Goal: Task Accomplishment & Management: Use online tool/utility

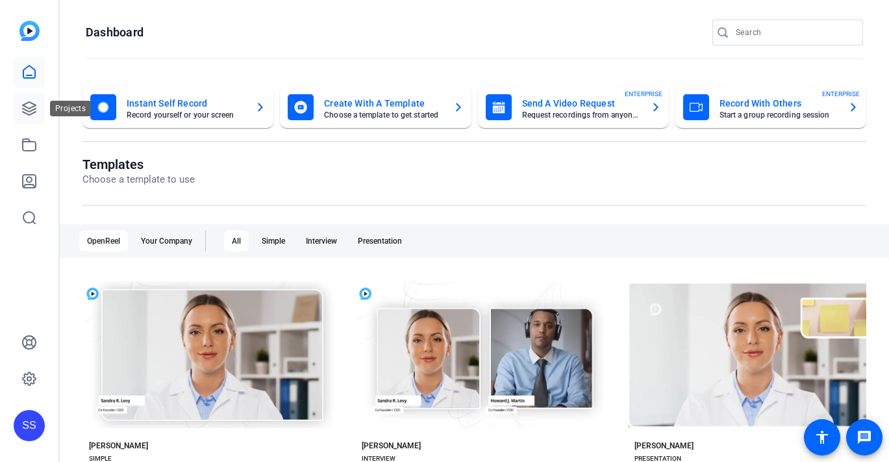
click at [39, 110] on link at bounding box center [29, 108] width 31 height 31
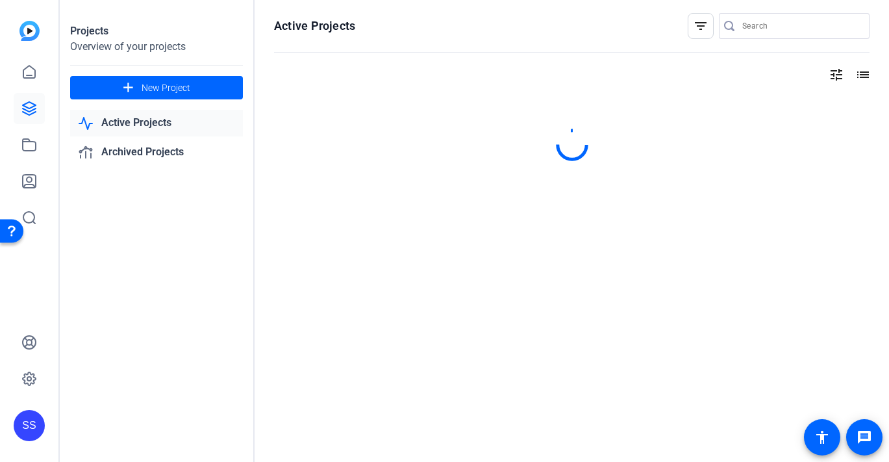
click at [33, 423] on div "SS" at bounding box center [29, 425] width 31 height 31
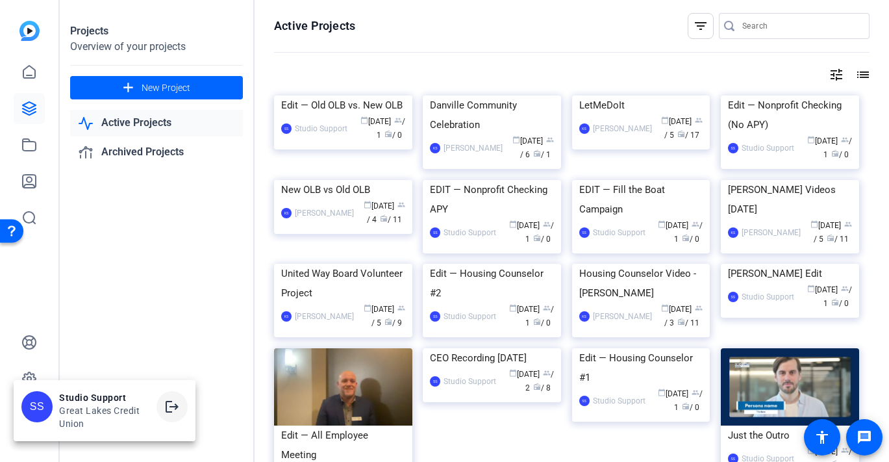
click at [176, 406] on mat-icon "logout" at bounding box center [172, 407] width 16 height 16
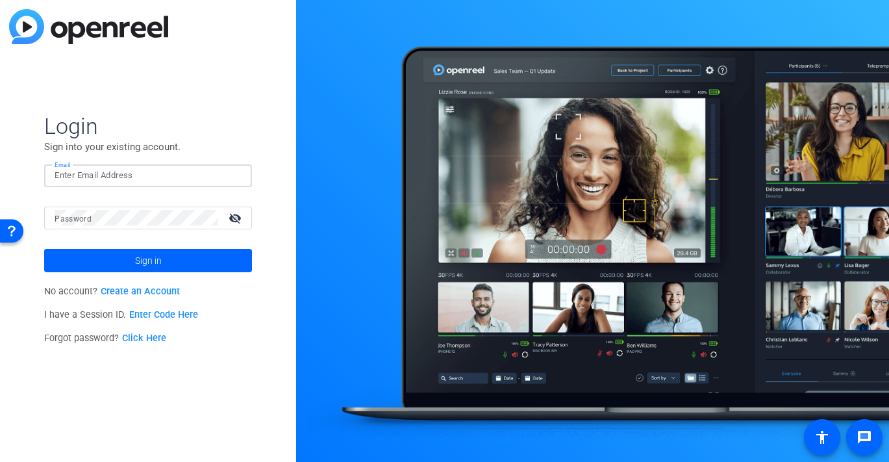
click at [140, 180] on input "Email" at bounding box center [148, 176] width 187 height 16
click at [151, 171] on input "Email" at bounding box center [148, 176] width 187 height 16
click at [237, 173] on div at bounding box center [234, 176] width 16 height 16
type input "[EMAIL_ADDRESS][DOMAIN_NAME]"
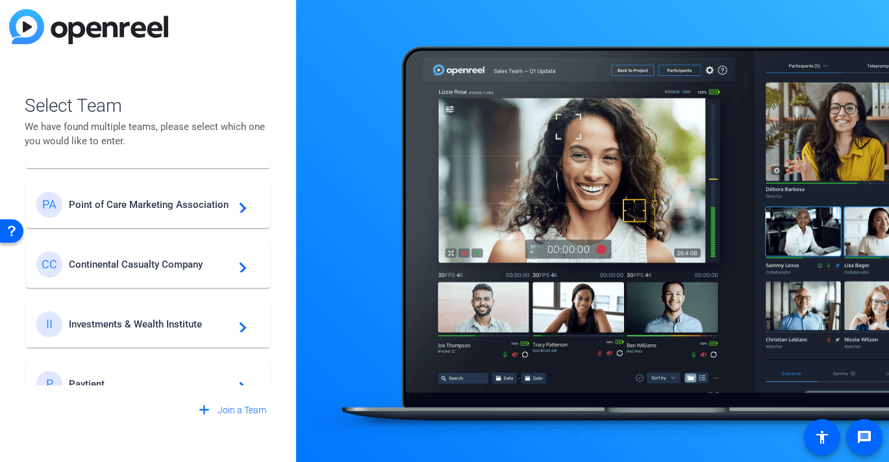
scroll to position [442, 0]
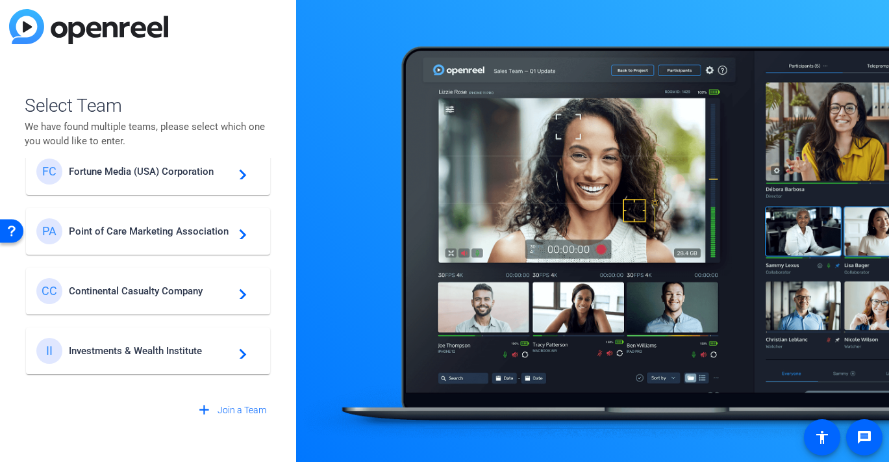
click at [138, 179] on div "FC Fortune Media (USA) Corporation navigate_next" at bounding box center [147, 171] width 223 height 26
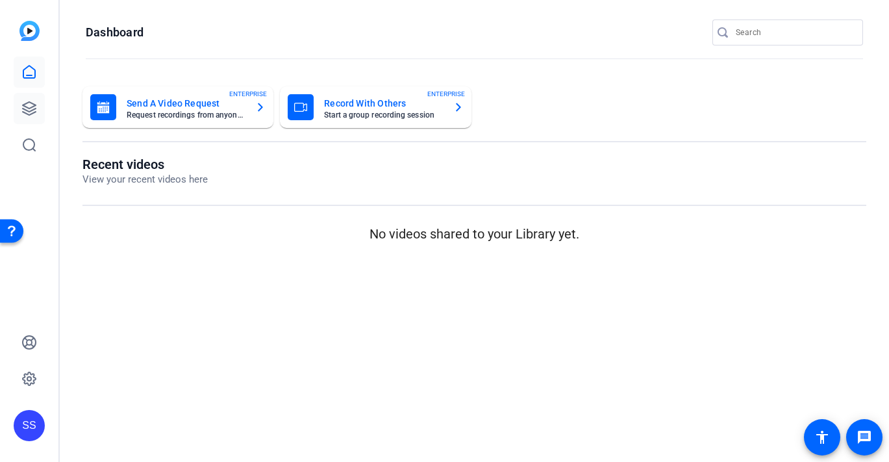
click at [38, 108] on link at bounding box center [29, 108] width 31 height 31
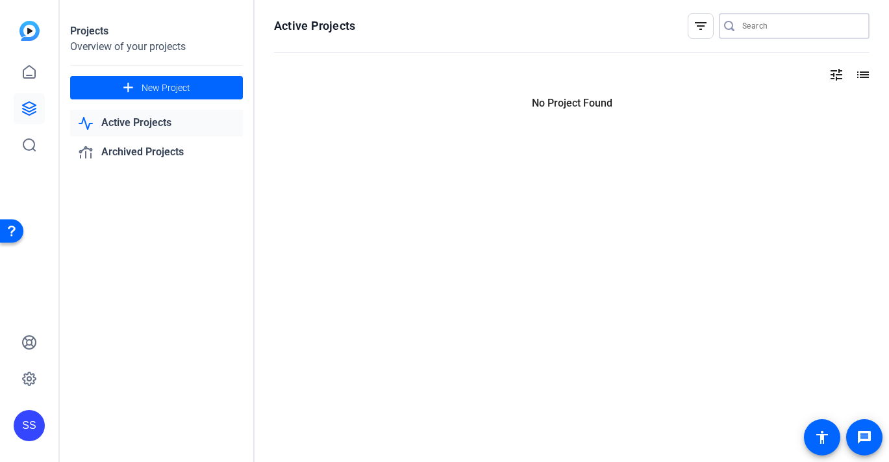
click at [786, 23] on input "Search" at bounding box center [800, 26] width 117 height 16
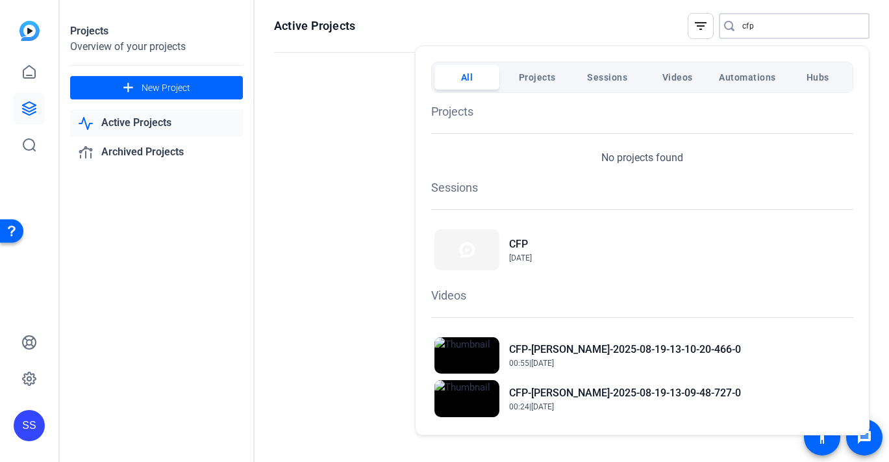
type input "cfp"
click at [569, 244] on div "CFP [DATE]" at bounding box center [642, 249] width 422 height 47
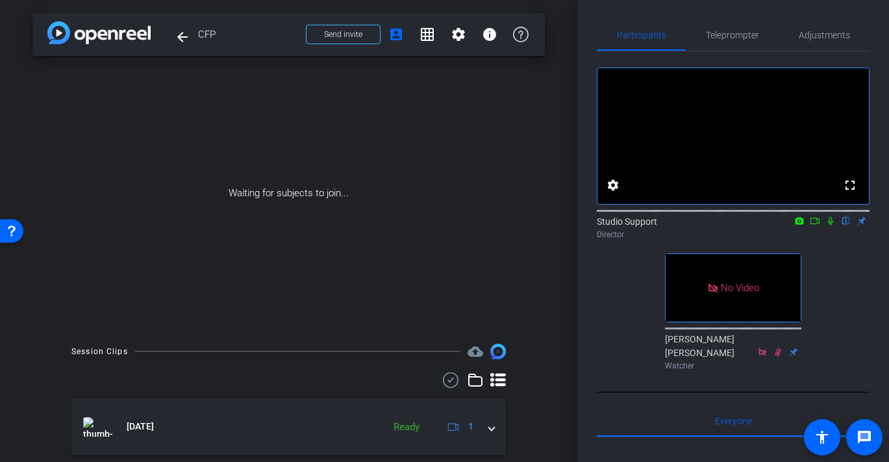
click at [829, 205] on div "Studio Support flip Director" at bounding box center [733, 225] width 273 height 40
click at [796, 217] on icon at bounding box center [799, 220] width 8 height 7
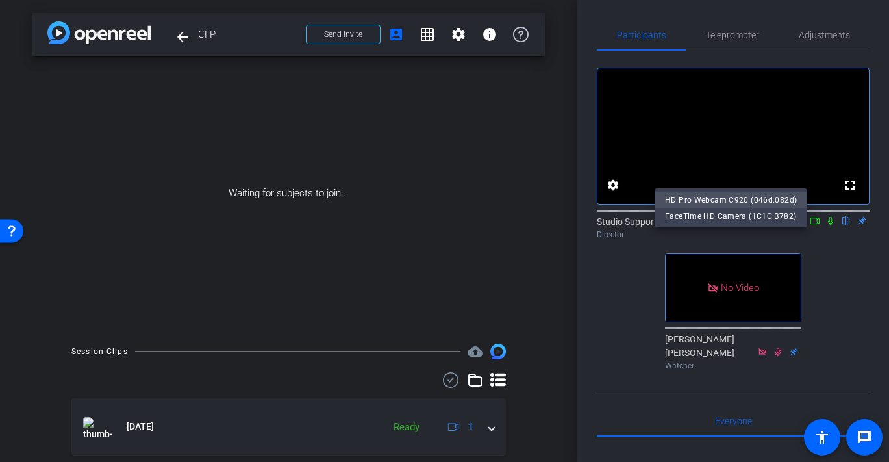
click at [776, 197] on span "HD Pro Webcam C920 (046d:082d)" at bounding box center [731, 199] width 132 height 9
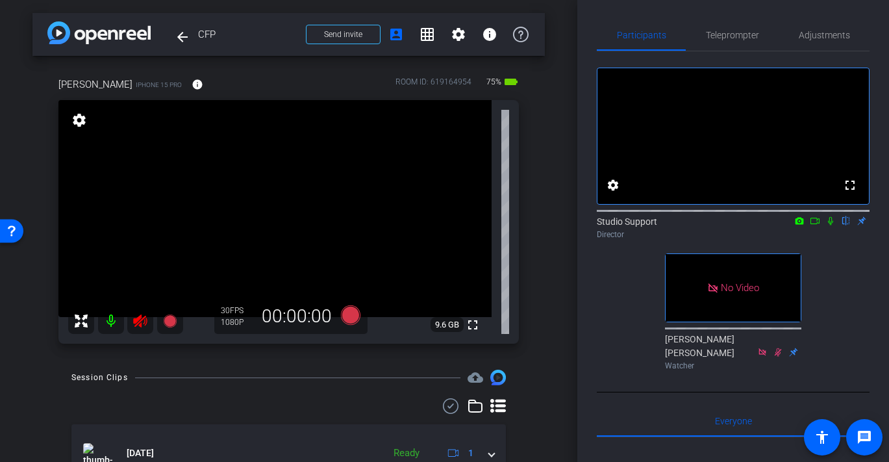
click at [137, 319] on icon at bounding box center [140, 320] width 14 height 13
click at [805, 42] on span "Adjustments" at bounding box center [824, 34] width 51 height 31
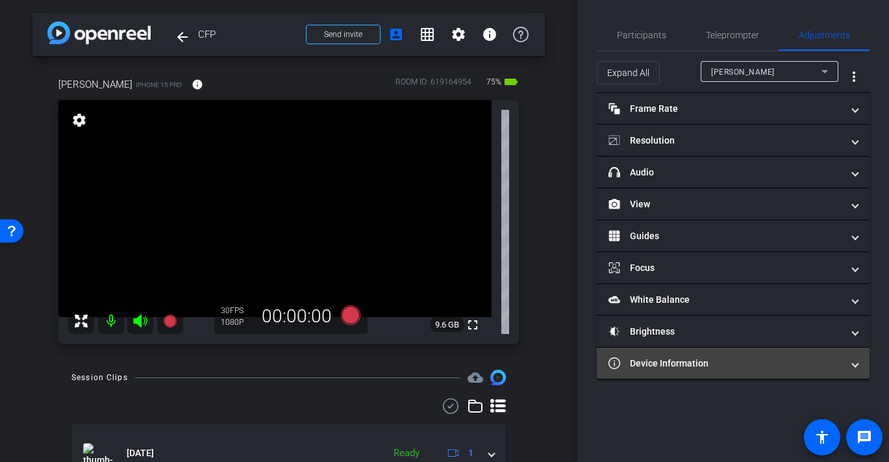
click at [688, 373] on mat-expansion-panel-header "Device Information" at bounding box center [733, 362] width 273 height 31
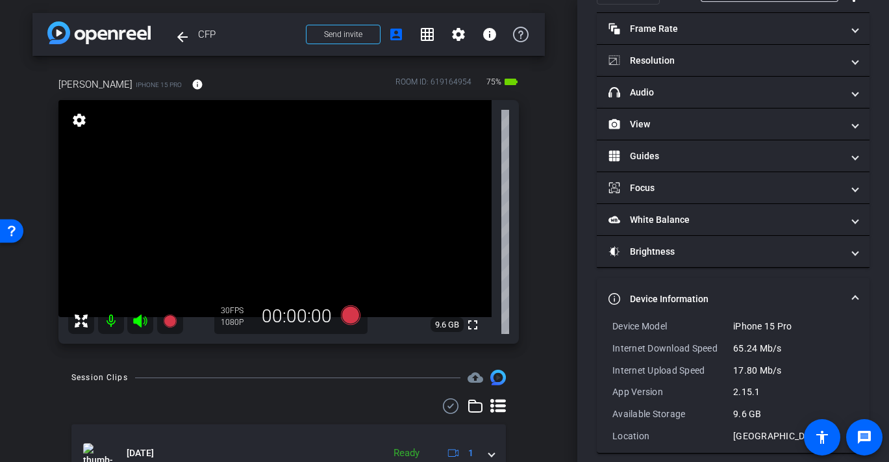
scroll to position [91, 0]
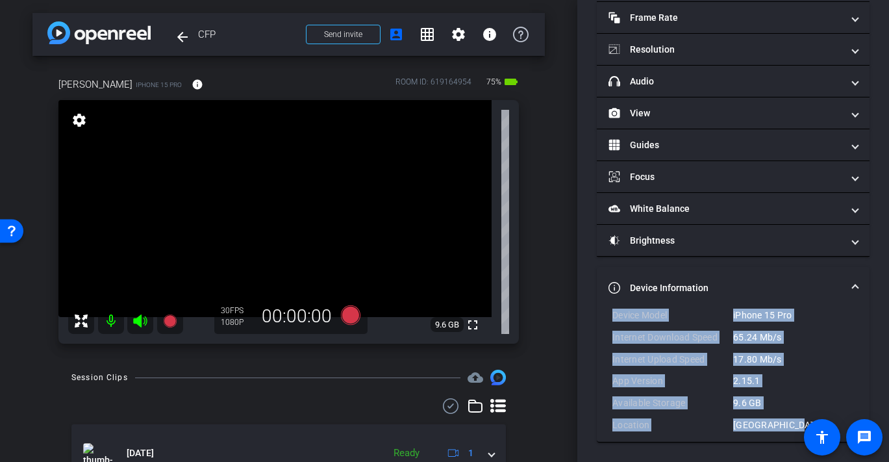
drag, startPoint x: 788, startPoint y: 428, endPoint x: 586, endPoint y: 314, distance: 231.7
click at [586, 314] on div "Participants Teleprompter Adjustments settings Studio Support flip Director Mar…" at bounding box center [733, 231] width 312 height 462
copy div "Device Model iPhone 15 Pro Internet Download Speed 65.24 Mb/s Internet Upload S…"
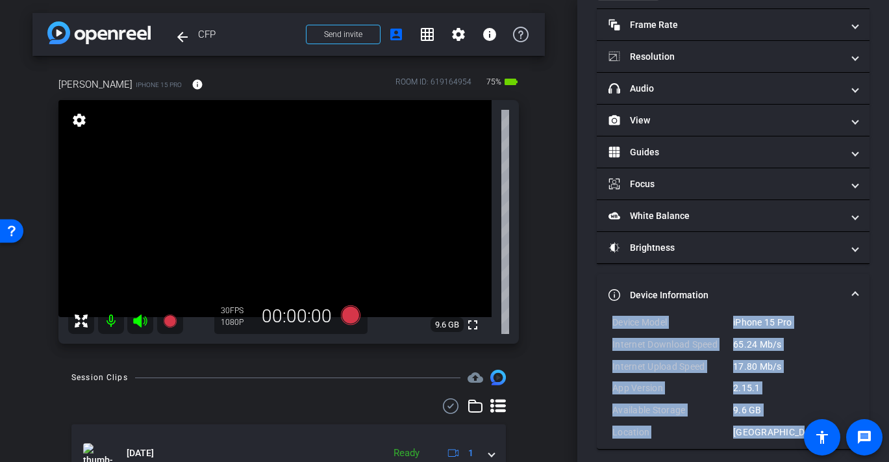
scroll to position [0, 0]
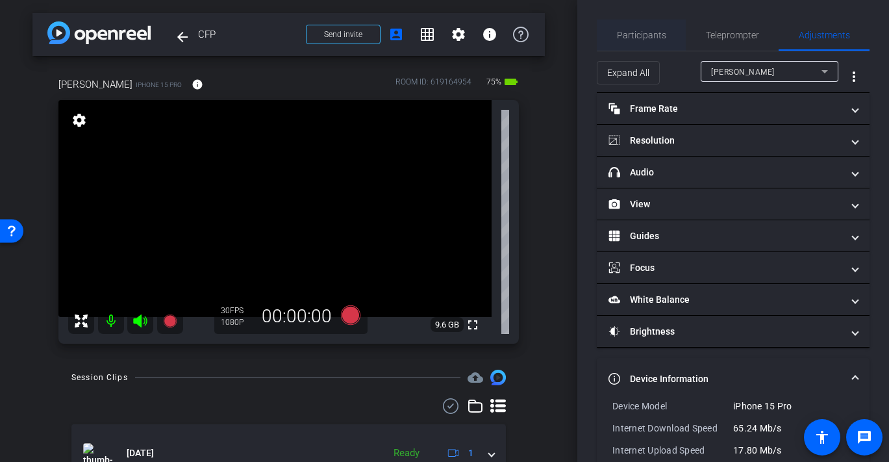
click at [635, 31] on span "Participants" at bounding box center [641, 35] width 49 height 9
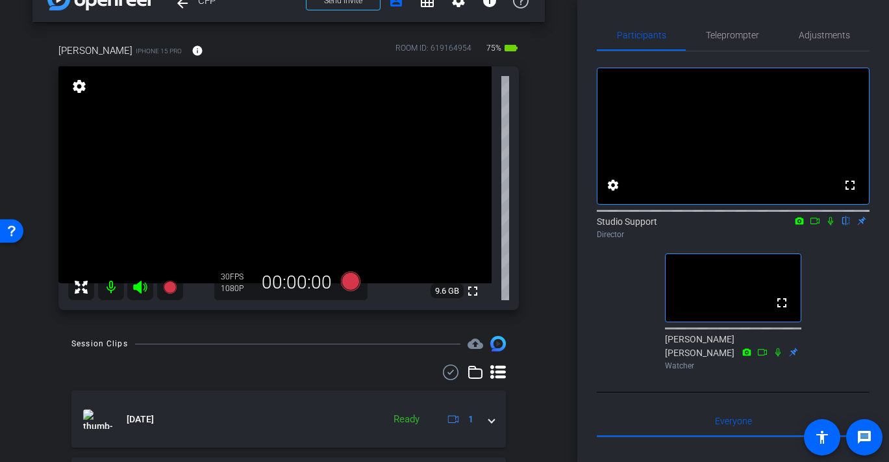
scroll to position [41, 0]
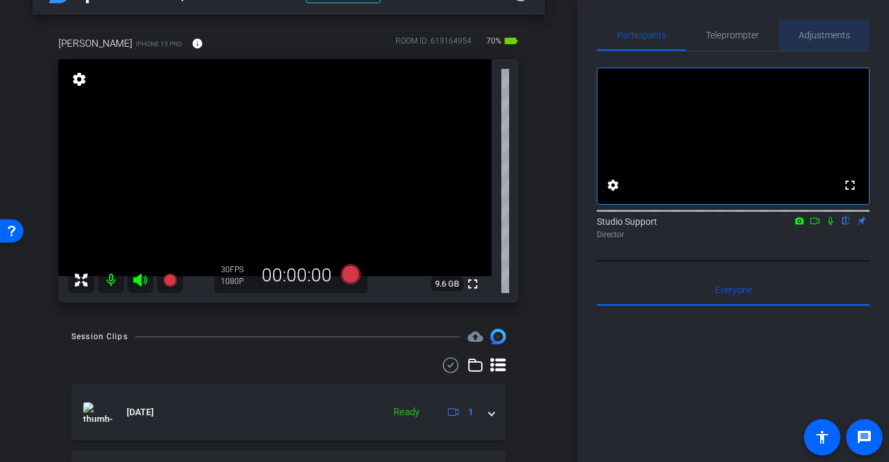
click at [834, 31] on span "Adjustments" at bounding box center [824, 35] width 51 height 9
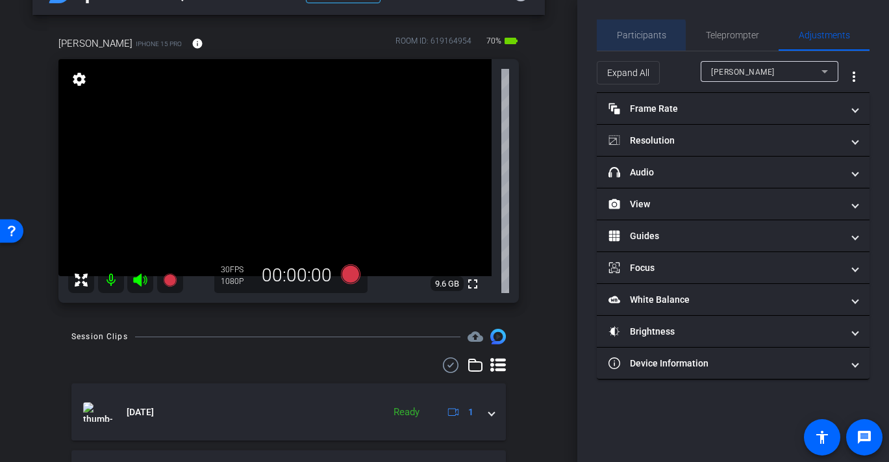
click at [629, 49] on span "Participants" at bounding box center [641, 34] width 49 height 31
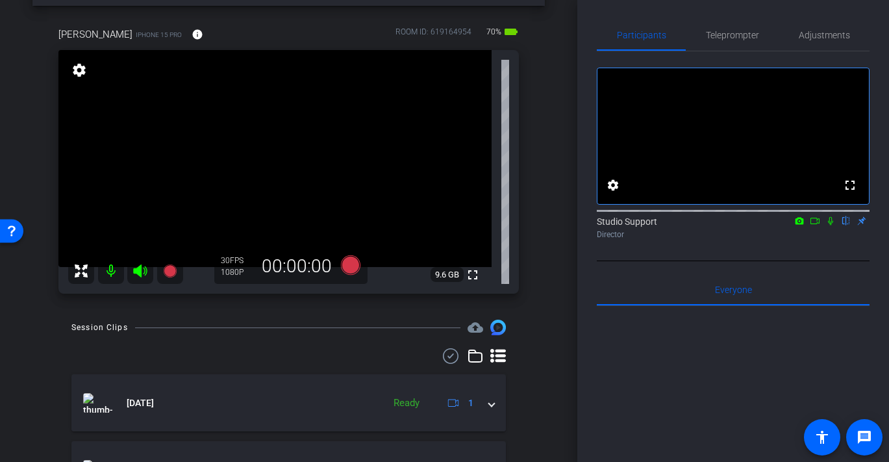
scroll to position [132, 0]
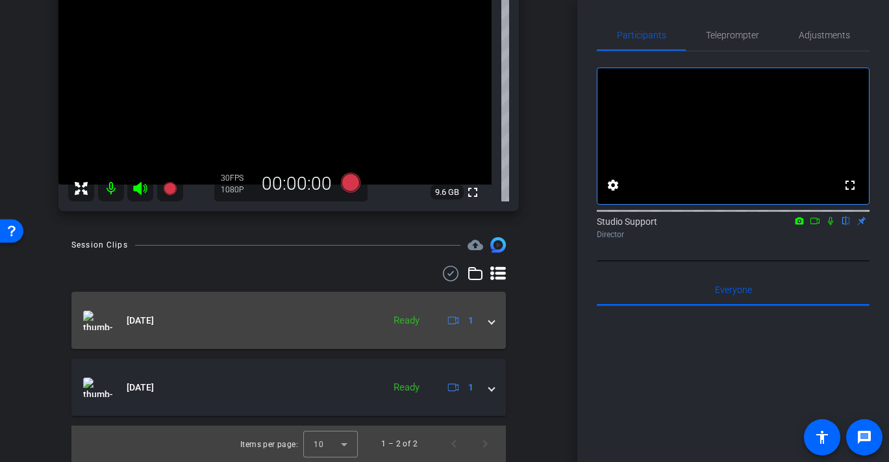
click at [303, 323] on mat-panel-title "[DATE]" at bounding box center [229, 319] width 293 height 19
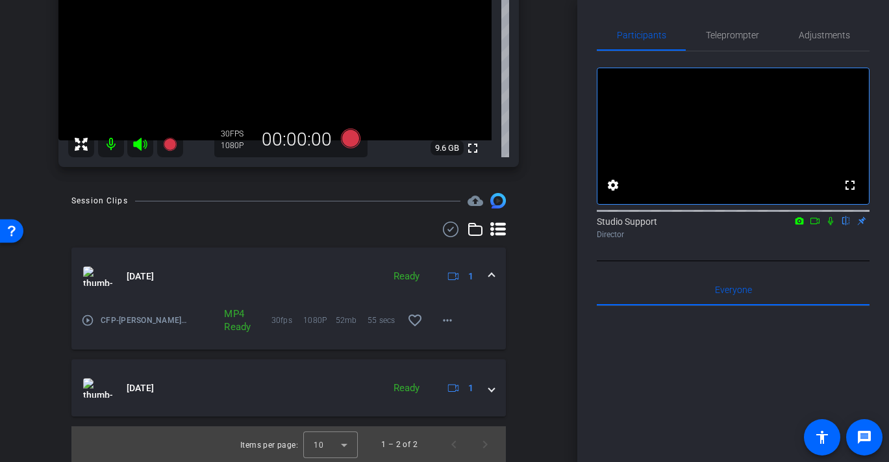
scroll to position [177, 0]
click at [106, 278] on img at bounding box center [97, 275] width 29 height 19
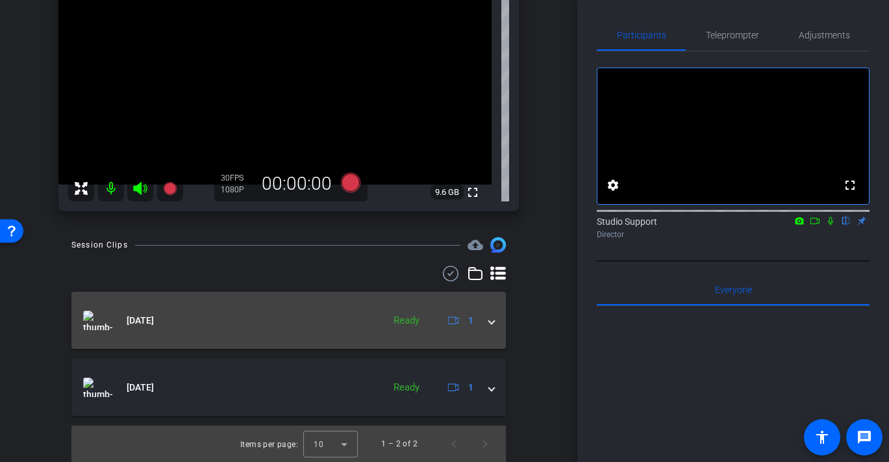
click at [119, 322] on mat-panel-title "[DATE]" at bounding box center [229, 319] width 293 height 19
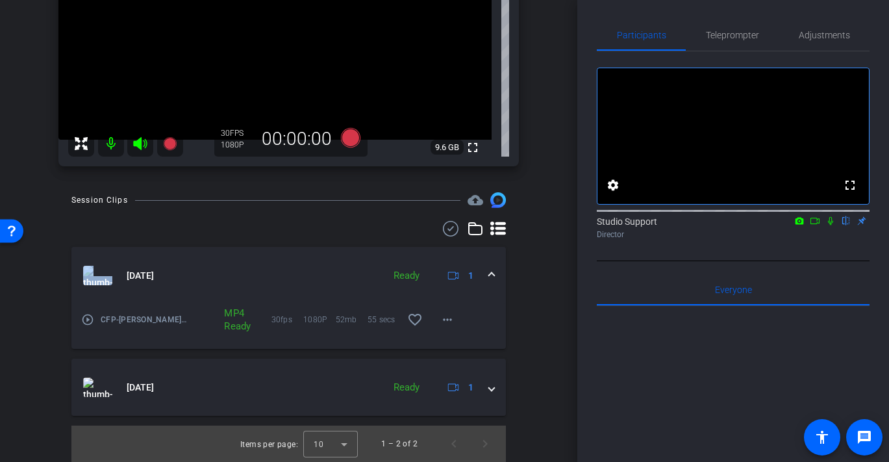
click at [92, 321] on mat-icon "play_circle_outline" at bounding box center [87, 319] width 13 height 13
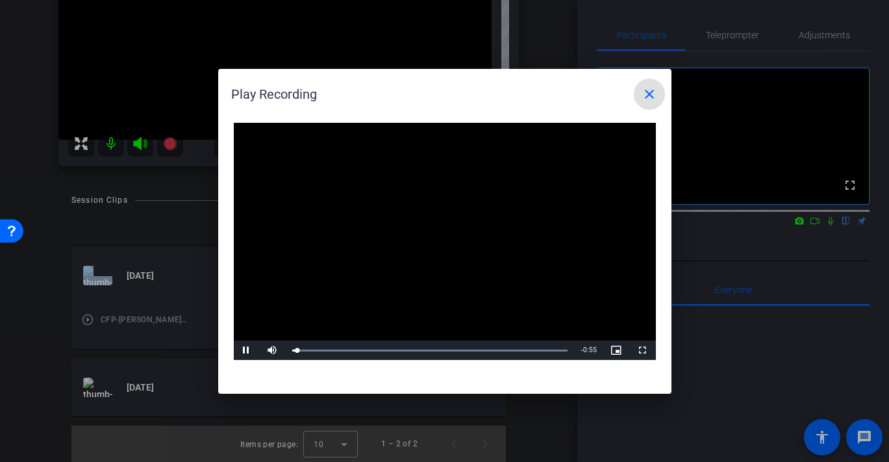
click at [641, 95] on mat-icon "close" at bounding box center [649, 94] width 16 height 16
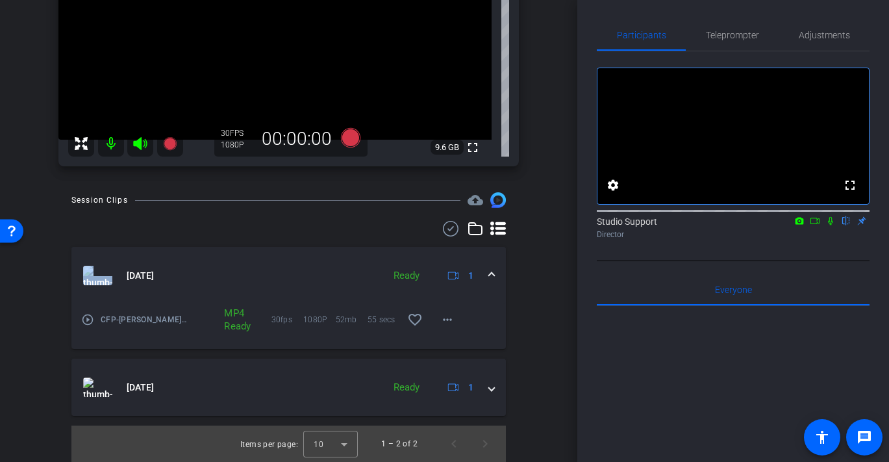
scroll to position [0, 0]
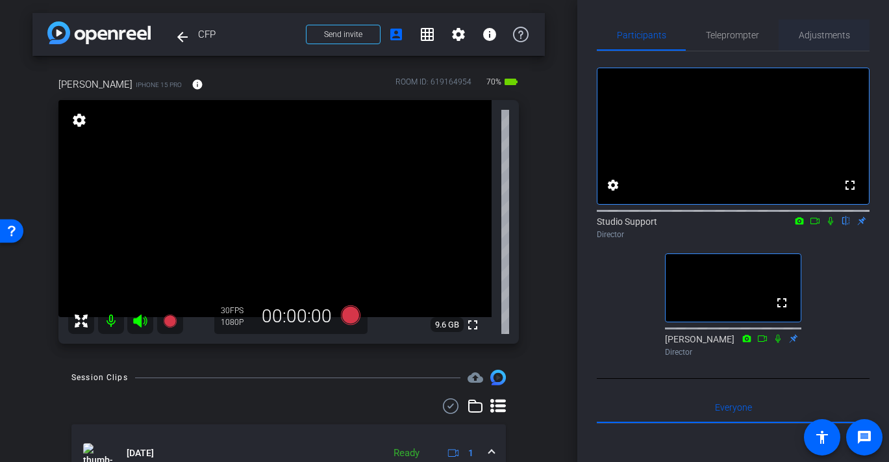
click at [829, 43] on span "Adjustments" at bounding box center [824, 34] width 51 height 31
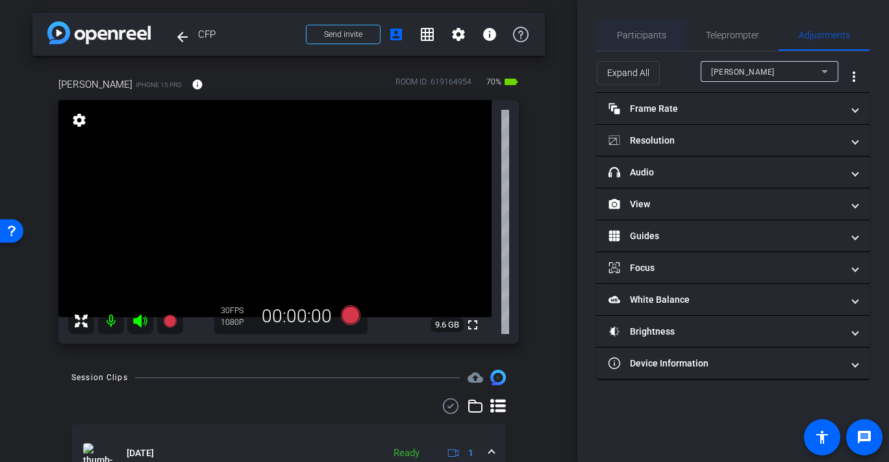
click at [651, 41] on span "Participants" at bounding box center [641, 34] width 49 height 31
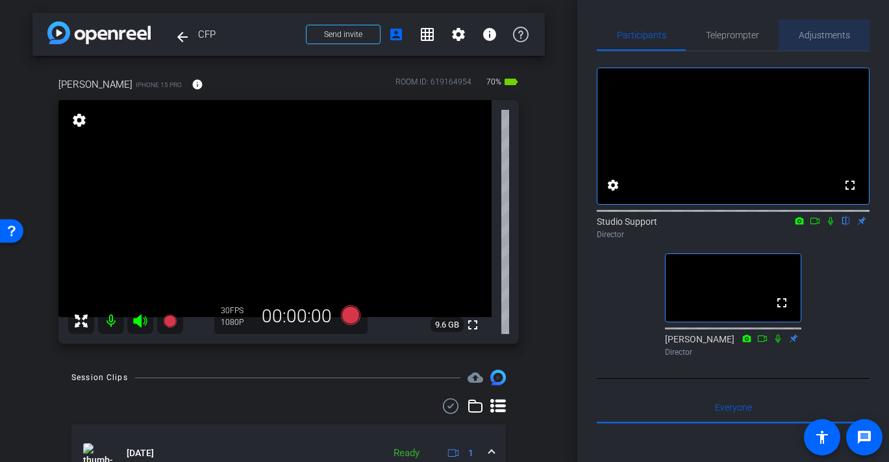
click at [820, 45] on span "Adjustments" at bounding box center [824, 34] width 51 height 31
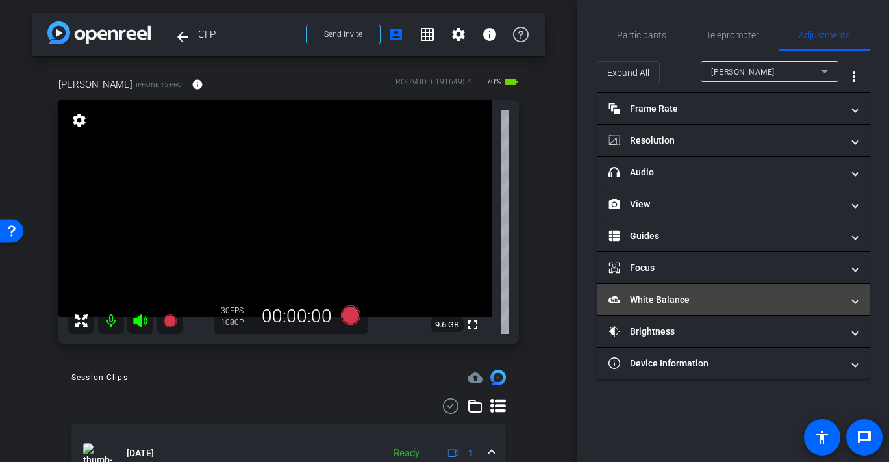
click at [704, 284] on mat-expansion-panel-header "White Balance White Balance" at bounding box center [733, 299] width 273 height 31
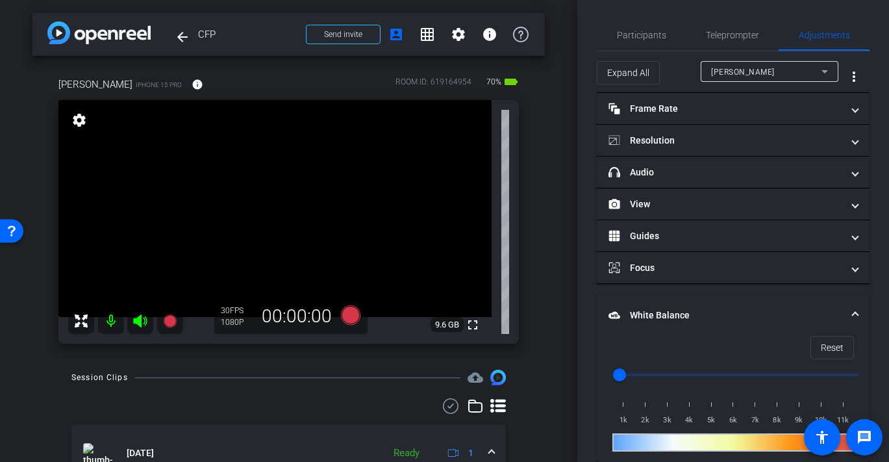
click at [702, 294] on mat-expansion-panel-header "White Balance White Balance" at bounding box center [733, 315] width 273 height 42
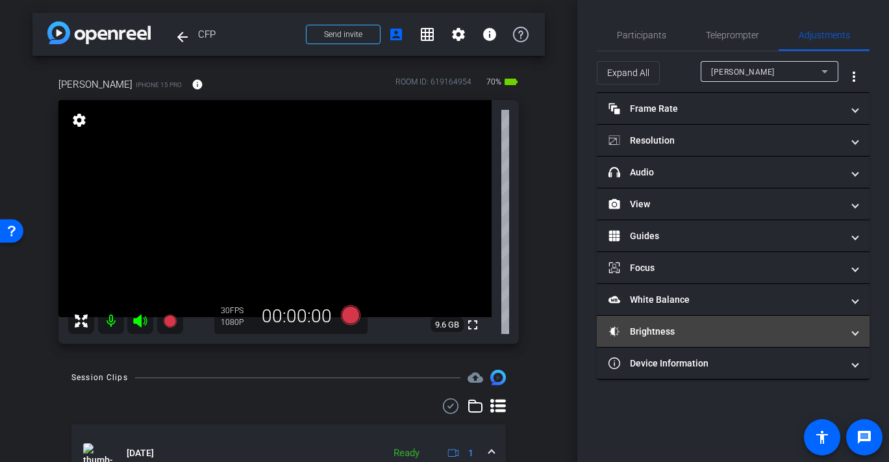
click at [697, 327] on mat-panel-title "Brightness" at bounding box center [725, 332] width 234 height 14
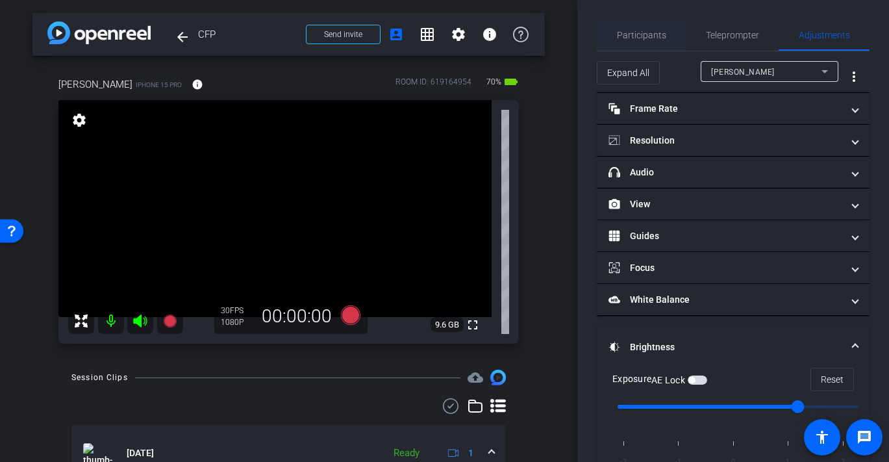
click at [629, 26] on span "Participants" at bounding box center [641, 34] width 49 height 31
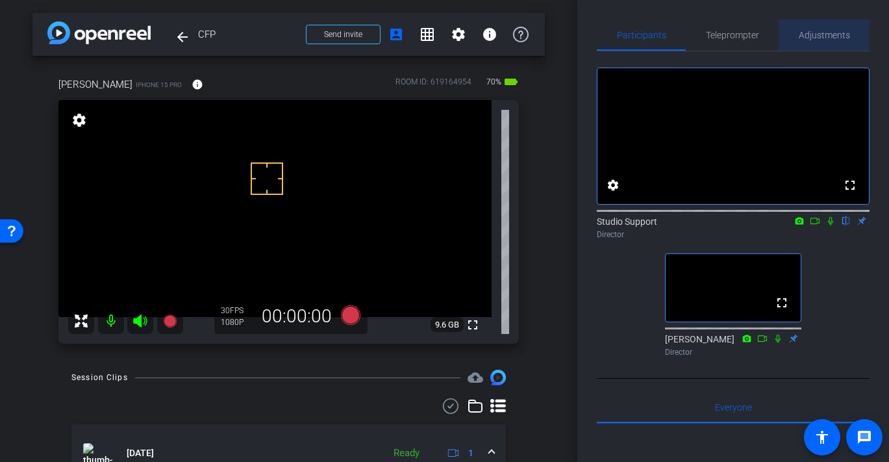
click at [820, 34] on span "Adjustments" at bounding box center [824, 35] width 51 height 9
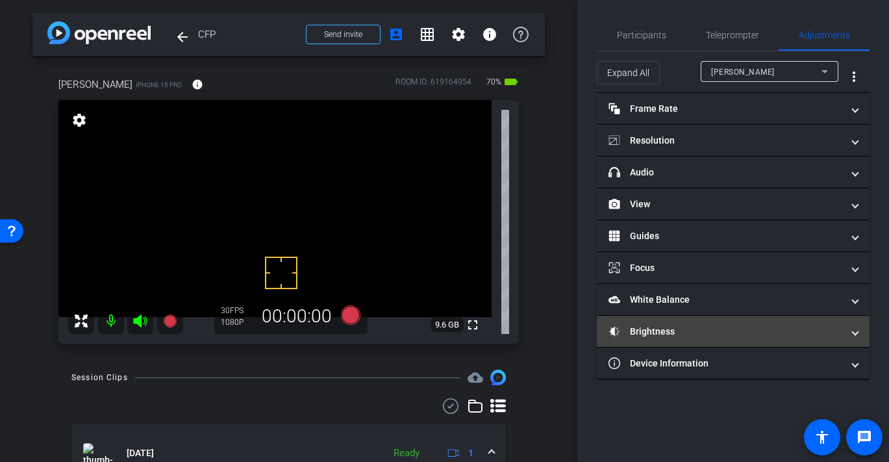
click at [726, 328] on mat-panel-title "Brightness" at bounding box center [725, 332] width 234 height 14
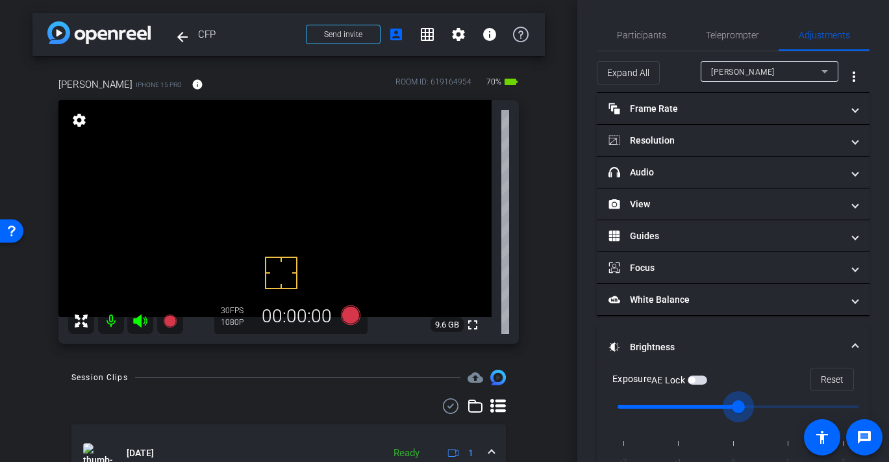
drag, startPoint x: 793, startPoint y: 407, endPoint x: 737, endPoint y: 406, distance: 55.8
click at [737, 406] on input "range" at bounding box center [738, 406] width 269 height 29
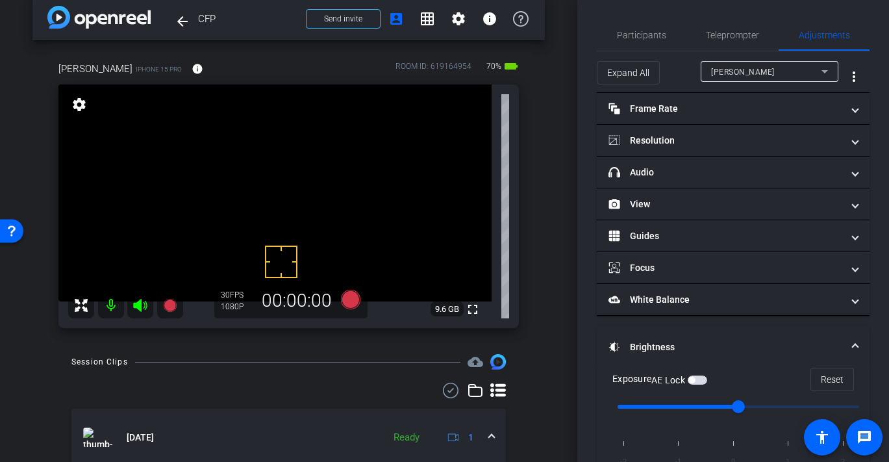
scroll to position [9, 0]
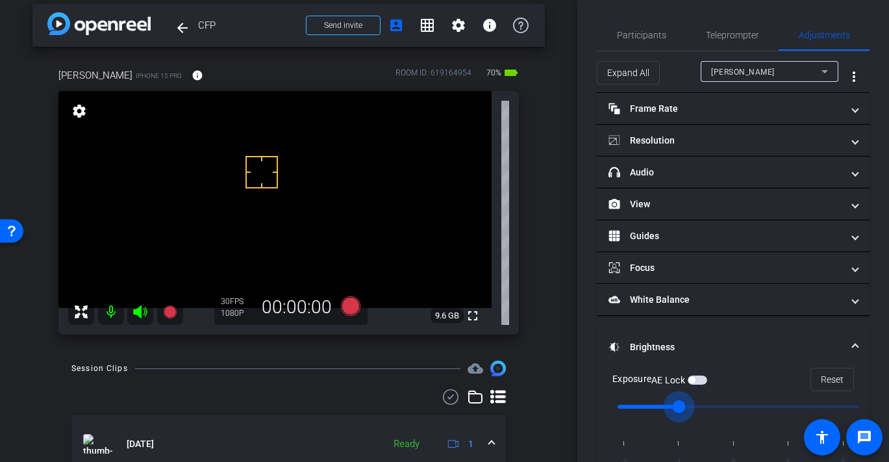
drag, startPoint x: 738, startPoint y: 403, endPoint x: 667, endPoint y: 404, distance: 70.8
click at [667, 404] on input "range" at bounding box center [738, 406] width 269 height 29
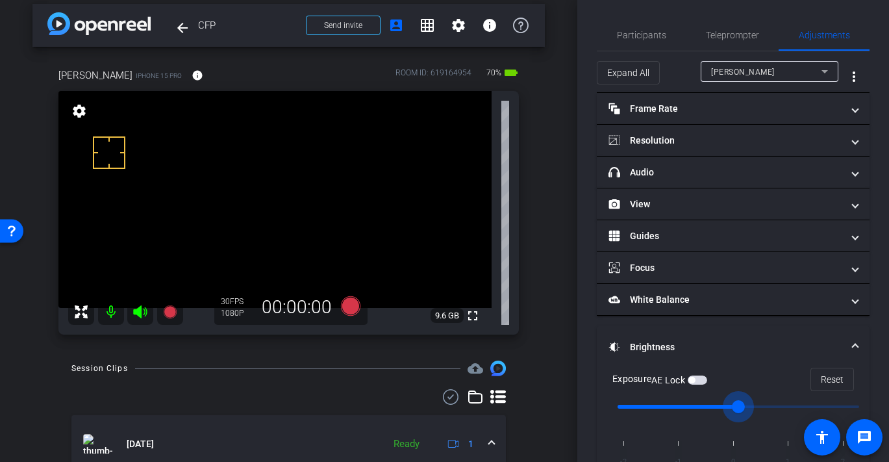
drag, startPoint x: 692, startPoint y: 407, endPoint x: 717, endPoint y: 407, distance: 24.7
type input "0"
click at [717, 407] on input "range" at bounding box center [738, 406] width 269 height 29
click at [645, 25] on span "Participants" at bounding box center [641, 34] width 49 height 31
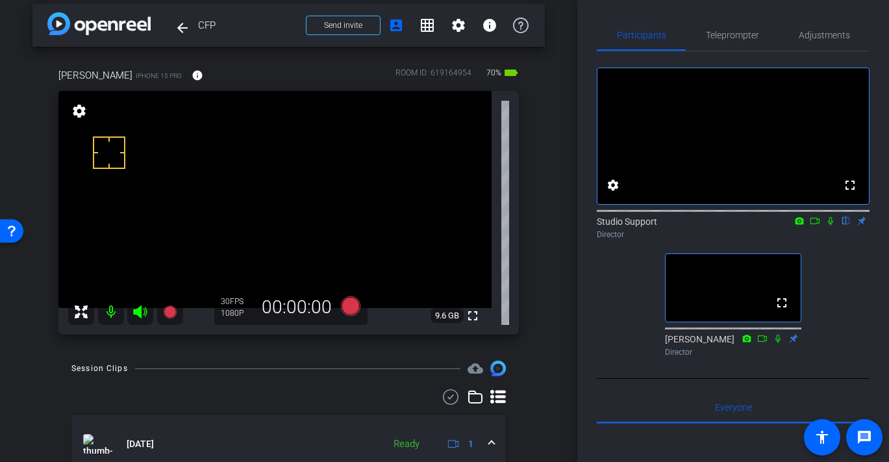
click at [835, 225] on icon at bounding box center [830, 220] width 10 height 9
click at [822, 42] on span "Adjustments" at bounding box center [824, 34] width 51 height 31
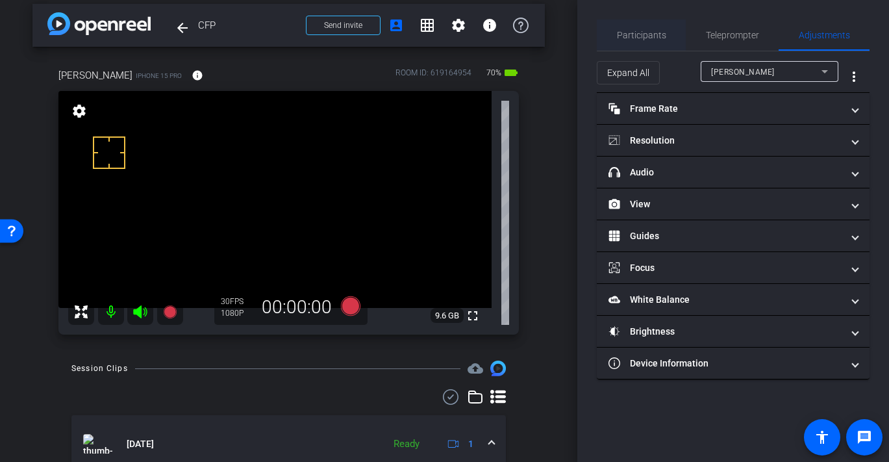
click at [625, 32] on span "Participants" at bounding box center [641, 35] width 49 height 9
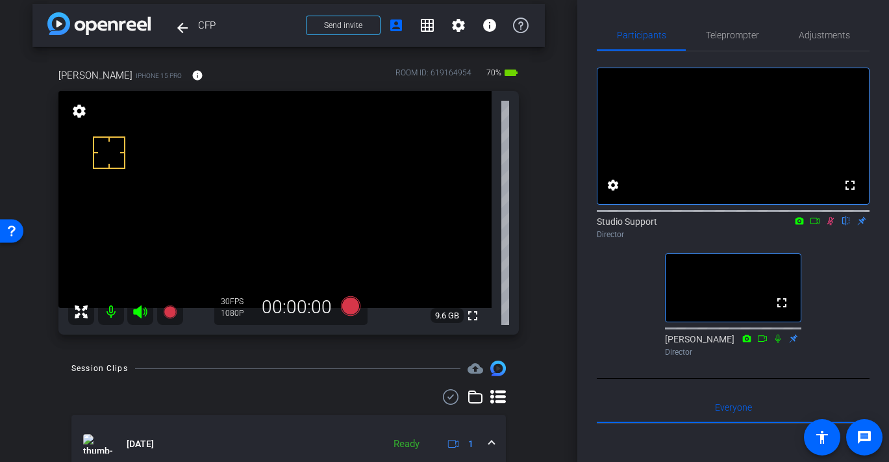
click at [834, 225] on icon at bounding box center [830, 220] width 10 height 9
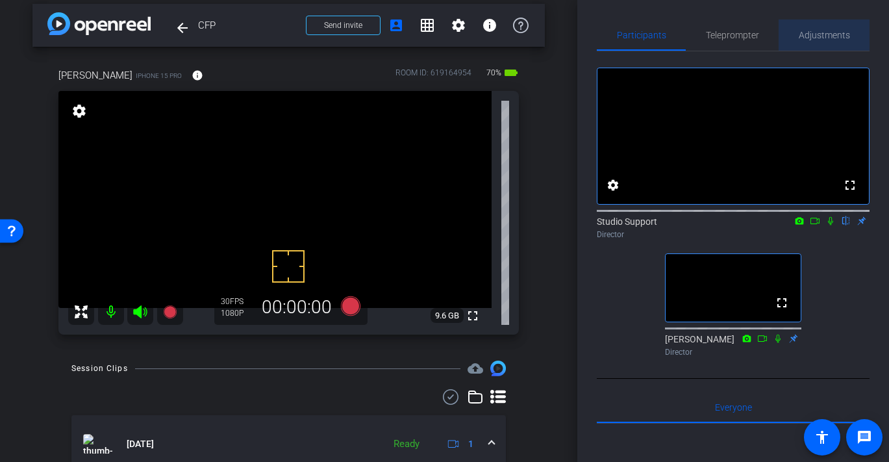
click at [812, 45] on span "Adjustments" at bounding box center [824, 34] width 51 height 31
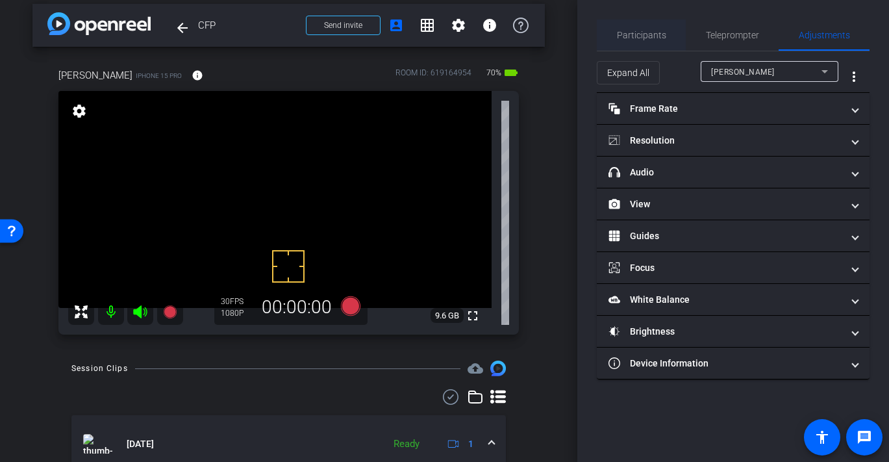
click at [643, 31] on span "Participants" at bounding box center [641, 35] width 49 height 9
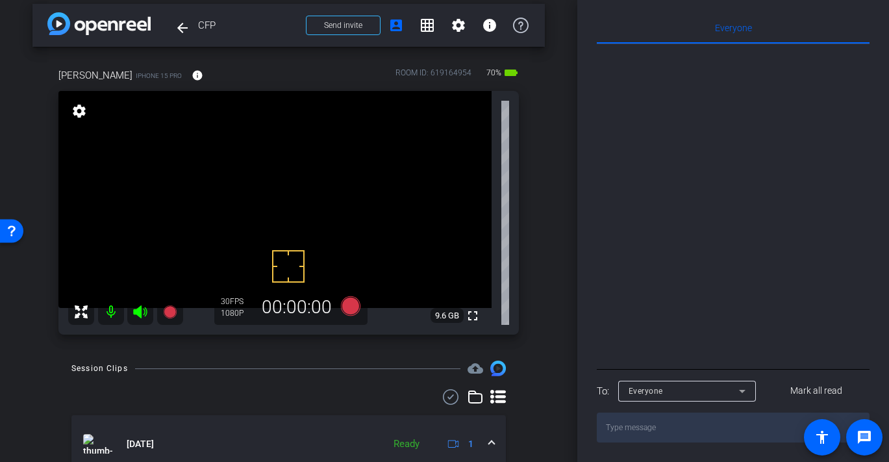
scroll to position [0, 0]
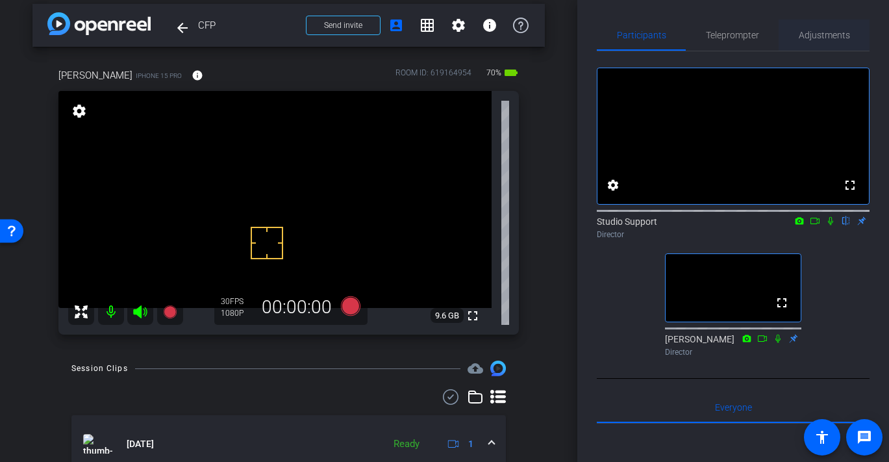
click at [828, 34] on span "Adjustments" at bounding box center [824, 35] width 51 height 9
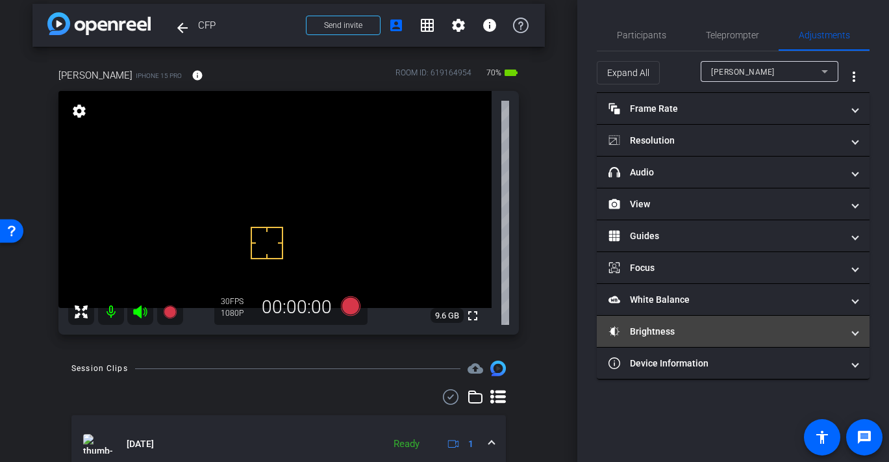
click at [667, 331] on mat-panel-title "Brightness" at bounding box center [725, 332] width 234 height 14
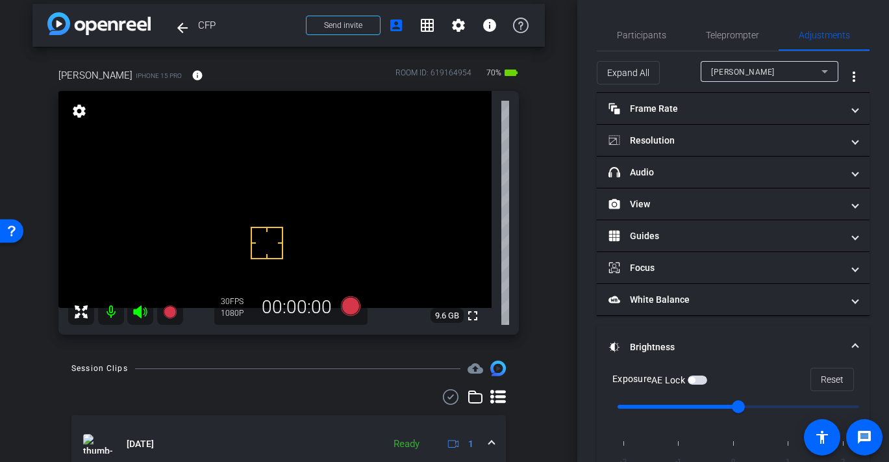
click at [699, 379] on span "button" at bounding box center [697, 379] width 19 height 9
click at [634, 29] on span "Participants" at bounding box center [641, 34] width 49 height 31
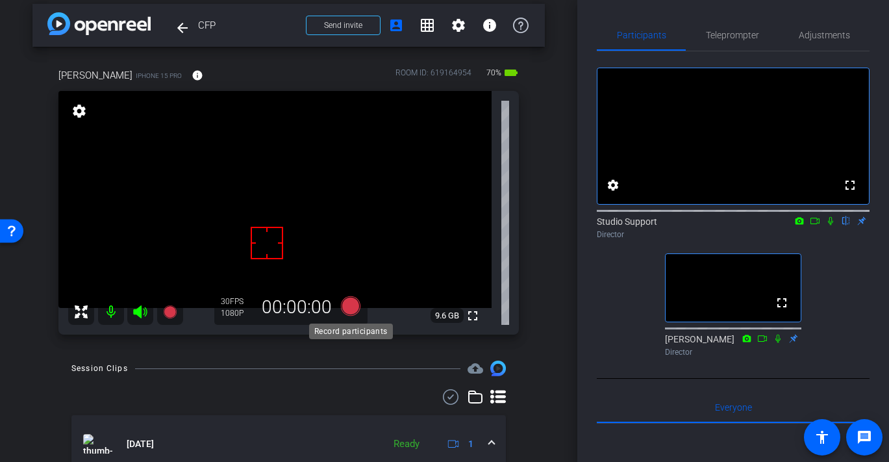
click at [351, 308] on icon at bounding box center [349, 305] width 19 height 19
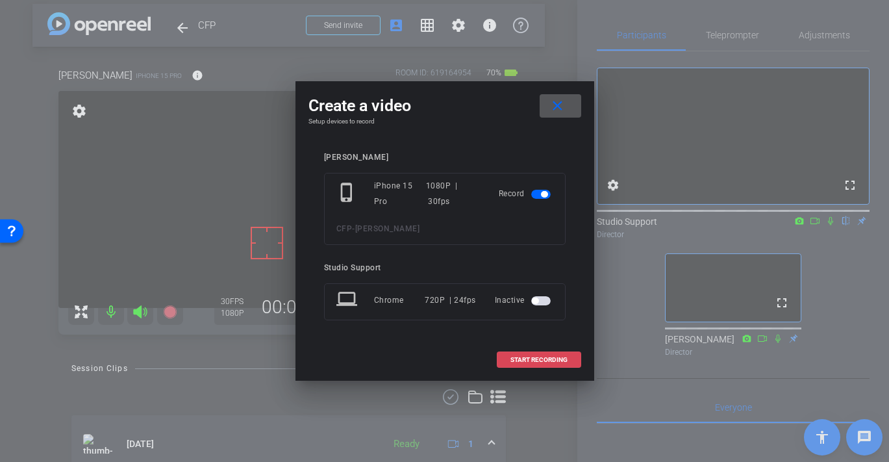
click at [567, 354] on span at bounding box center [538, 359] width 83 height 31
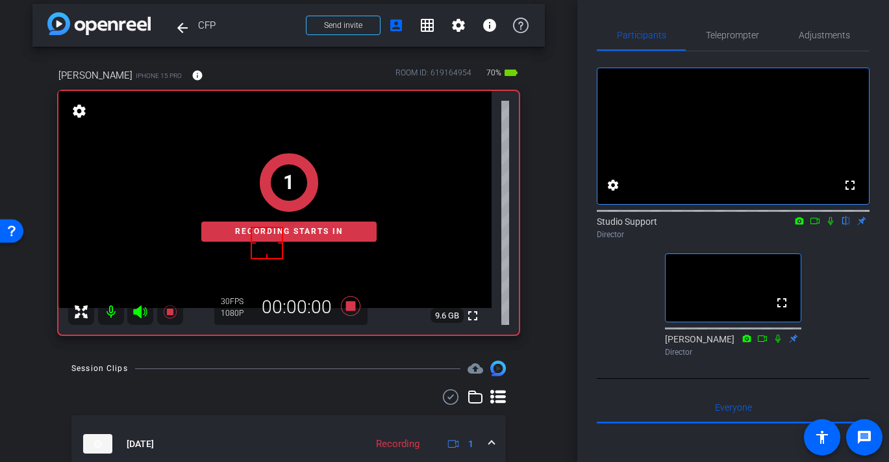
click at [826, 19] on span "Adjustments" at bounding box center [824, 34] width 51 height 31
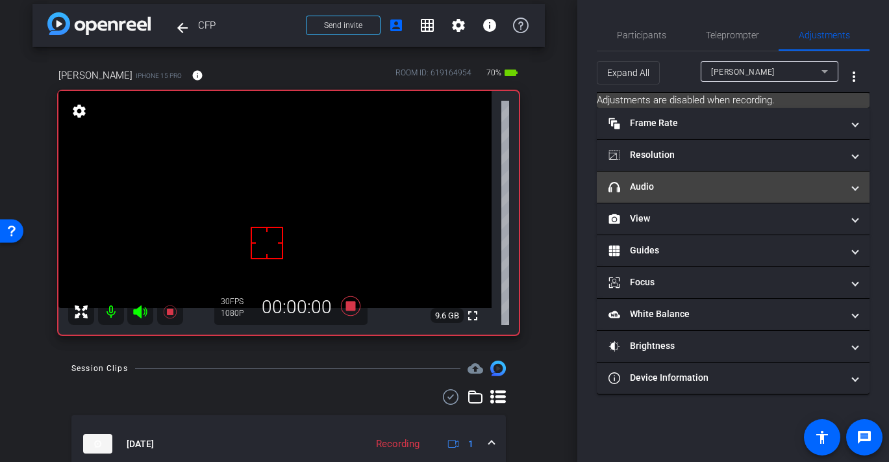
click at [673, 188] on mat-panel-title "headphone icon Audio" at bounding box center [725, 187] width 234 height 14
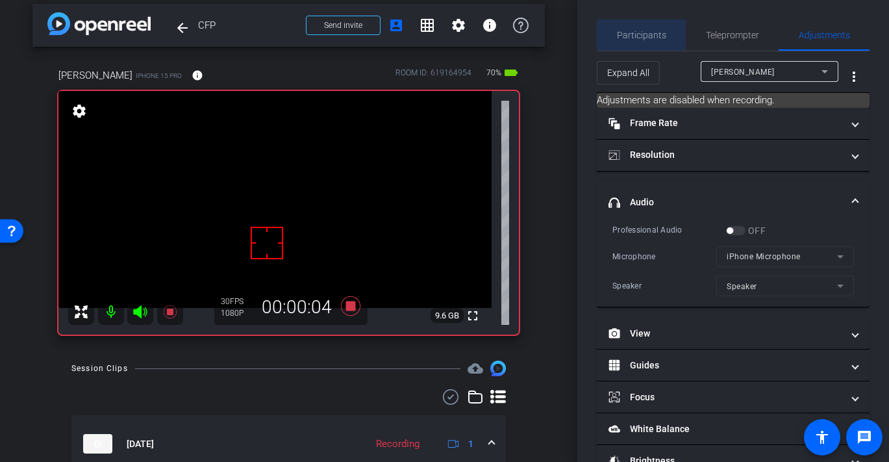
click at [621, 34] on span "Participants" at bounding box center [641, 35] width 49 height 9
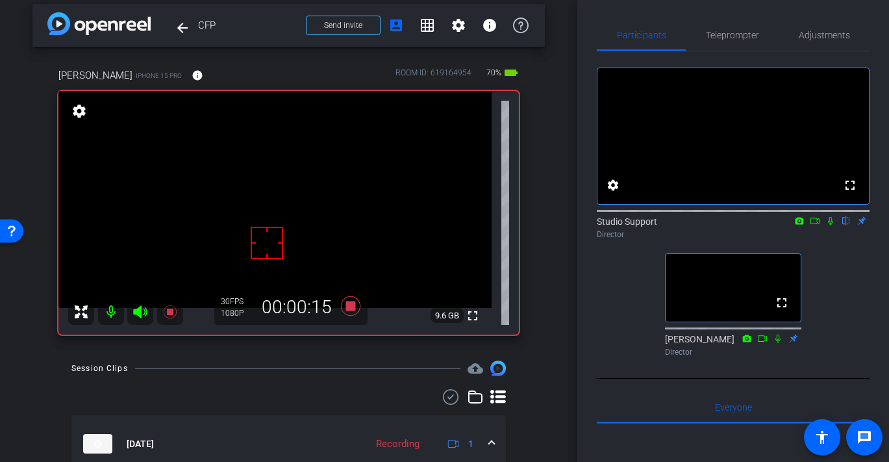
click at [849, 268] on div "fullscreen settings Studio Support flip Director fullscreen David Lennon Direct…" at bounding box center [733, 206] width 273 height 310
click at [836, 39] on span "Adjustments" at bounding box center [824, 35] width 51 height 9
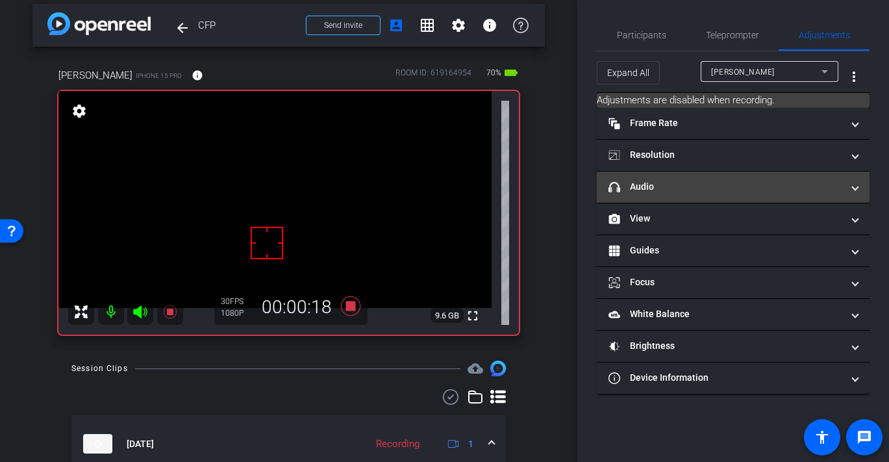
click at [731, 192] on mat-panel-title "headphone icon Audio" at bounding box center [725, 187] width 234 height 14
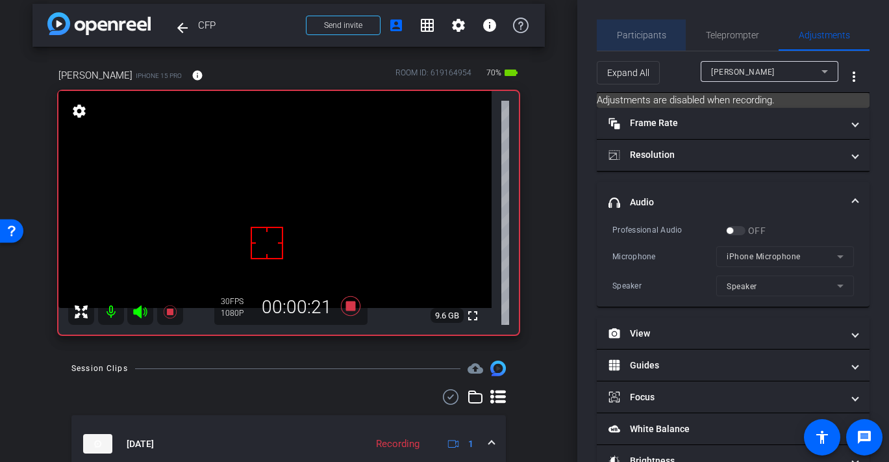
click at [656, 31] on span "Participants" at bounding box center [641, 35] width 49 height 9
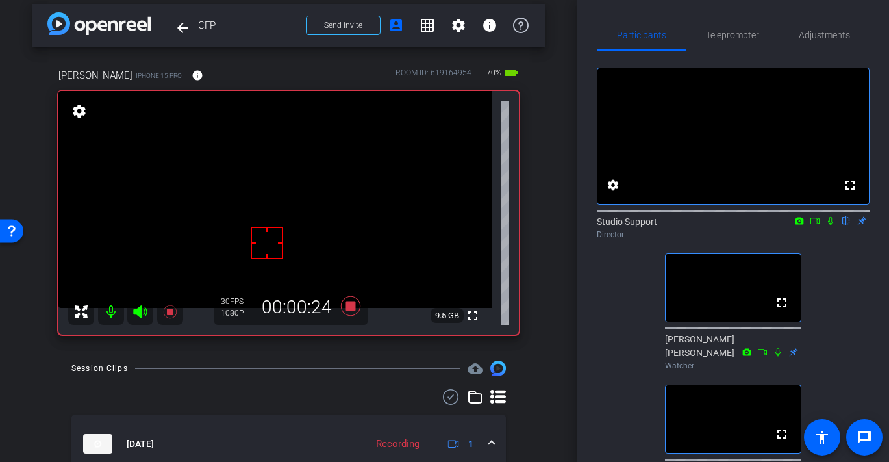
drag, startPoint x: 357, startPoint y: 310, endPoint x: 388, endPoint y: 384, distance: 80.3
click at [388, 387] on div "arrow_back CFP Back to project Send invite account_box grid_on settings info Da…" at bounding box center [288, 222] width 577 height 462
click at [586, 341] on div "Participants Teleprompter Adjustments fullscreen settings Studio Support flip D…" at bounding box center [733, 231] width 312 height 462
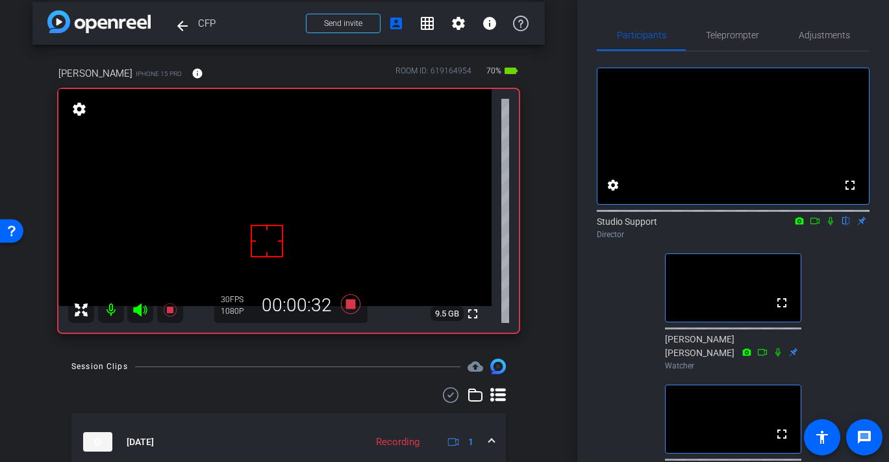
scroll to position [25, 0]
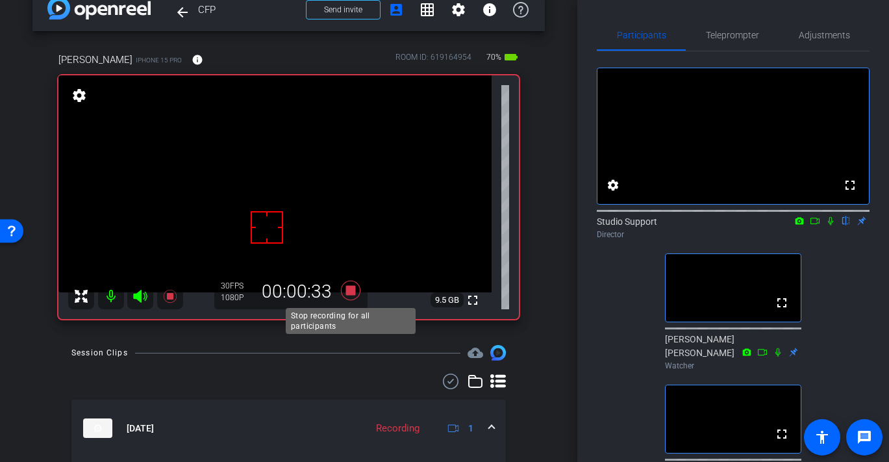
click at [352, 288] on icon at bounding box center [349, 289] width 19 height 19
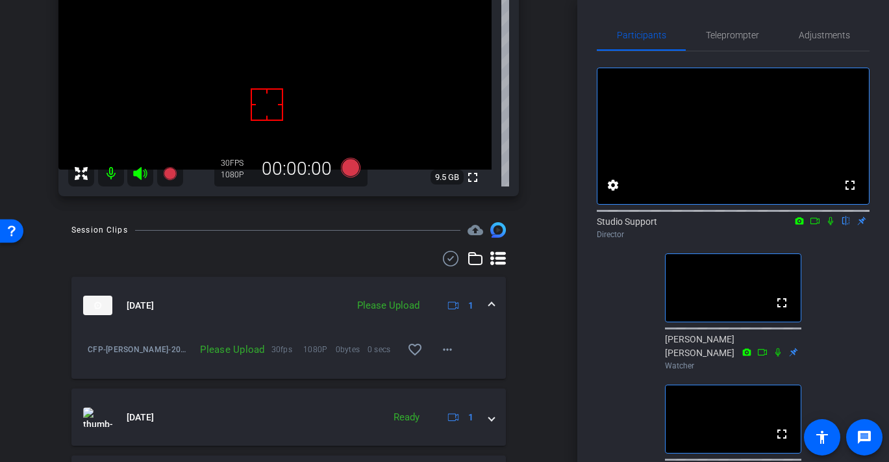
scroll to position [154, 0]
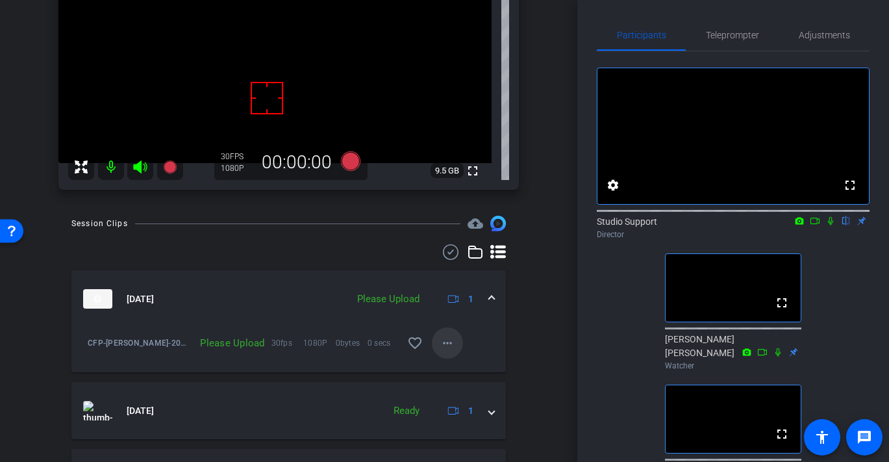
click at [438, 343] on span at bounding box center [447, 342] width 31 height 31
click at [461, 370] on span "Upload" at bounding box center [468, 370] width 52 height 16
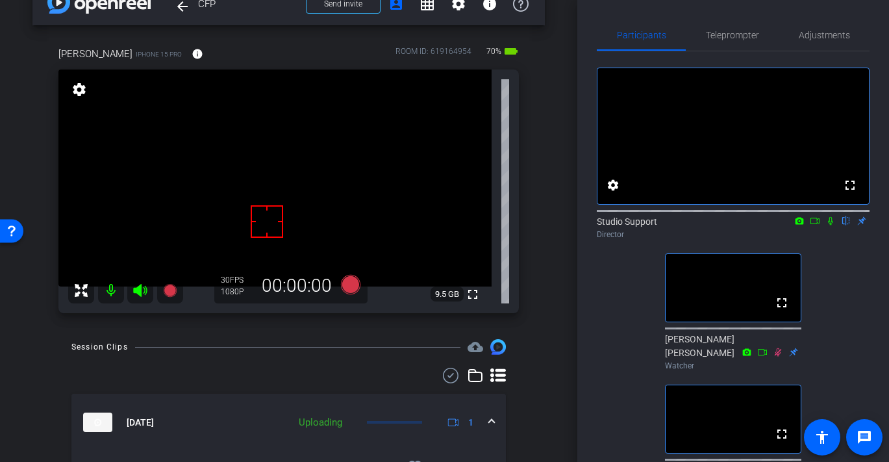
scroll to position [0, 0]
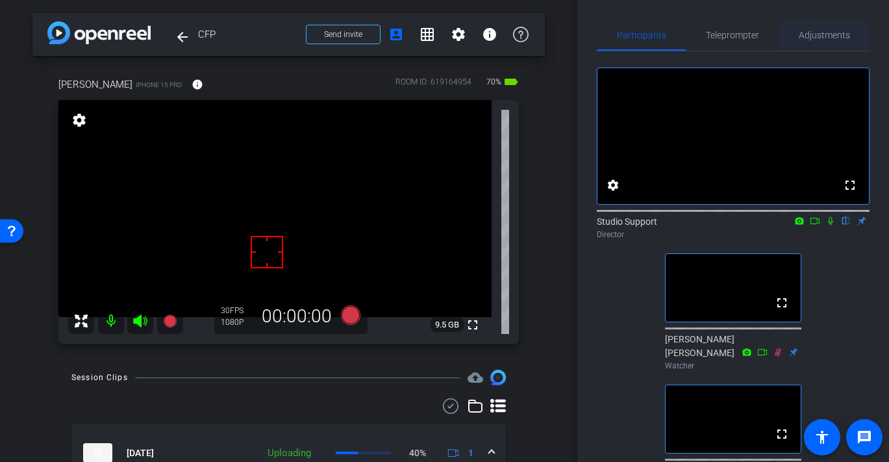
click at [806, 34] on span "Adjustments" at bounding box center [824, 35] width 51 height 9
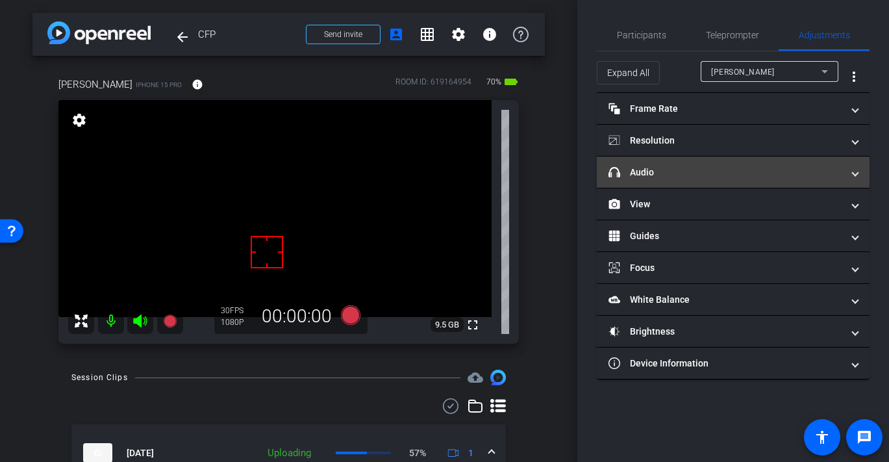
click at [692, 160] on mat-expansion-panel-header "headphone icon Audio" at bounding box center [733, 171] width 273 height 31
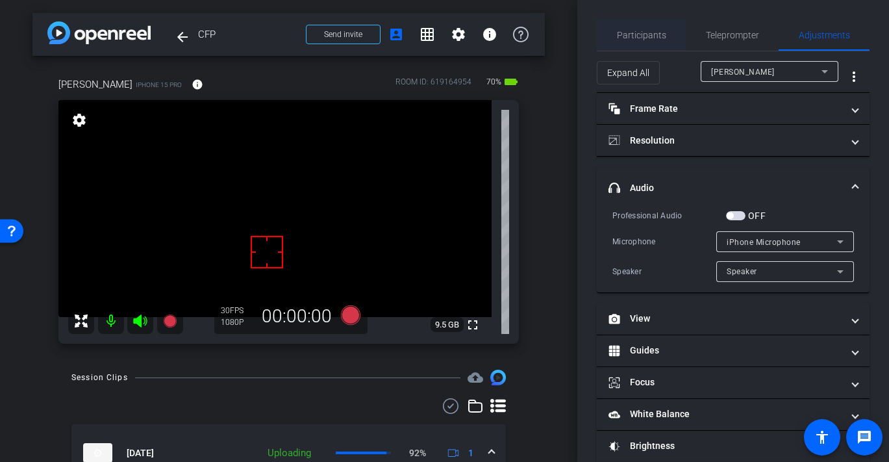
click at [660, 47] on span "Participants" at bounding box center [641, 34] width 49 height 31
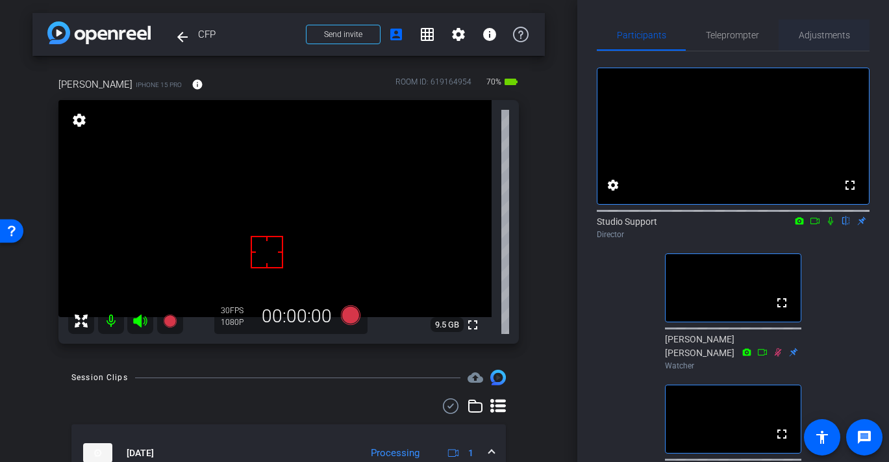
click at [819, 38] on span "Adjustments" at bounding box center [824, 35] width 51 height 9
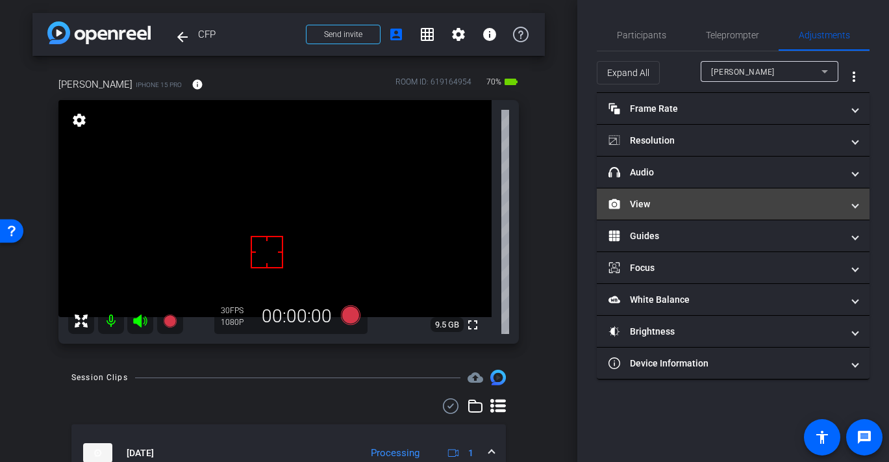
click at [696, 209] on mat-panel-title "View" at bounding box center [725, 204] width 234 height 14
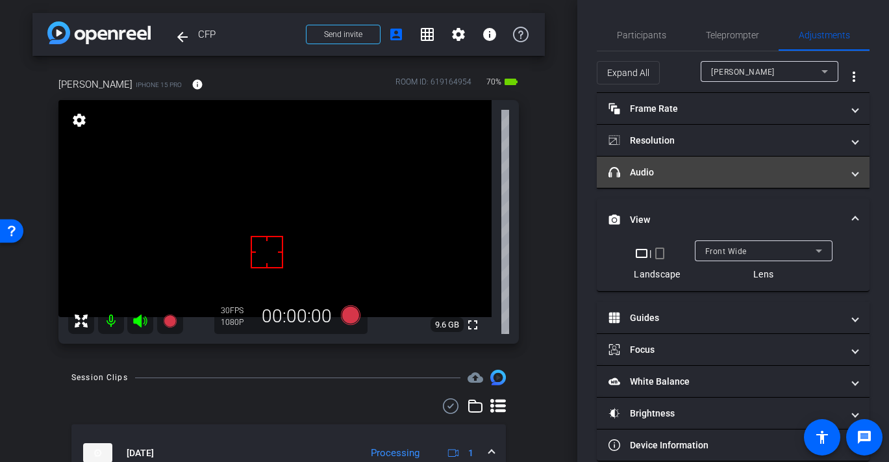
click at [693, 174] on mat-panel-title "headphone icon Audio" at bounding box center [725, 173] width 234 height 14
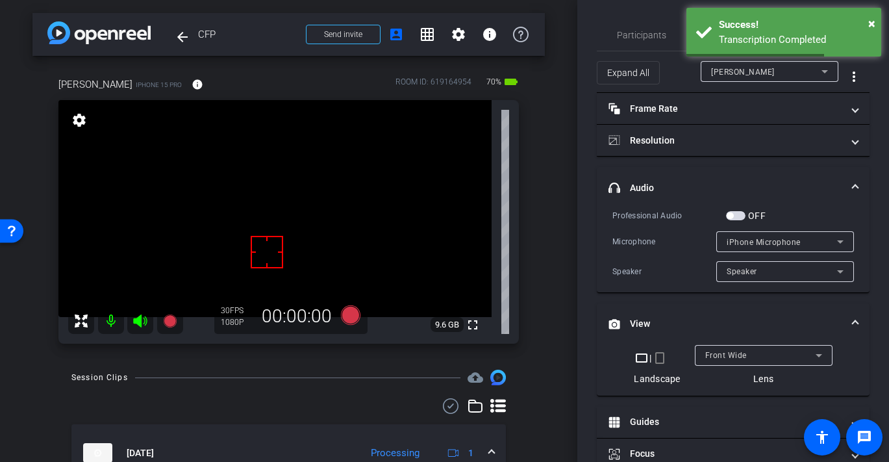
click at [739, 217] on span "button" at bounding box center [735, 215] width 19 height 9
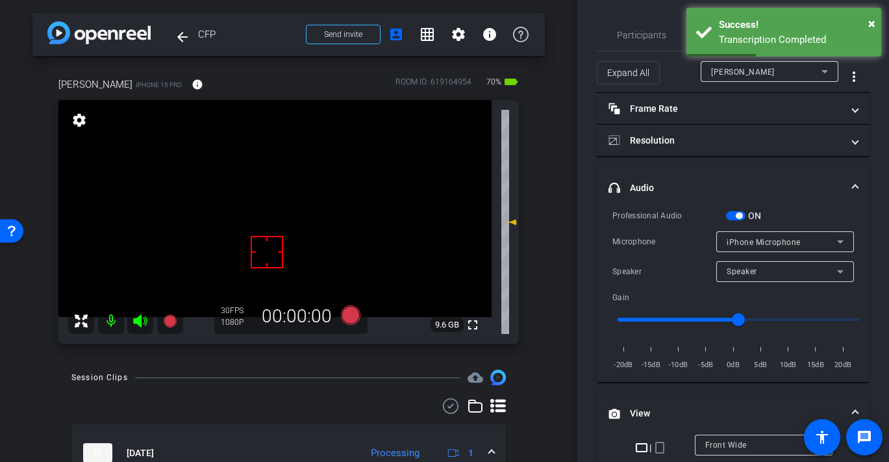
click at [754, 240] on span "iPhone Microphone" at bounding box center [763, 242] width 74 height 9
click at [768, 208] on div at bounding box center [444, 231] width 889 height 462
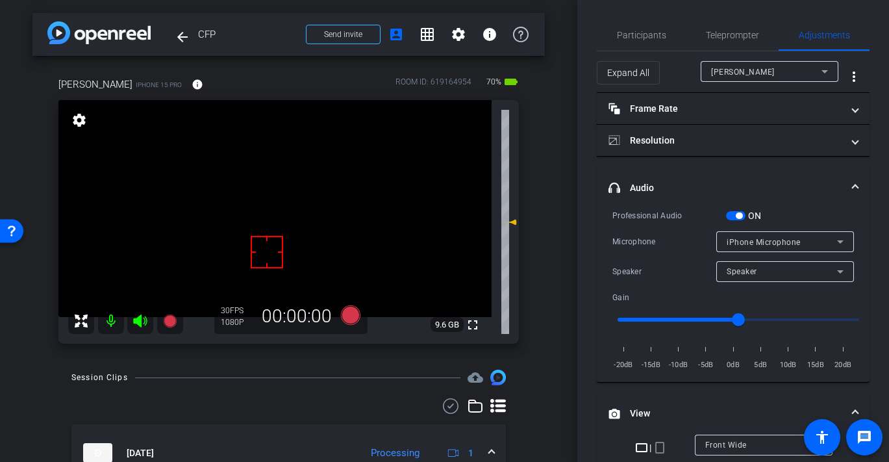
click at [734, 213] on span "button" at bounding box center [735, 215] width 19 height 9
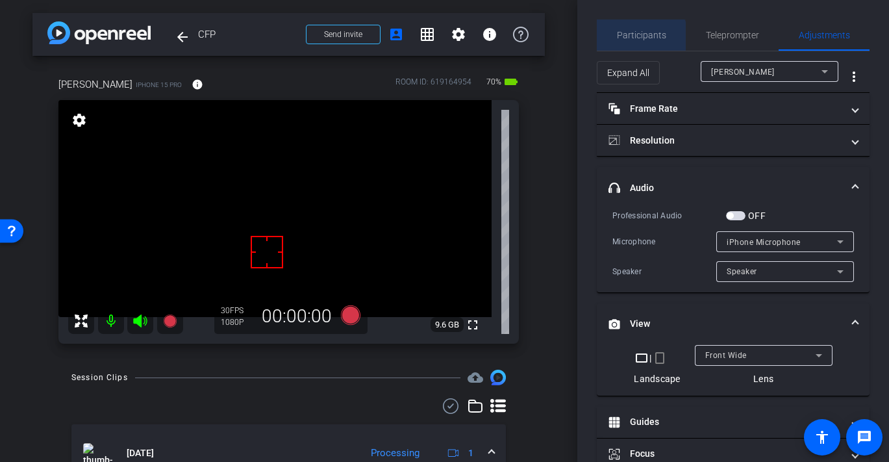
click at [632, 39] on span "Participants" at bounding box center [641, 35] width 49 height 9
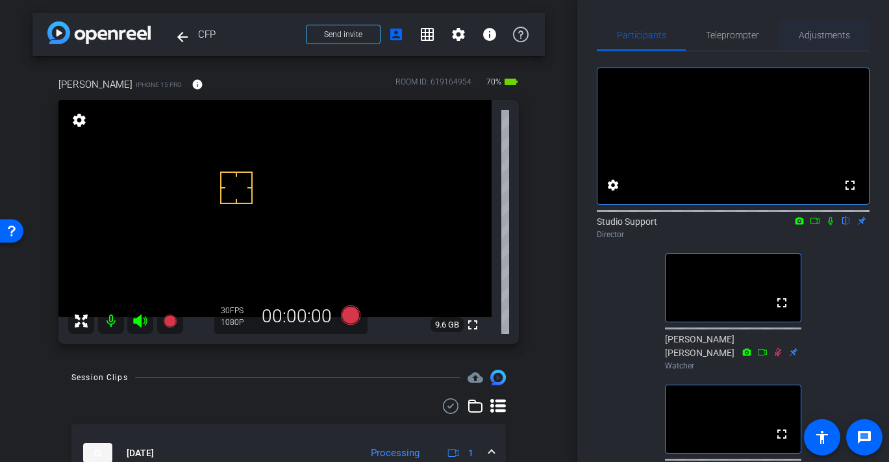
click at [815, 36] on span "Adjustments" at bounding box center [824, 35] width 51 height 9
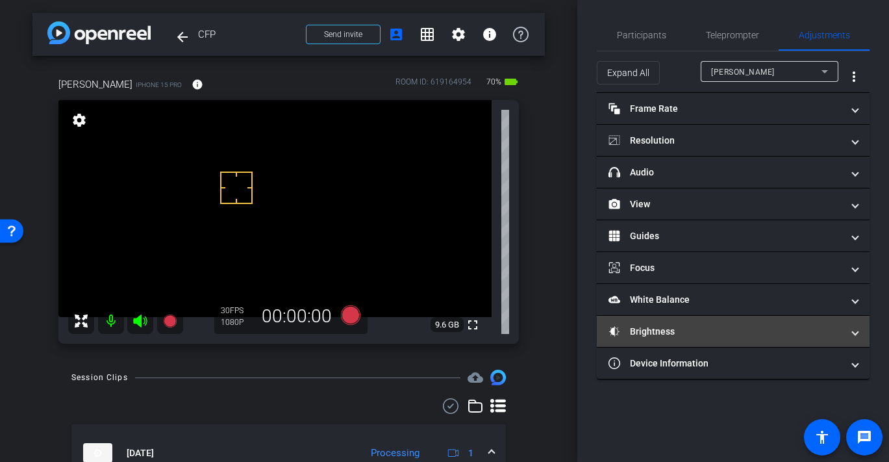
click at [684, 323] on mat-expansion-panel-header "Brightness" at bounding box center [733, 331] width 273 height 31
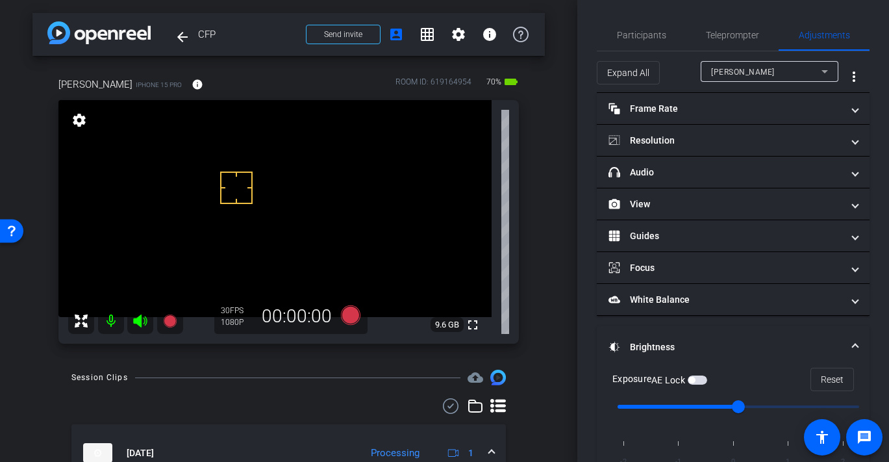
click at [697, 377] on span "button" at bounding box center [697, 379] width 19 height 9
click at [642, 34] on span "Participants" at bounding box center [641, 35] width 49 height 9
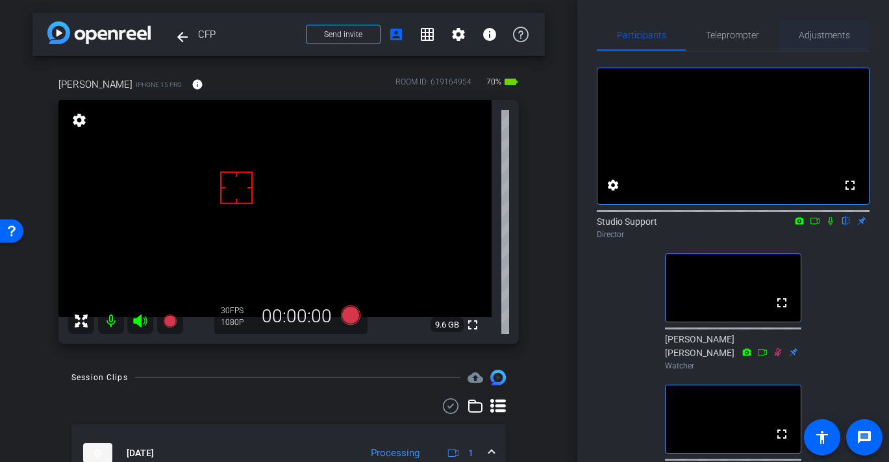
click at [824, 32] on span "Adjustments" at bounding box center [824, 35] width 51 height 9
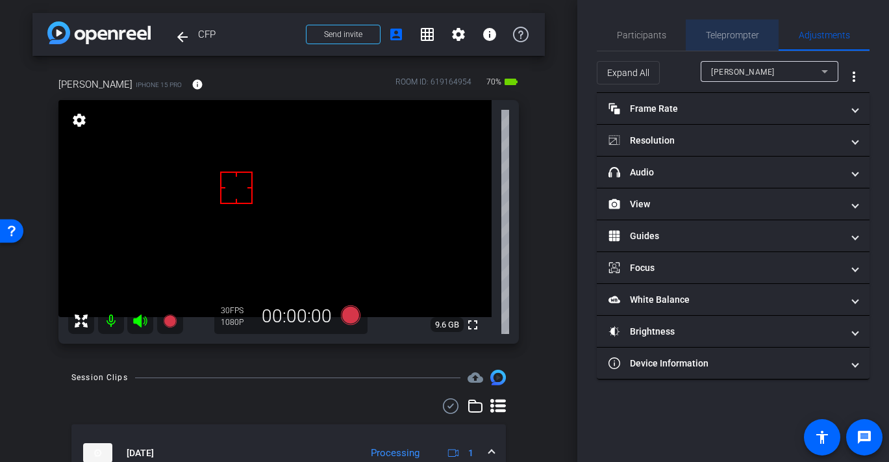
click at [728, 36] on span "Teleprompter" at bounding box center [732, 35] width 53 height 9
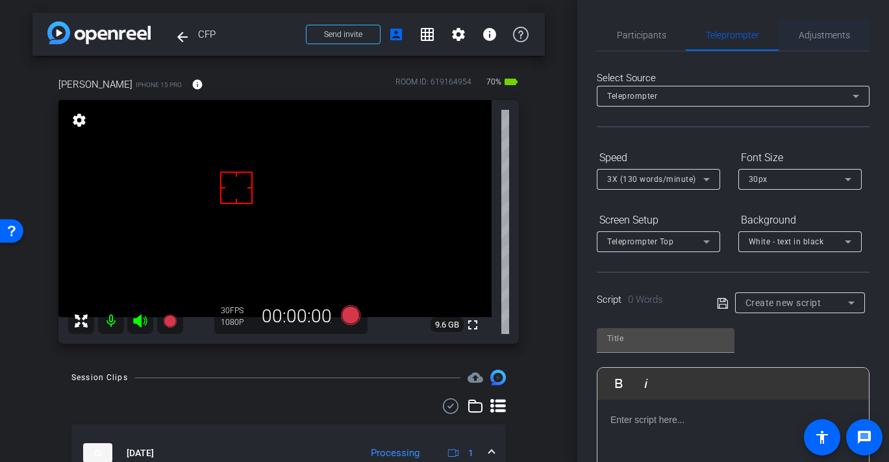
click at [817, 37] on span "Adjustments" at bounding box center [824, 35] width 51 height 9
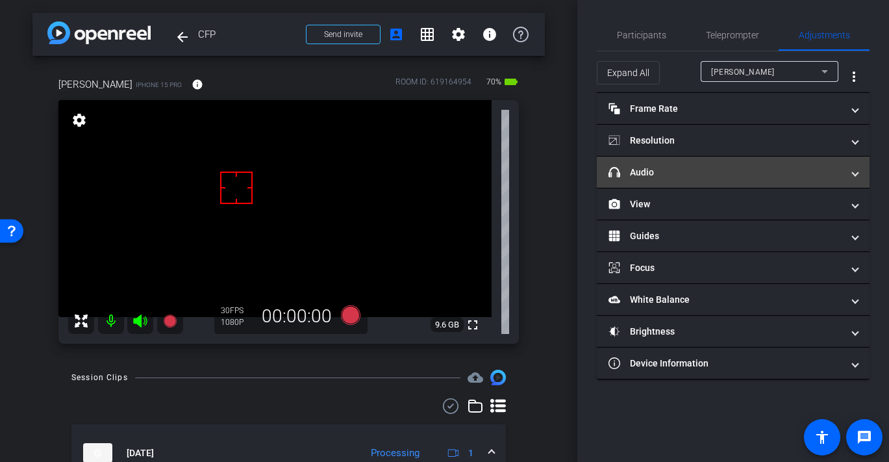
click at [693, 157] on mat-expansion-panel-header "headphone icon Audio" at bounding box center [733, 171] width 273 height 31
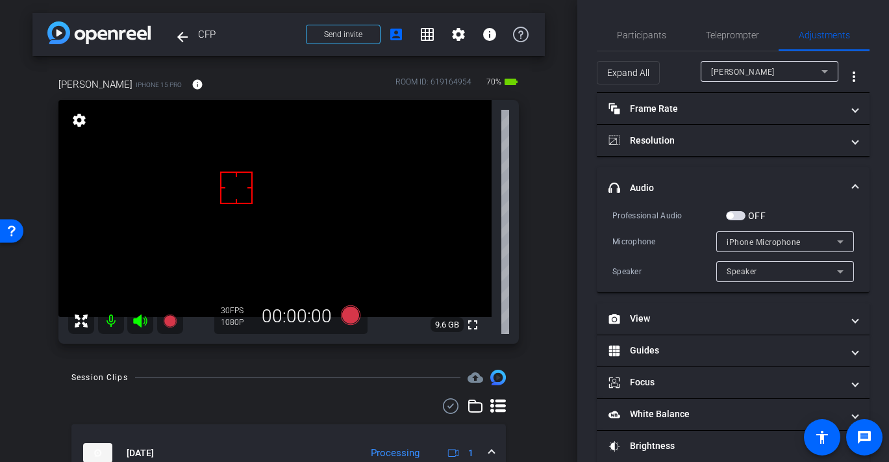
click at [761, 239] on span "iPhone Microphone" at bounding box center [763, 242] width 74 height 9
click at [761, 239] on div at bounding box center [444, 231] width 889 height 462
click at [646, 32] on span "Participants" at bounding box center [641, 35] width 49 height 9
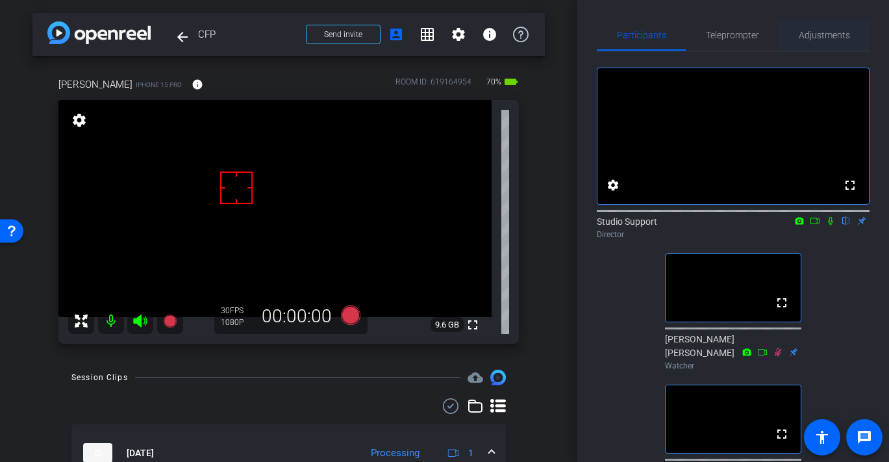
click at [831, 38] on span "Adjustments" at bounding box center [824, 35] width 51 height 9
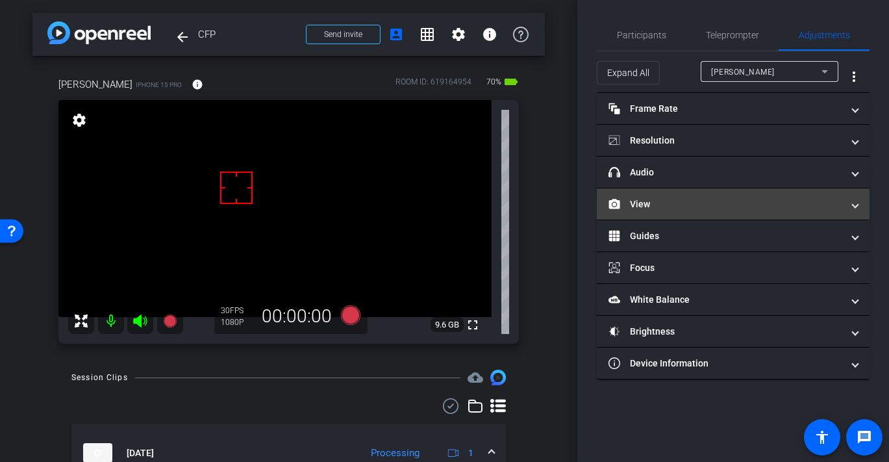
click at [698, 206] on mat-panel-title "View" at bounding box center [725, 204] width 234 height 14
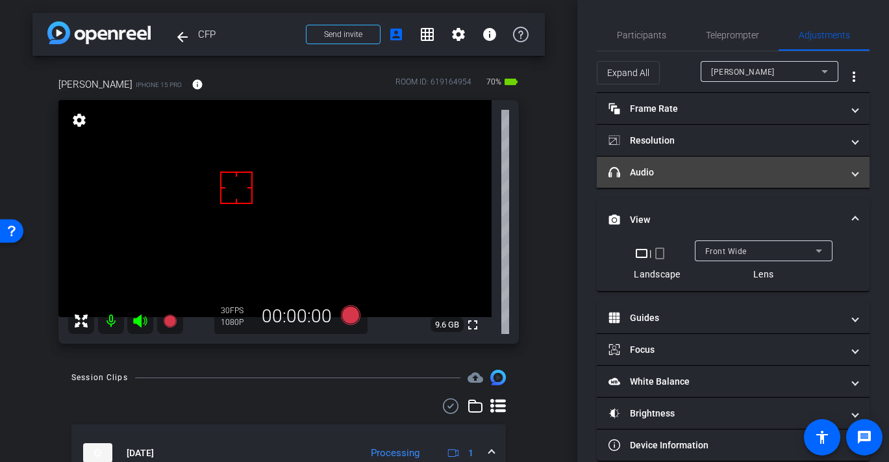
click at [693, 186] on mat-expansion-panel-header "headphone icon Audio" at bounding box center [733, 171] width 273 height 31
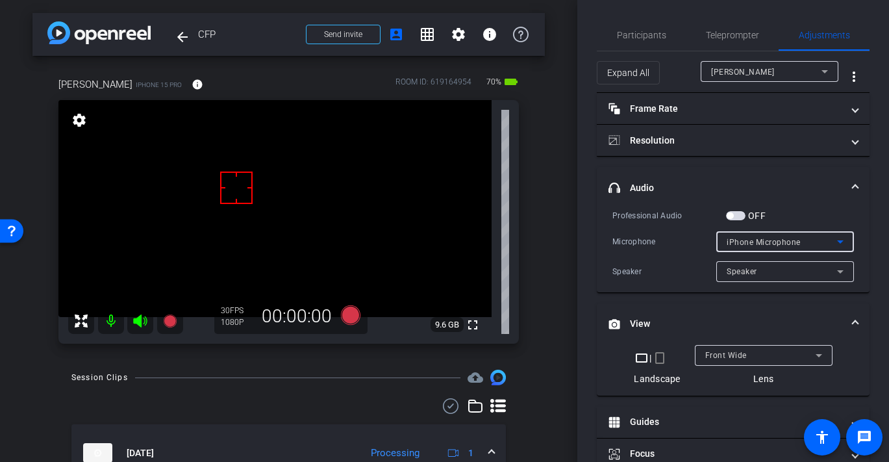
click at [768, 243] on span "iPhone Microphone" at bounding box center [763, 242] width 74 height 9
click at [780, 202] on div at bounding box center [444, 231] width 889 height 462
click at [740, 215] on span "button" at bounding box center [735, 215] width 19 height 9
click at [751, 241] on span "iPhone Microphone" at bounding box center [763, 242] width 74 height 9
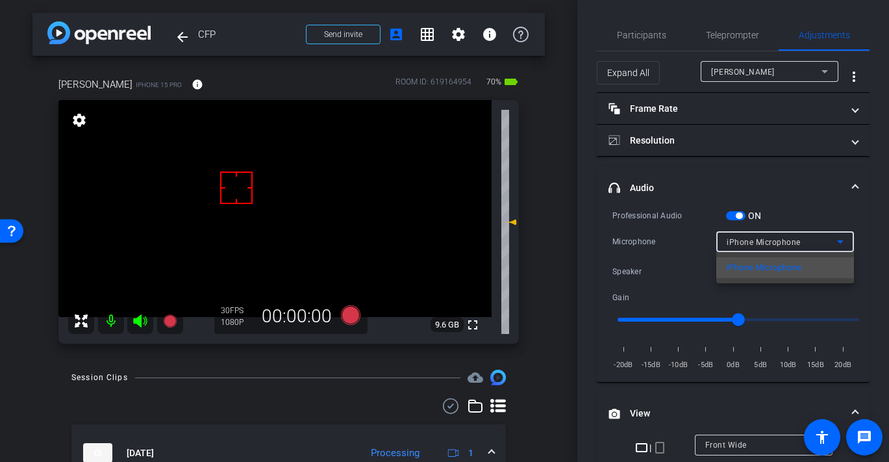
click at [751, 241] on div at bounding box center [444, 231] width 889 height 462
click at [737, 215] on span "button" at bounding box center [739, 215] width 6 height 6
click at [641, 47] on span "Participants" at bounding box center [641, 34] width 49 height 31
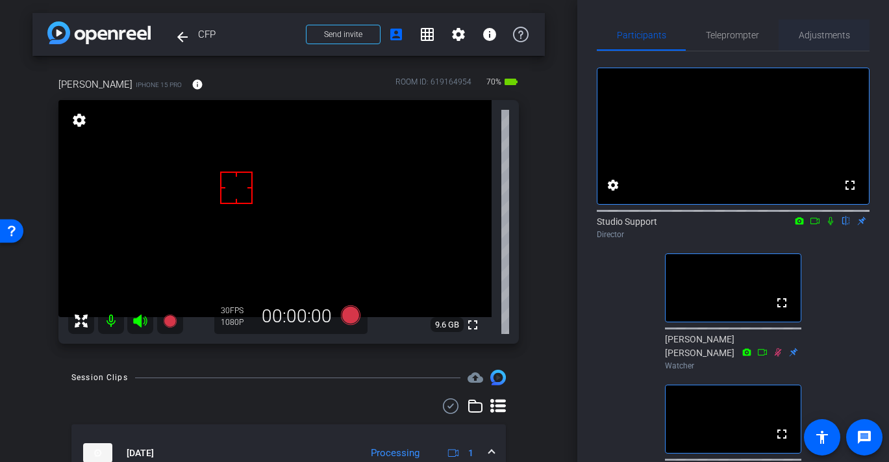
click at [810, 42] on span "Adjustments" at bounding box center [824, 34] width 51 height 31
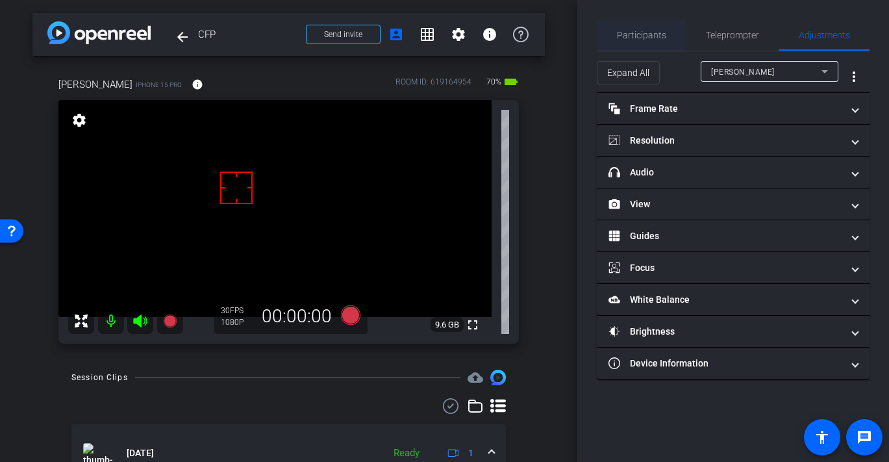
click at [643, 38] on span "Participants" at bounding box center [641, 35] width 49 height 9
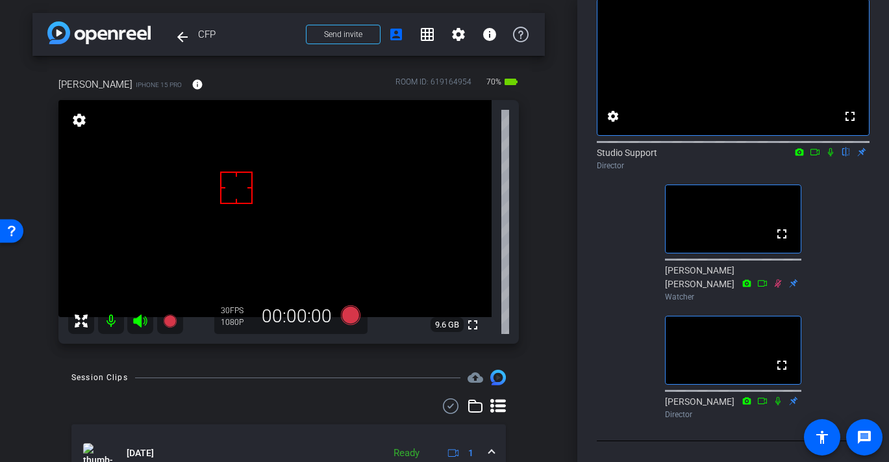
scroll to position [68, 0]
click at [136, 320] on icon at bounding box center [140, 320] width 14 height 13
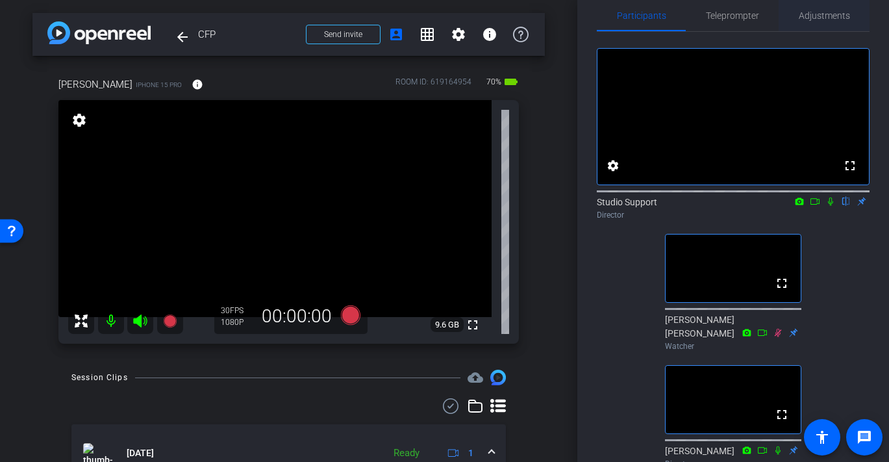
scroll to position [0, 0]
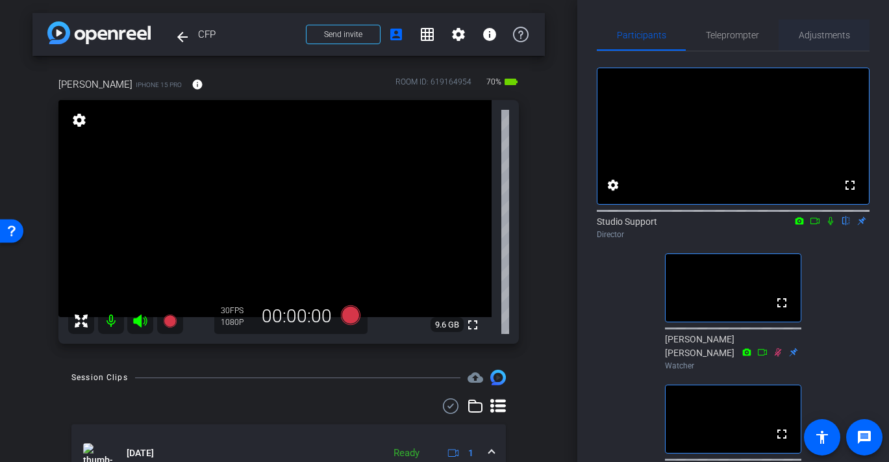
click at [823, 32] on span "Adjustments" at bounding box center [824, 35] width 51 height 9
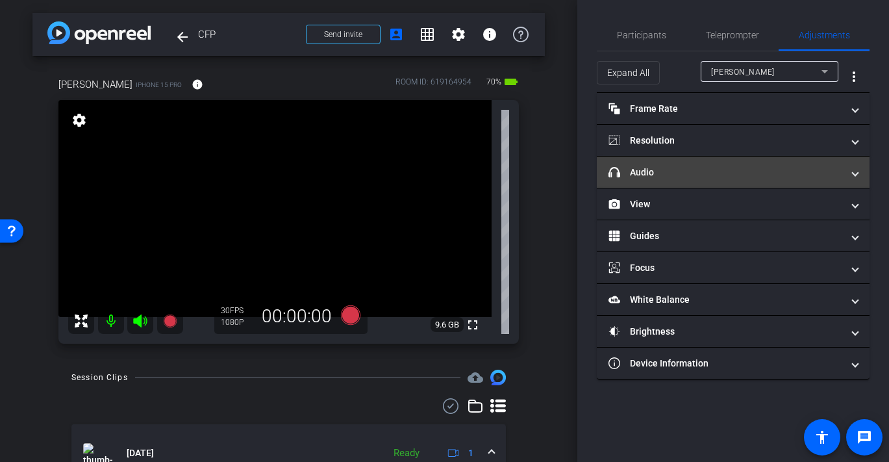
click at [724, 180] on mat-expansion-panel-header "headphone icon Audio" at bounding box center [733, 171] width 273 height 31
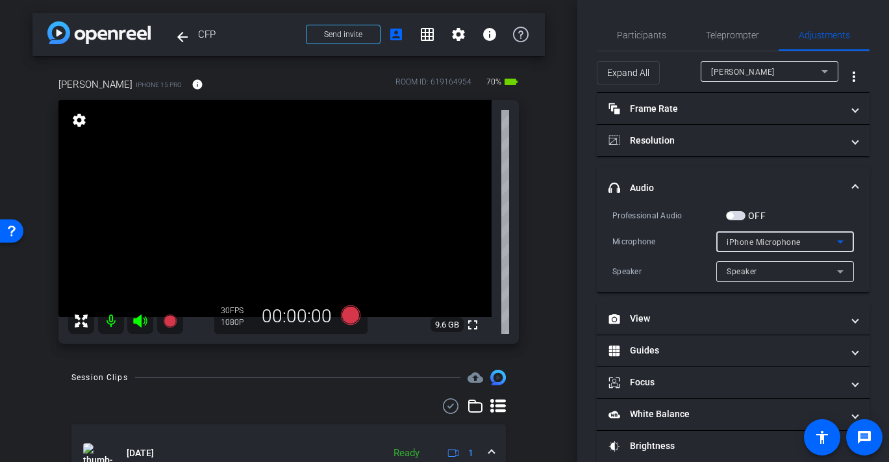
click at [758, 234] on div "iPhone Microphone" at bounding box center [781, 242] width 110 height 16
click at [732, 216] on div at bounding box center [444, 231] width 889 height 462
click at [737, 219] on span "button" at bounding box center [735, 215] width 19 height 9
click at [792, 248] on div "iPhone Microphone" at bounding box center [781, 242] width 110 height 16
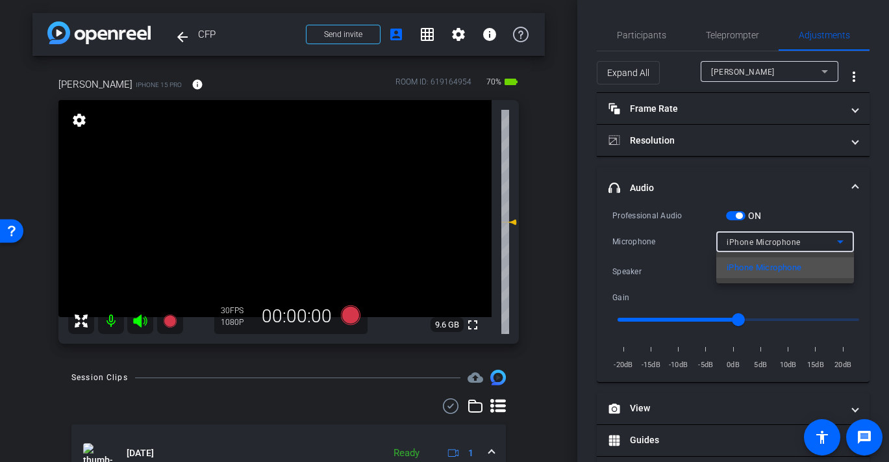
click at [787, 217] on div at bounding box center [444, 231] width 889 height 462
click at [786, 240] on span "iPhone Microphone" at bounding box center [763, 242] width 74 height 9
click at [728, 216] on div at bounding box center [444, 231] width 889 height 462
click at [732, 219] on span "button" at bounding box center [735, 215] width 19 height 9
click at [656, 42] on span "Participants" at bounding box center [641, 34] width 49 height 31
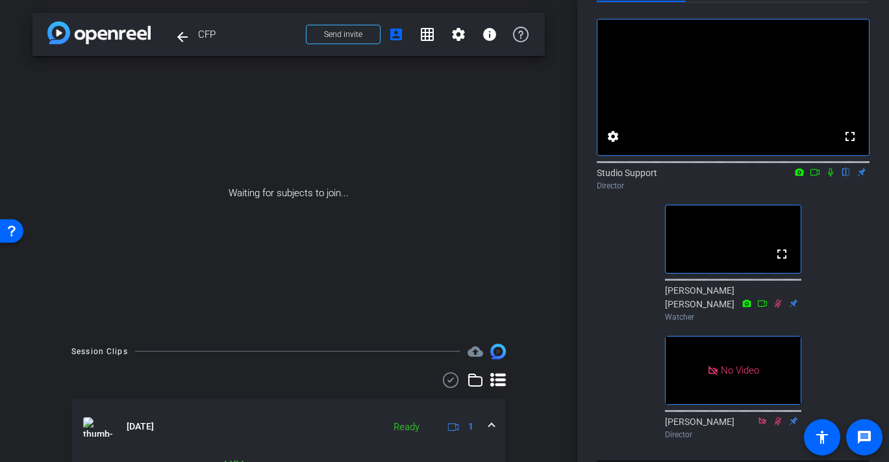
scroll to position [218, 0]
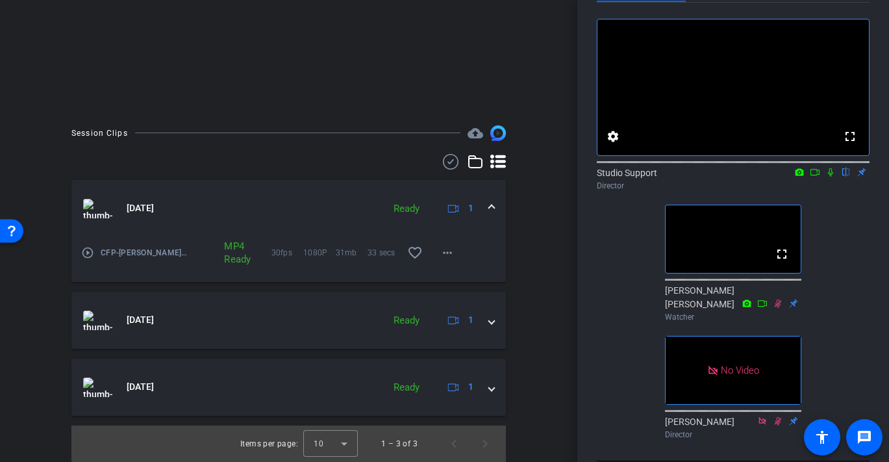
click at [90, 251] on mat-icon "play_circle_outline" at bounding box center [87, 252] width 13 height 13
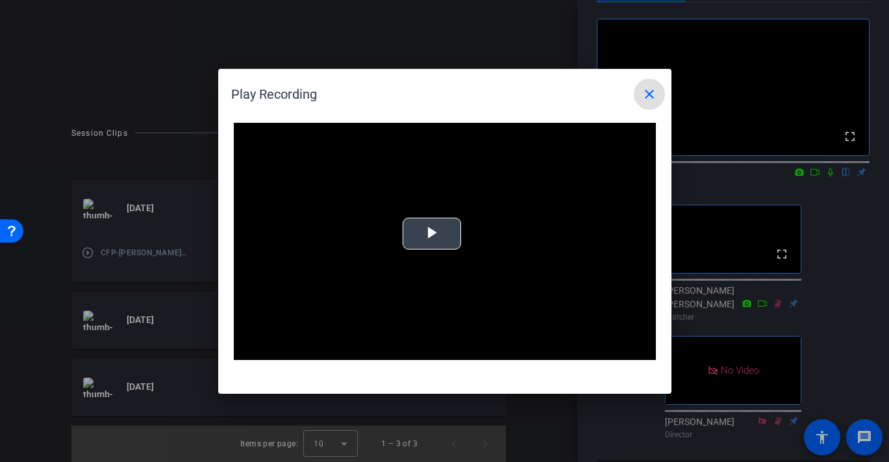
click at [432, 233] on span "Video Player" at bounding box center [432, 233] width 0 height 0
click at [655, 90] on mat-icon "close" at bounding box center [649, 94] width 16 height 16
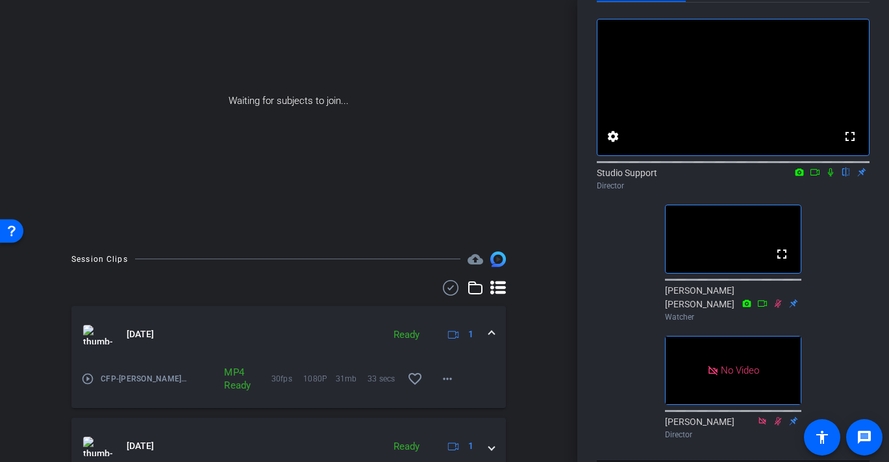
scroll to position [116, 0]
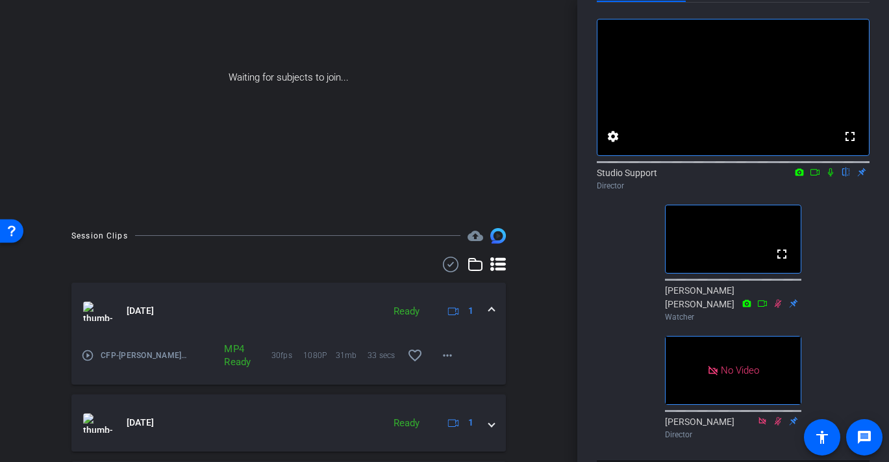
click at [94, 355] on div "play_circle_outline CFP-David Rae-2025-08-20-13-03-03-672-0" at bounding box center [135, 355] width 108 height 31
click at [84, 356] on mat-icon "play_circle_outline" at bounding box center [87, 355] width 13 height 13
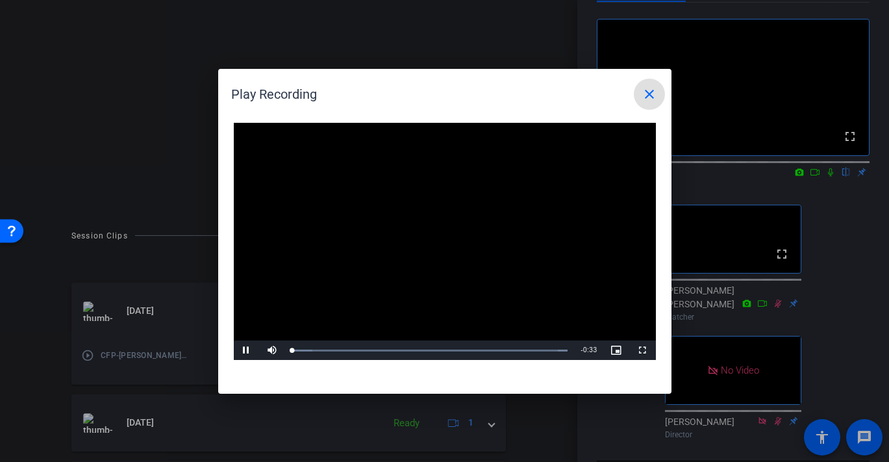
click at [436, 222] on video "Video Player" at bounding box center [445, 242] width 422 height 238
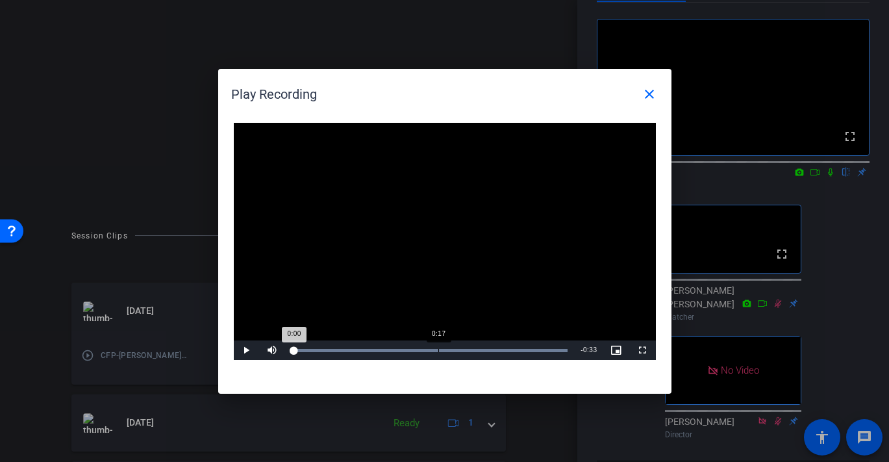
click at [438, 351] on div "Loaded : 100.00% 0:17 0:00" at bounding box center [430, 350] width 276 height 3
click at [477, 349] on div "Loaded : 100.00% 0:20 0:17" at bounding box center [430, 350] width 276 height 3
click at [528, 344] on div "Loaded : 100.00% 0:28 0:22" at bounding box center [430, 349] width 289 height 19
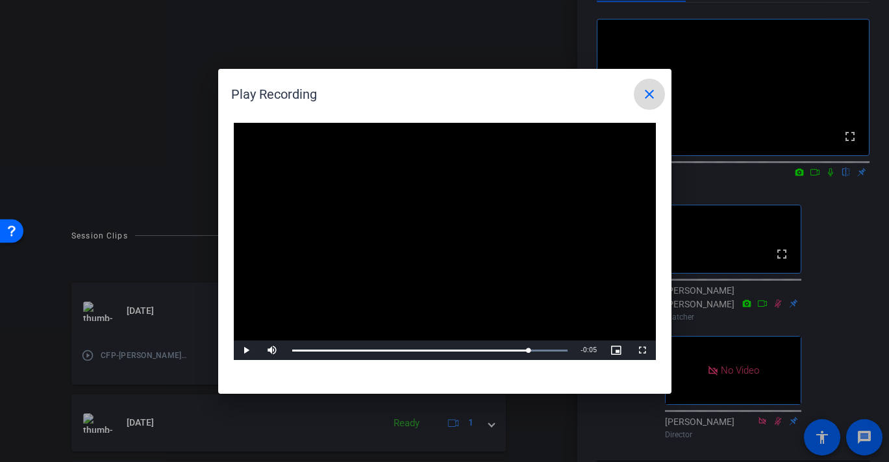
click at [649, 97] on mat-icon "close" at bounding box center [649, 94] width 16 height 16
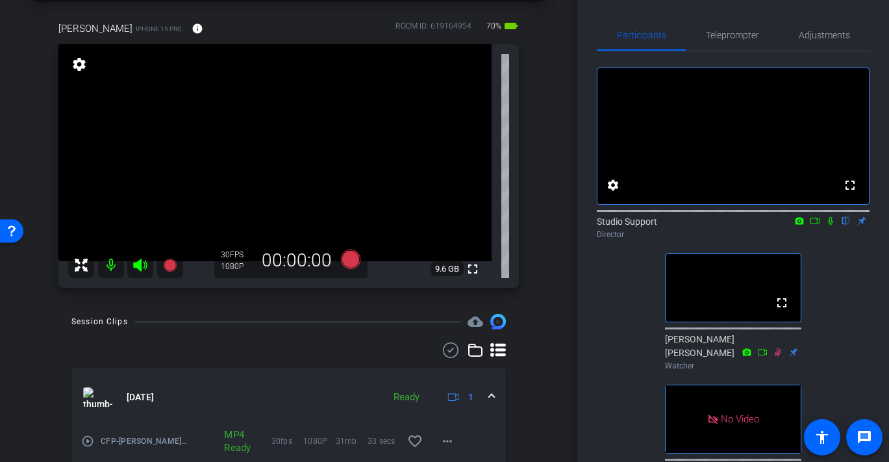
scroll to position [52, 0]
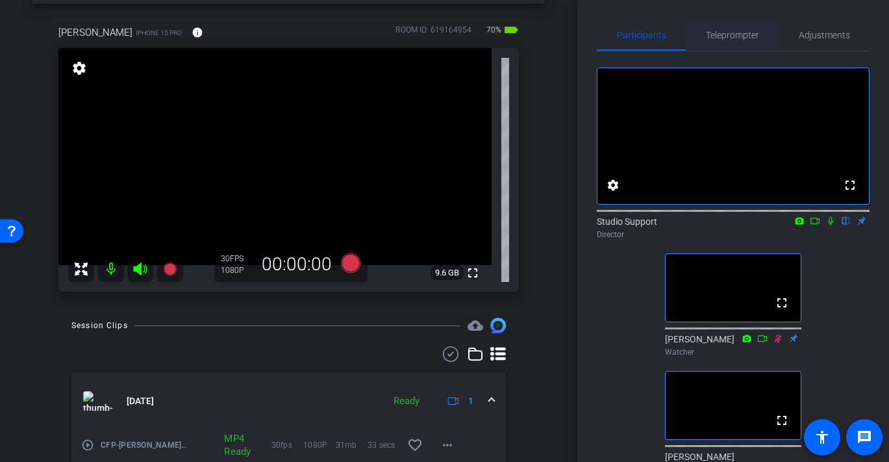
click at [718, 38] on span "Teleprompter" at bounding box center [732, 34] width 53 height 31
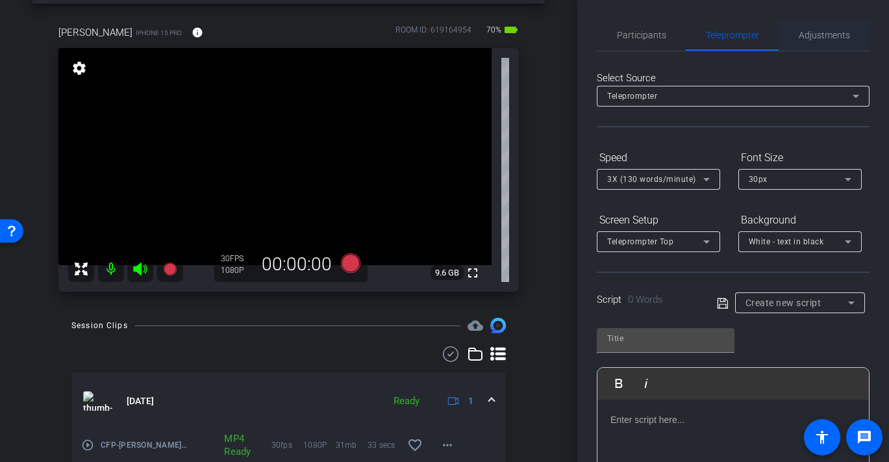
click at [817, 24] on span "Adjustments" at bounding box center [824, 34] width 51 height 31
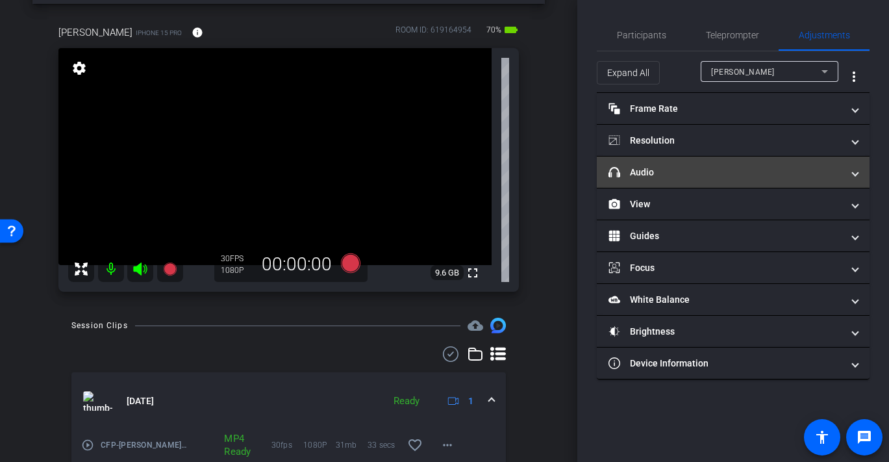
click at [678, 177] on mat-panel-title "headphone icon Audio" at bounding box center [725, 173] width 234 height 14
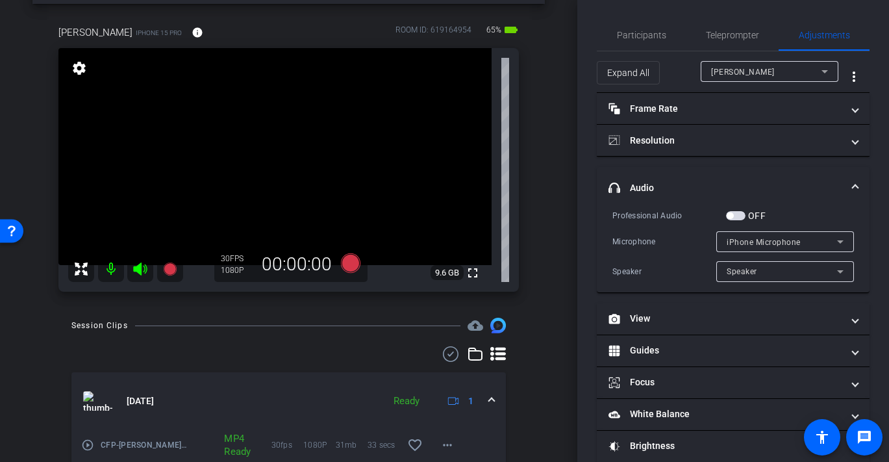
click at [741, 216] on span "button" at bounding box center [735, 215] width 19 height 9
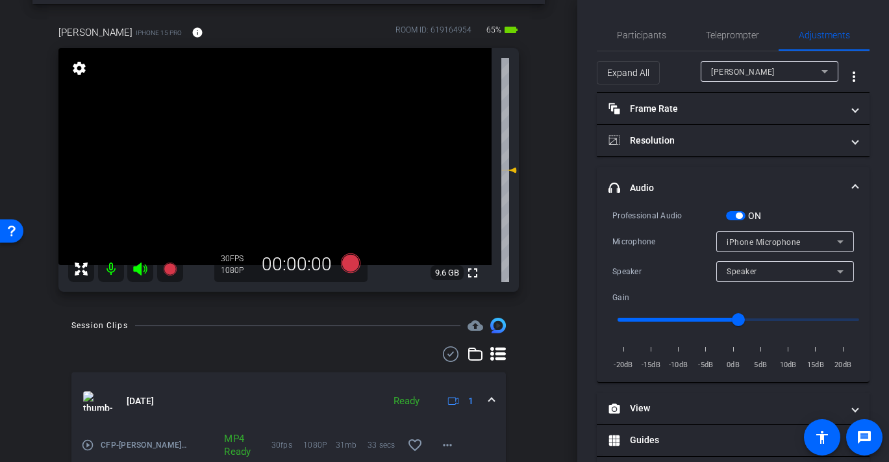
click at [770, 242] on span "iPhone Microphone" at bounding box center [763, 242] width 74 height 9
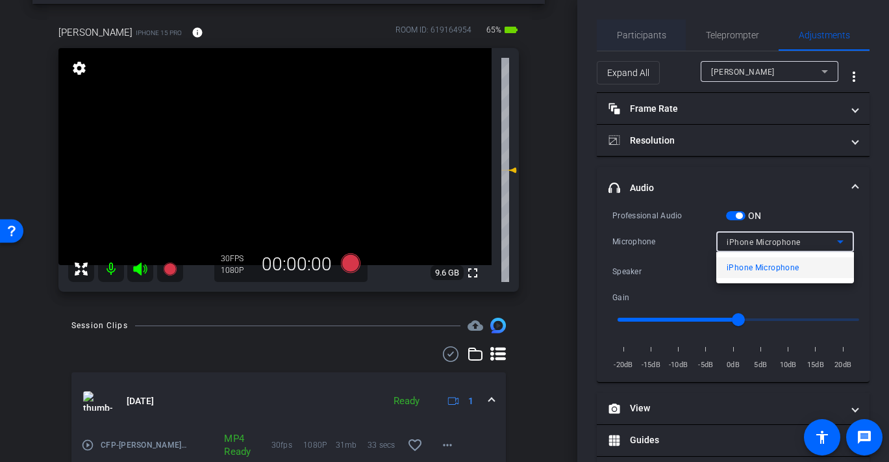
click at [641, 33] on div at bounding box center [444, 231] width 889 height 462
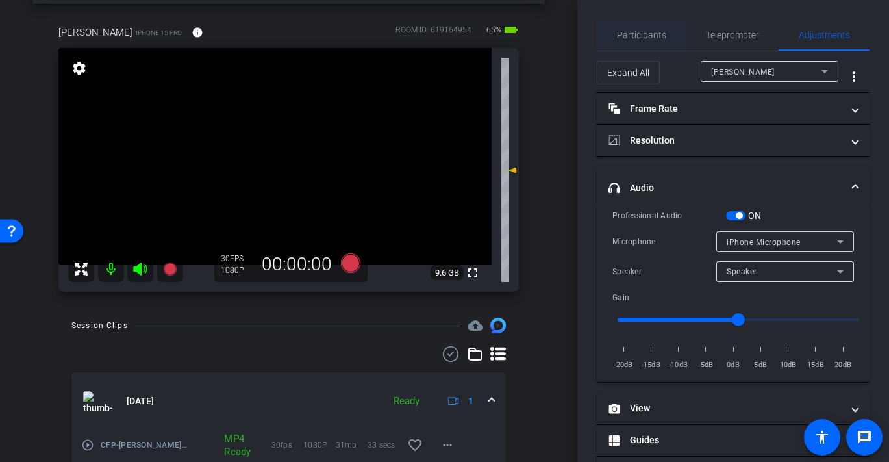
click at [650, 34] on span "Participants" at bounding box center [641, 35] width 49 height 9
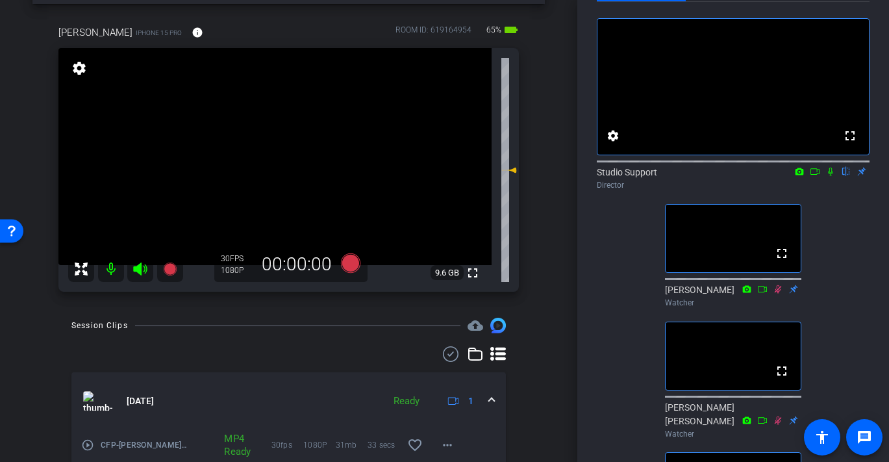
scroll to position [0, 0]
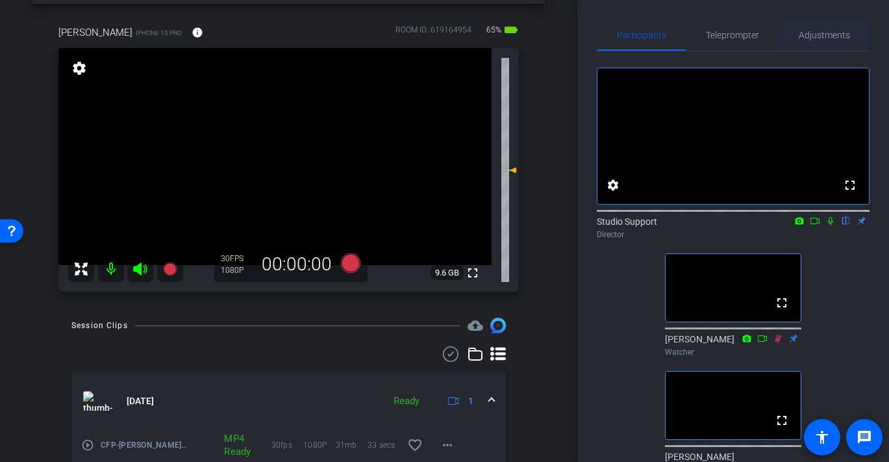
click at [828, 33] on span "Adjustments" at bounding box center [824, 35] width 51 height 9
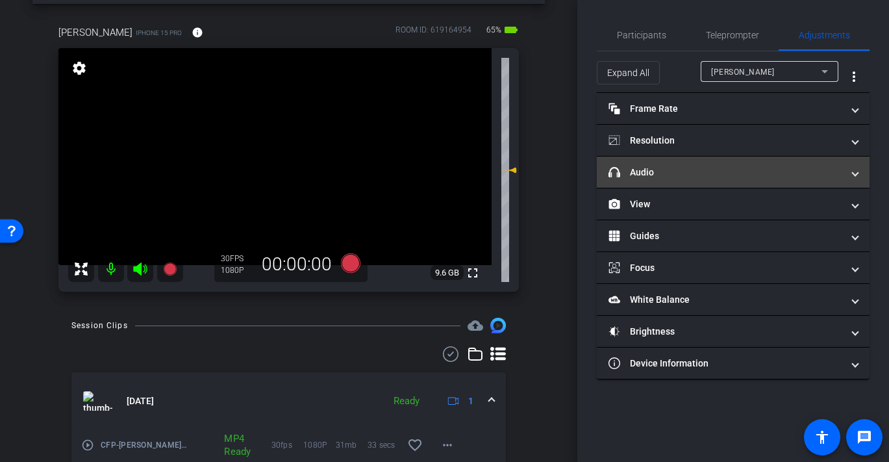
click at [691, 177] on mat-panel-title "headphone icon Audio" at bounding box center [725, 173] width 234 height 14
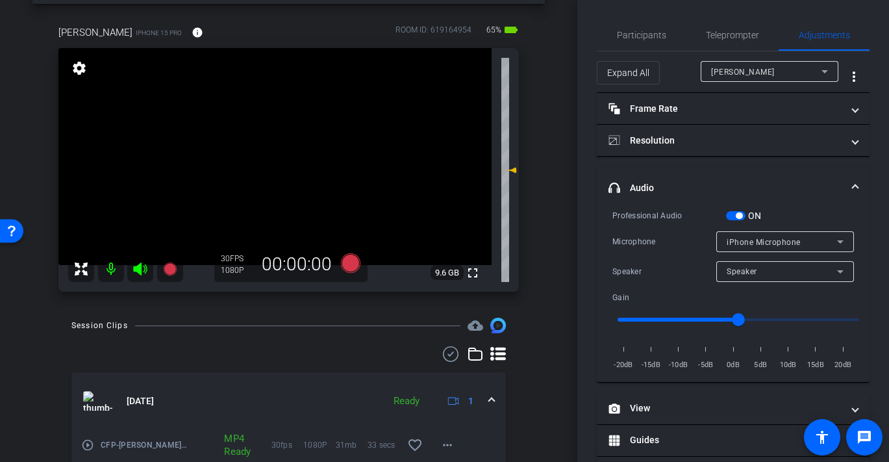
click at [733, 214] on span "button" at bounding box center [735, 215] width 19 height 9
click at [641, 40] on span "Participants" at bounding box center [641, 34] width 49 height 31
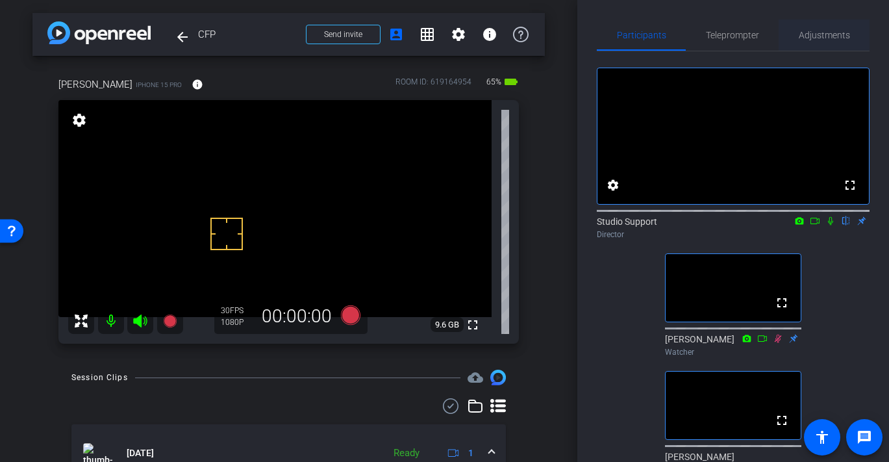
click at [827, 27] on span "Adjustments" at bounding box center [824, 34] width 51 height 31
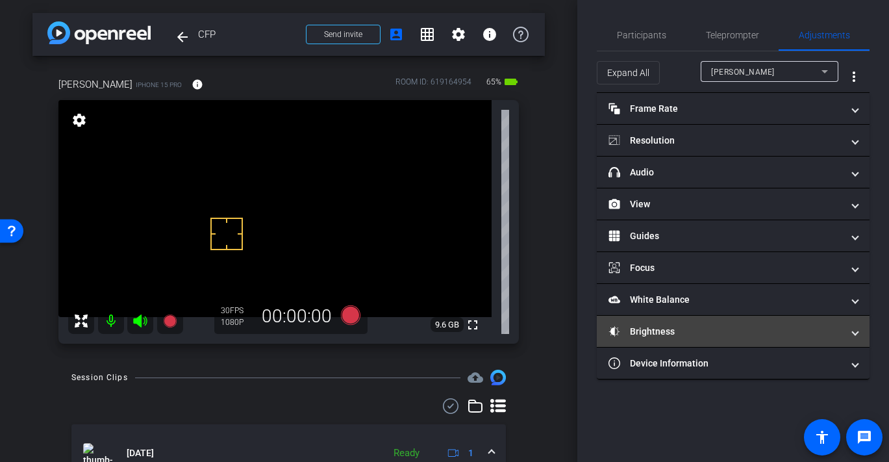
click at [701, 340] on mat-expansion-panel-header "Brightness" at bounding box center [733, 331] width 273 height 31
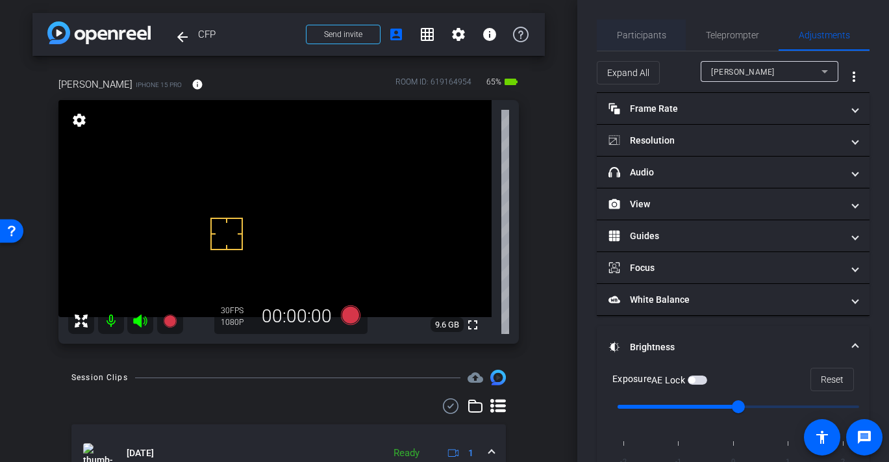
click at [640, 38] on span "Participants" at bounding box center [641, 35] width 49 height 9
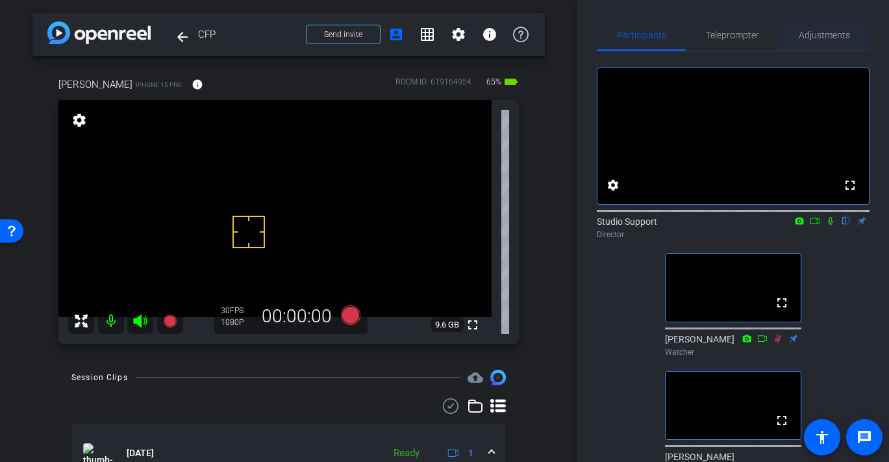
click at [815, 33] on span "Adjustments" at bounding box center [824, 35] width 51 height 9
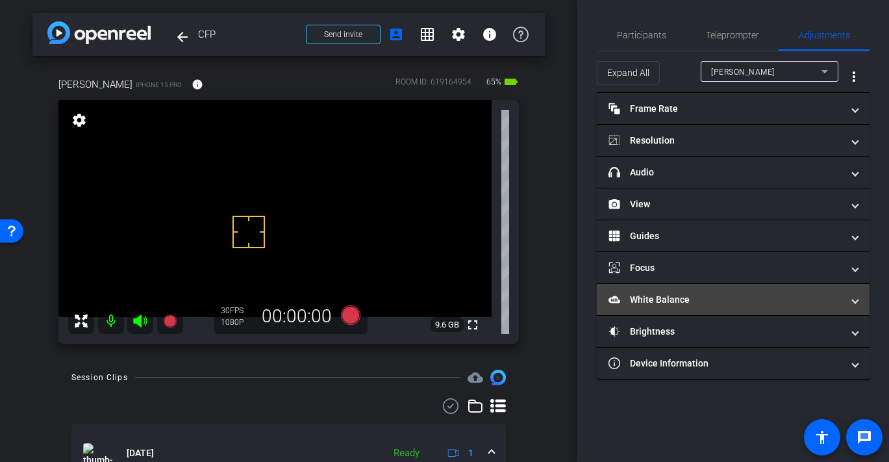
click at [721, 304] on mat-panel-title "White Balance White Balance" at bounding box center [725, 300] width 234 height 14
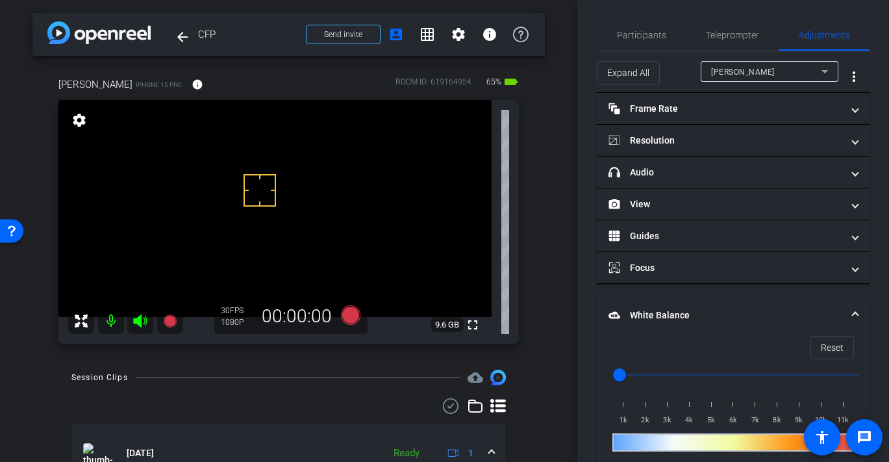
click at [696, 318] on mat-panel-title "White Balance White Balance" at bounding box center [725, 315] width 234 height 14
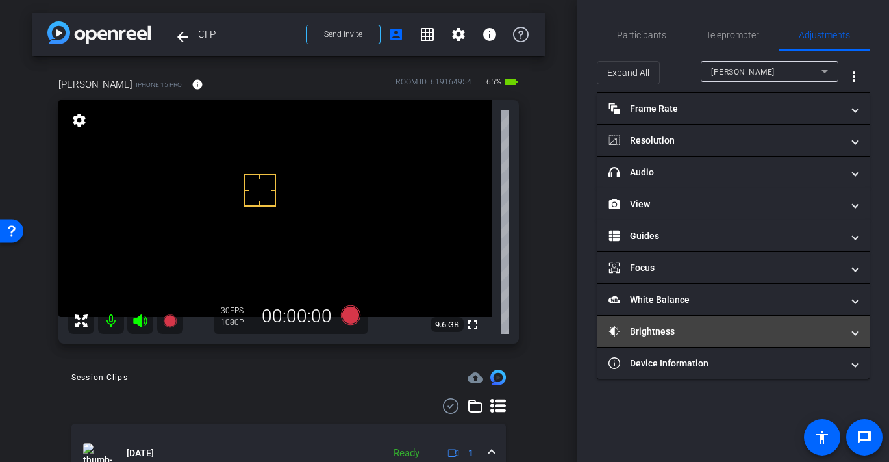
click at [673, 326] on mat-panel-title "Brightness" at bounding box center [725, 332] width 234 height 14
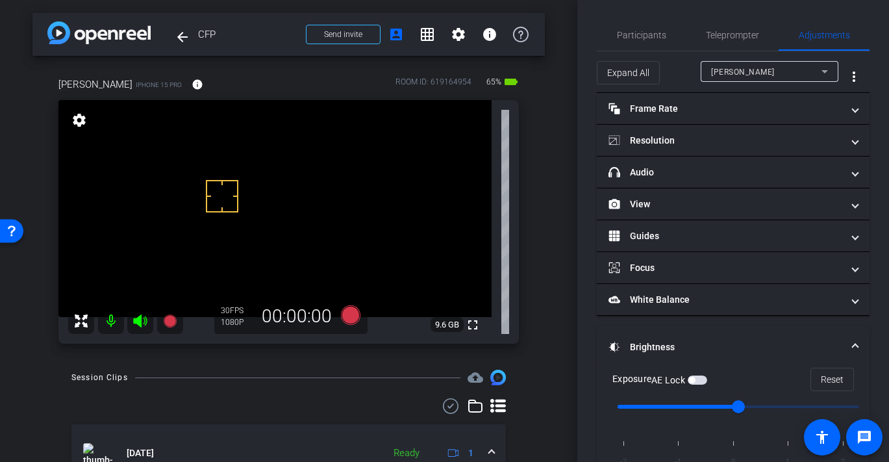
click at [695, 379] on span "button" at bounding box center [691, 380] width 6 height 6
click at [699, 384] on div "AE Lock" at bounding box center [679, 379] width 56 height 13
click at [250, 229] on video at bounding box center [274, 208] width 433 height 217
click at [291, 242] on video at bounding box center [274, 208] width 433 height 217
click at [706, 380] on span "button" at bounding box center [697, 379] width 19 height 9
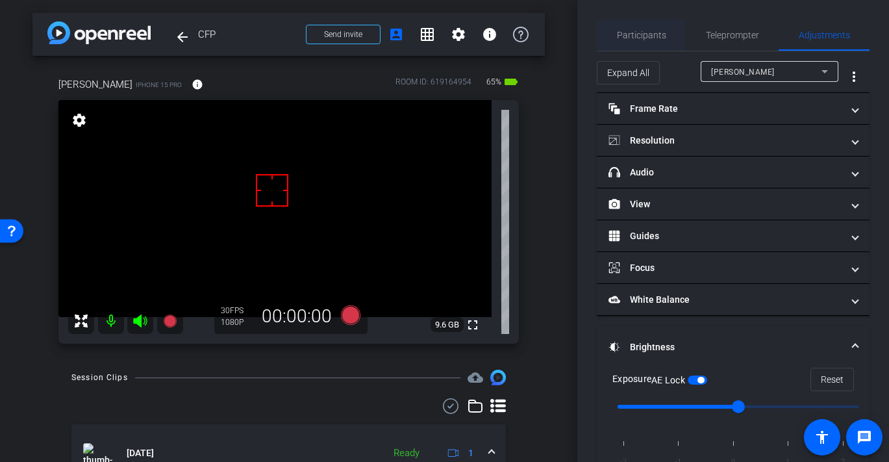
click at [648, 31] on span "Participants" at bounding box center [641, 35] width 49 height 9
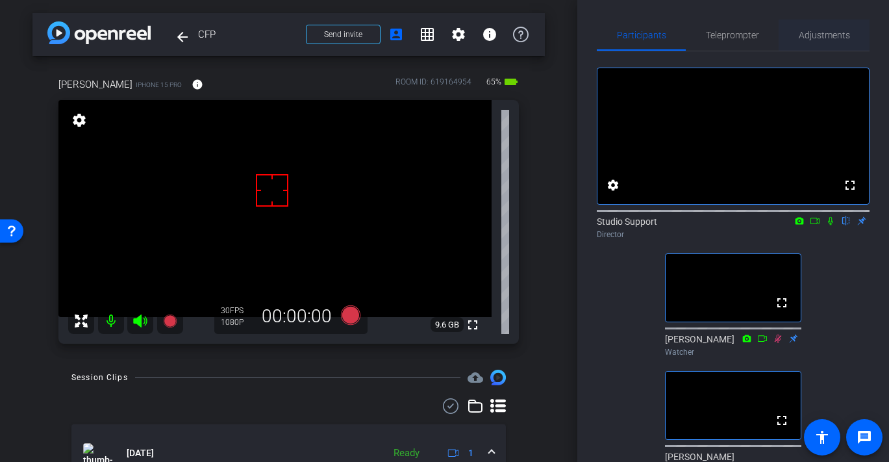
click at [829, 39] on span "Adjustments" at bounding box center [824, 35] width 51 height 9
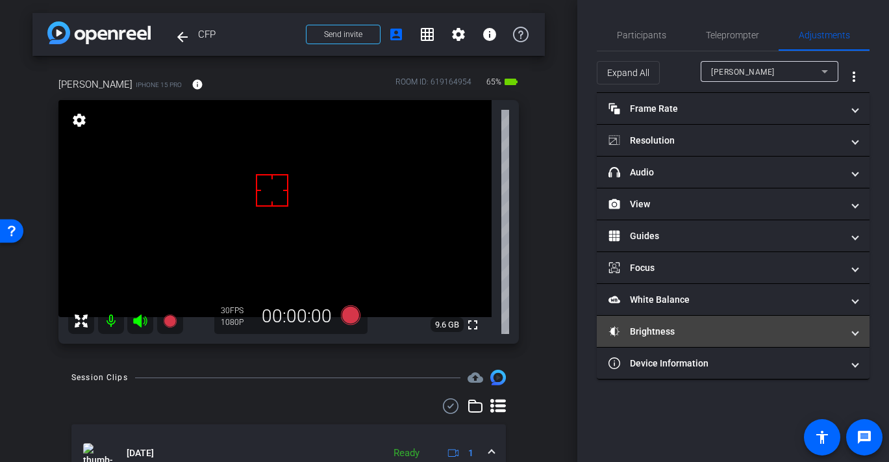
click at [671, 331] on mat-panel-title "Brightness" at bounding box center [725, 332] width 234 height 14
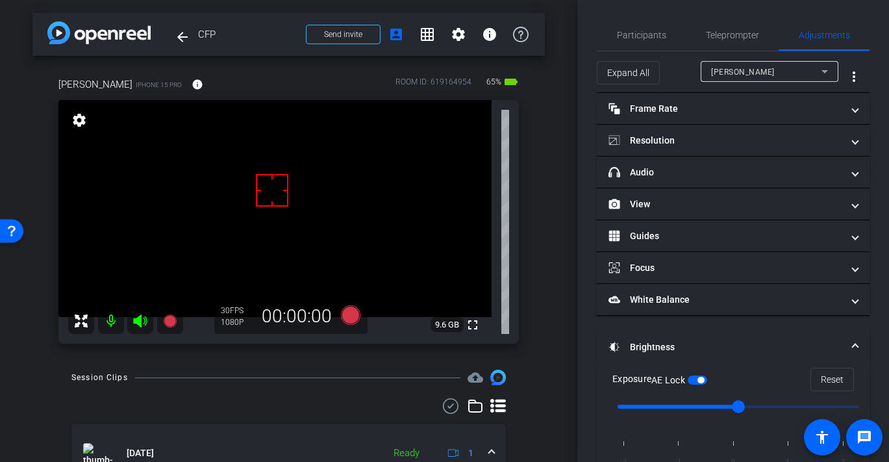
click at [704, 373] on div "AE Lock" at bounding box center [679, 379] width 56 height 13
click at [701, 382] on button "AE Lock" at bounding box center [697, 379] width 19 height 9
click at [634, 34] on span "Participants" at bounding box center [641, 35] width 49 height 9
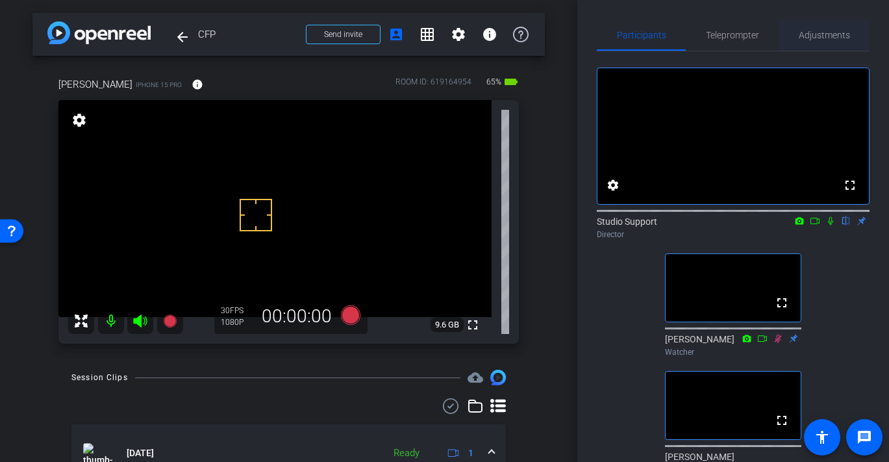
click at [820, 24] on span "Adjustments" at bounding box center [824, 34] width 51 height 31
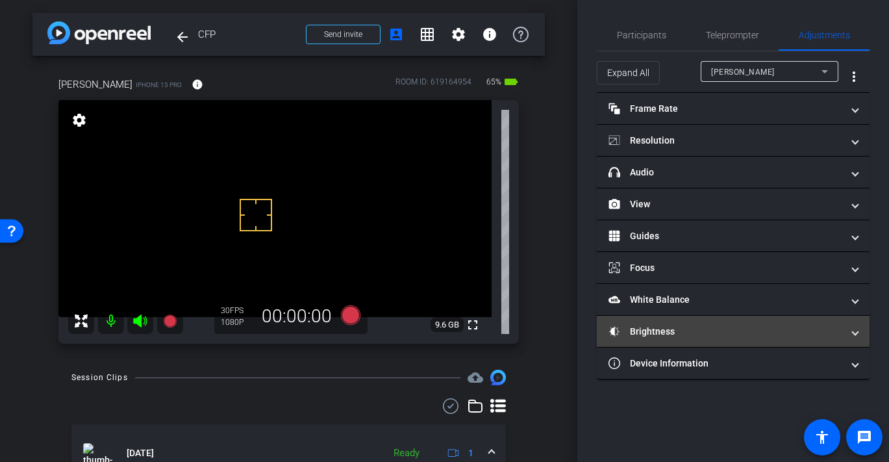
click at [713, 325] on mat-panel-title "Brightness" at bounding box center [725, 332] width 234 height 14
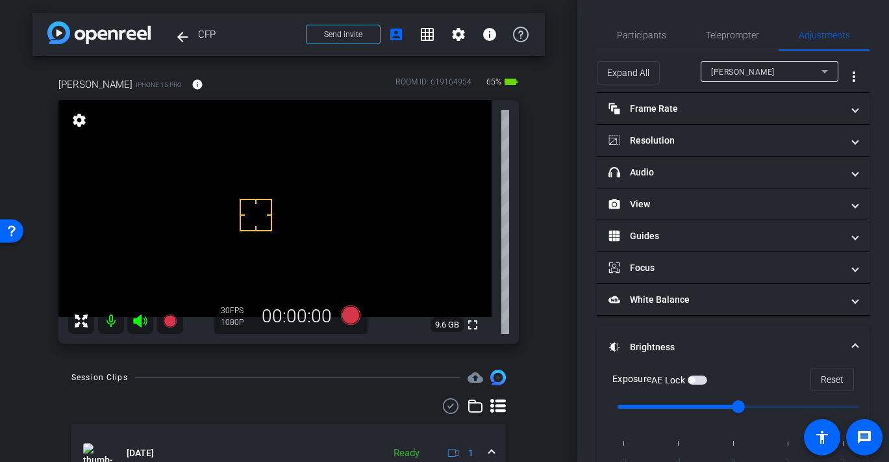
click at [707, 378] on span "button" at bounding box center [697, 379] width 19 height 9
click at [638, 32] on span "Participants" at bounding box center [641, 35] width 49 height 9
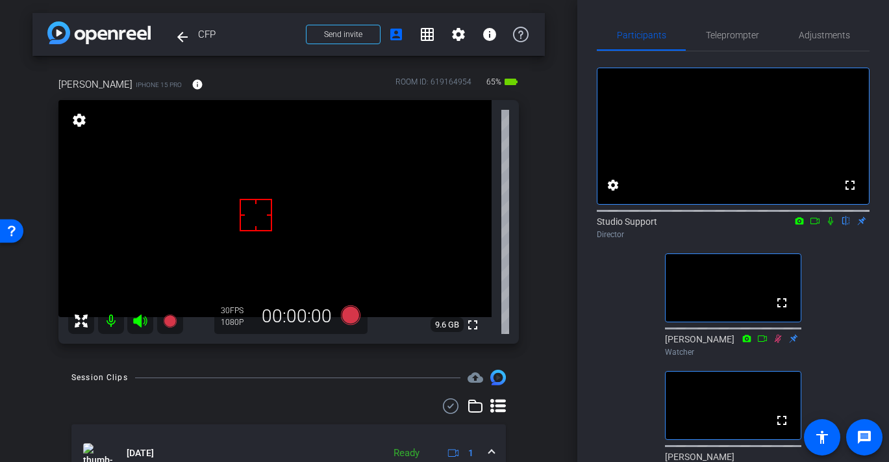
click at [832, 225] on icon at bounding box center [830, 220] width 10 height 9
click at [830, 266] on div "fullscreen settings Studio Support flip Director fullscreen Ann Watcher fullscr…" at bounding box center [733, 330] width 273 height 558
click at [828, 225] on icon at bounding box center [830, 221] width 7 height 8
click at [827, 225] on icon at bounding box center [830, 220] width 10 height 9
click at [828, 225] on icon at bounding box center [830, 221] width 7 height 8
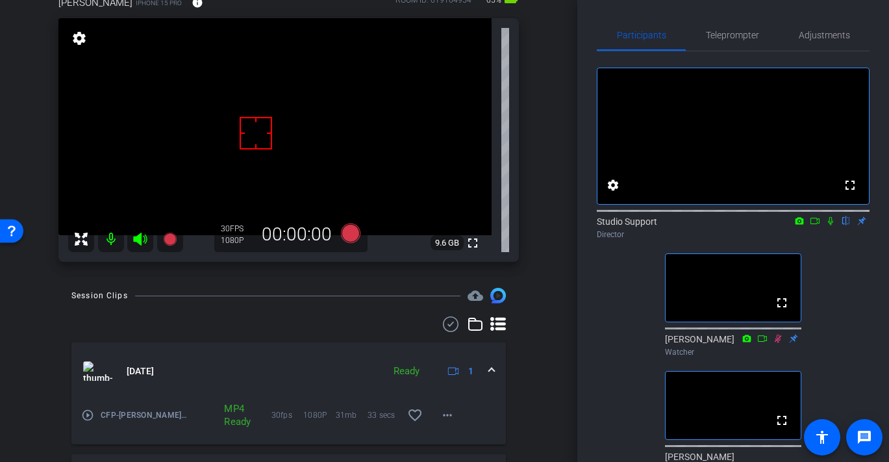
scroll to position [84, 0]
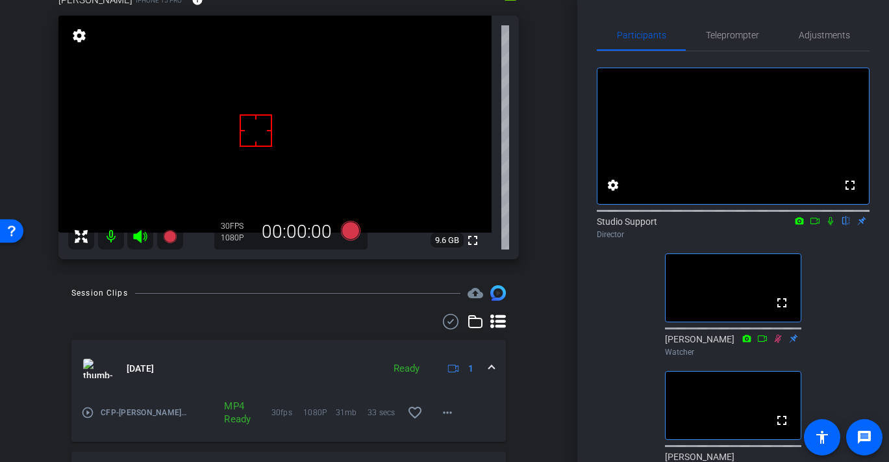
click at [827, 225] on icon at bounding box center [830, 220] width 10 height 9
click at [356, 226] on icon at bounding box center [349, 230] width 19 height 19
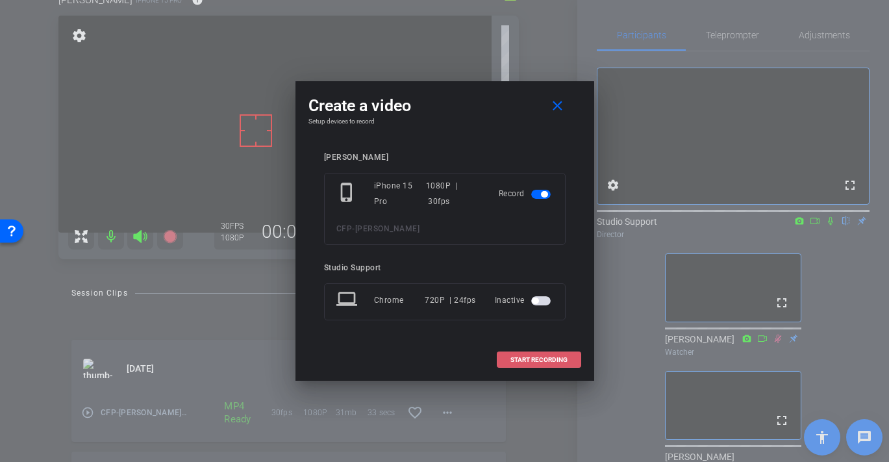
click at [514, 360] on span "START RECORDING" at bounding box center [538, 359] width 57 height 6
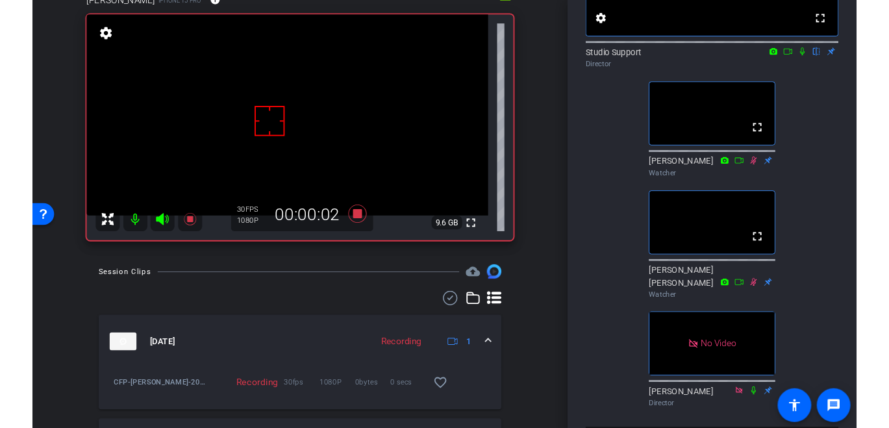
scroll to position [51, 0]
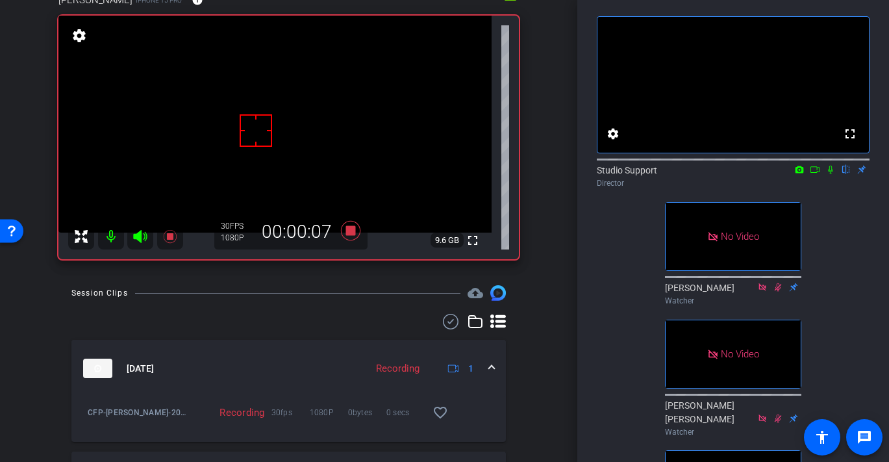
click at [817, 174] on icon at bounding box center [815, 169] width 10 height 9
click at [848, 174] on icon at bounding box center [846, 169] width 10 height 9
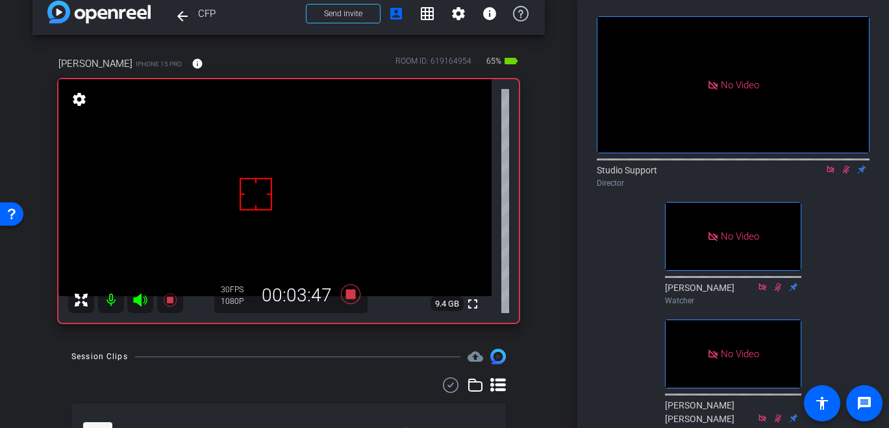
scroll to position [0, 0]
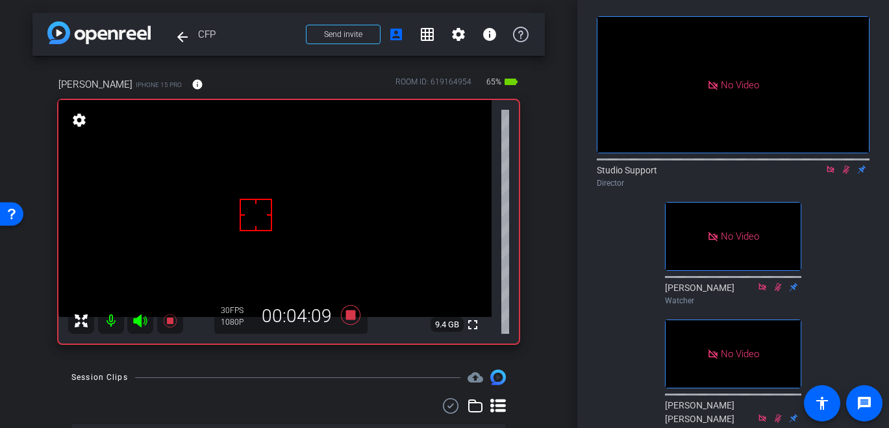
drag, startPoint x: 223, startPoint y: 32, endPoint x: 199, endPoint y: 30, distance: 24.2
click at [199, 30] on span "CFP" at bounding box center [248, 34] width 100 height 26
copy span "CFP"
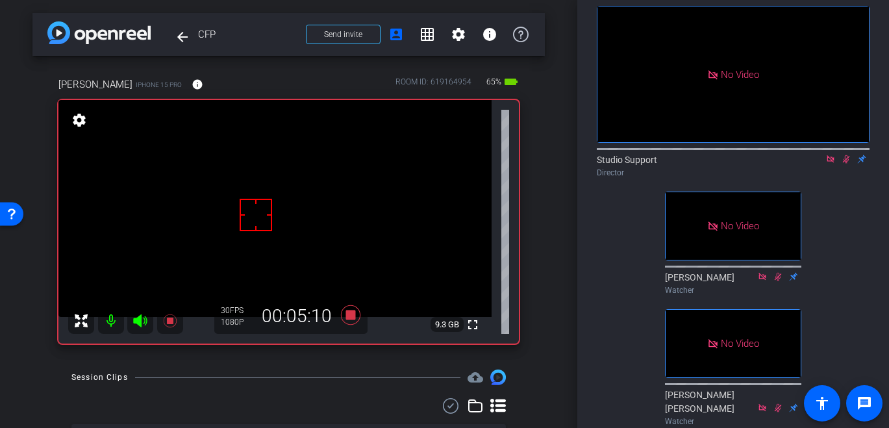
scroll to position [140, 0]
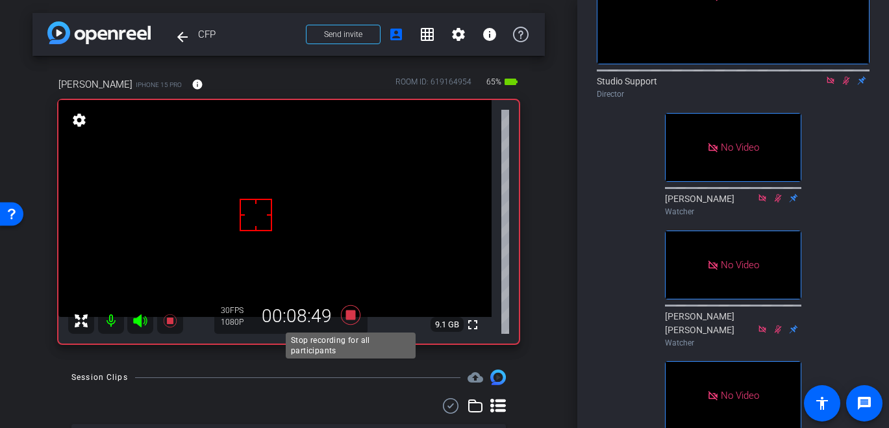
click at [351, 322] on icon at bounding box center [350, 314] width 31 height 23
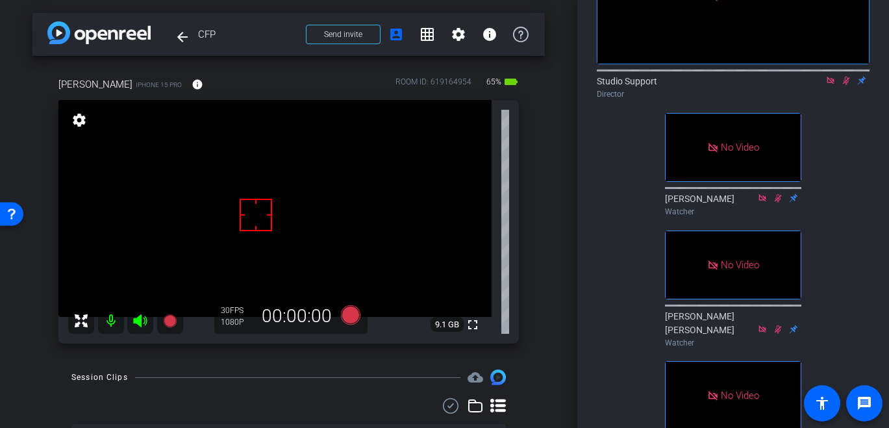
click at [637, 192] on div "No Video Studio Support Director No Video Ann Watcher No Video Mary Ellen Watch…" at bounding box center [733, 190] width 273 height 558
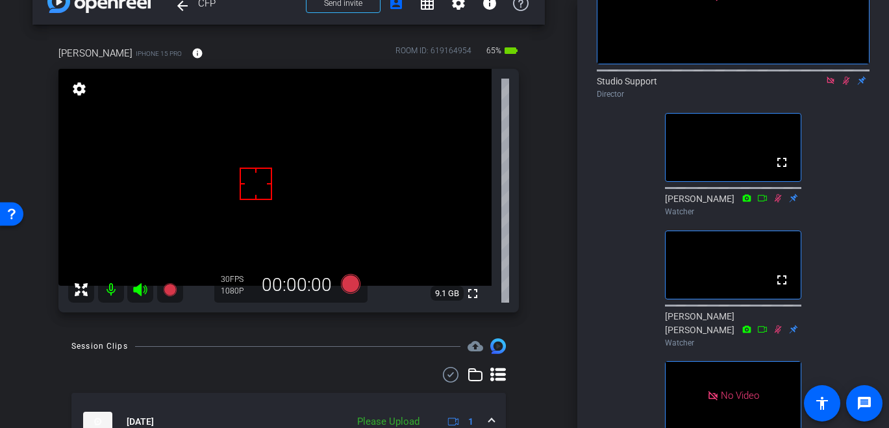
scroll to position [222, 0]
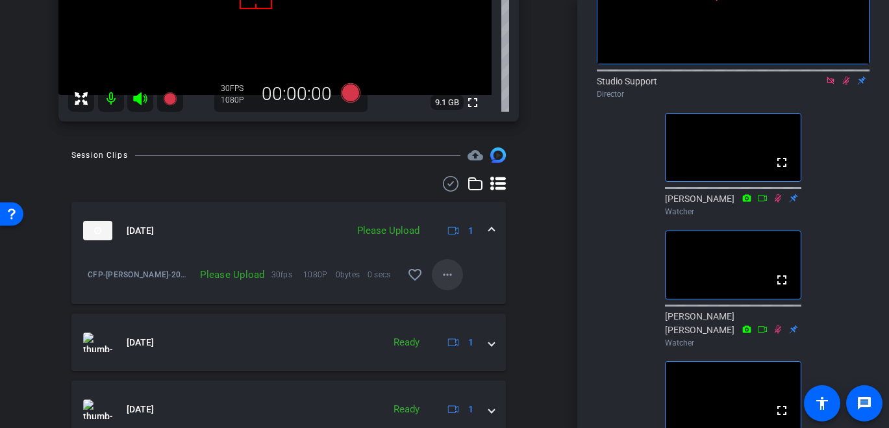
click at [451, 275] on mat-icon "more_horiz" at bounding box center [448, 275] width 16 height 16
click at [454, 301] on span "Upload" at bounding box center [468, 302] width 52 height 16
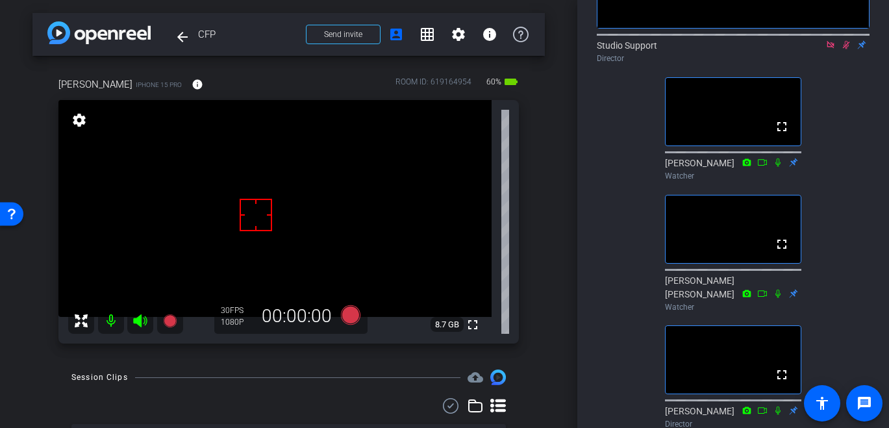
scroll to position [0, 0]
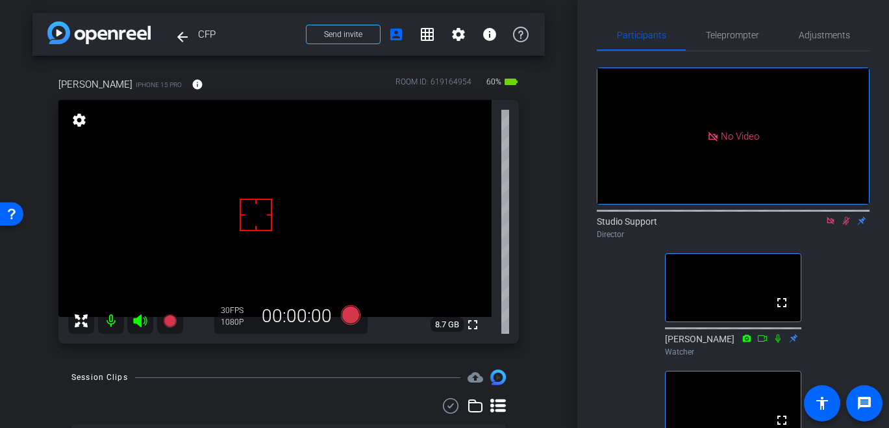
click at [846, 225] on icon at bounding box center [846, 221] width 7 height 8
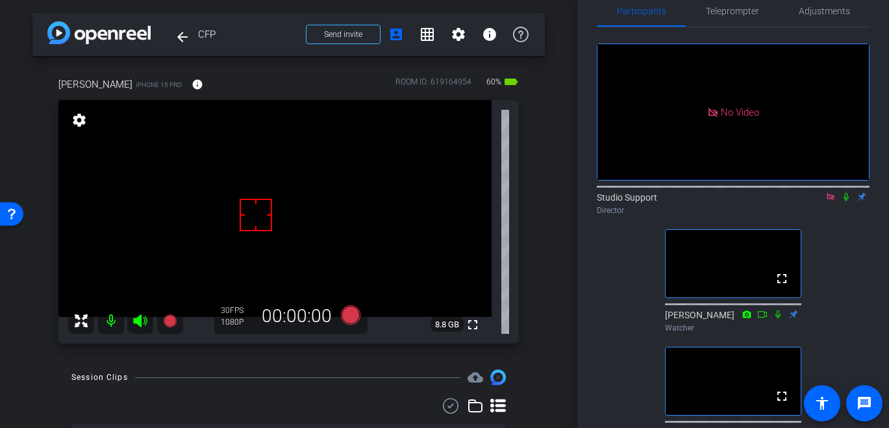
scroll to position [23, 0]
click at [843, 203] on icon at bounding box center [846, 197] width 10 height 9
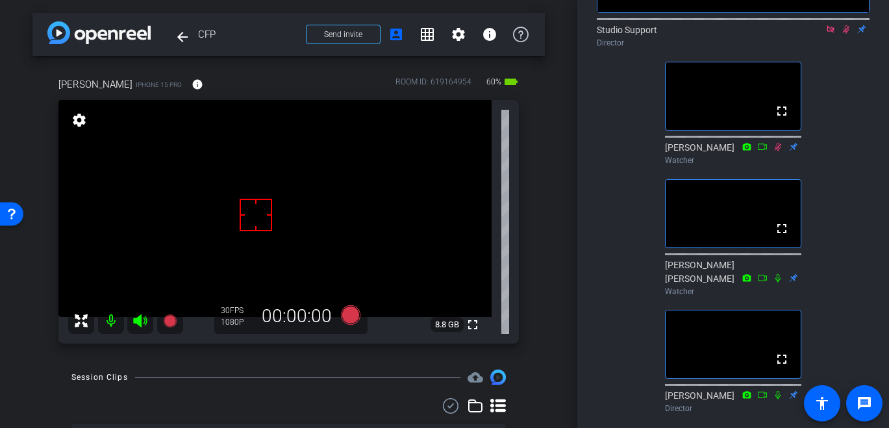
scroll to position [114, 0]
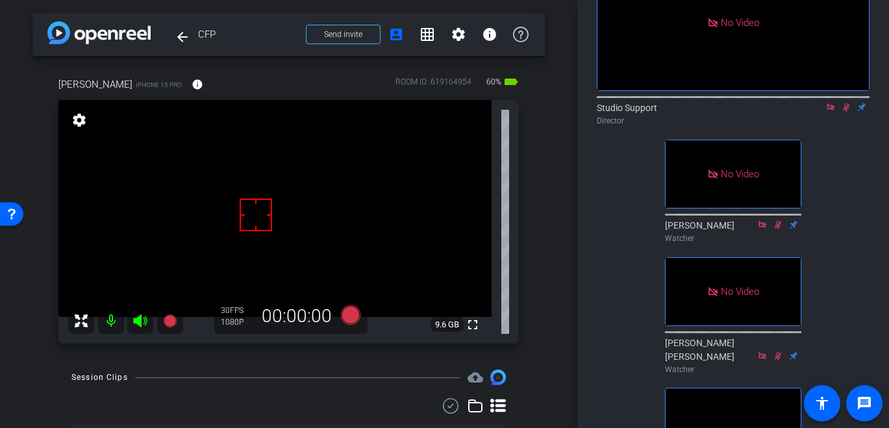
click at [849, 112] on icon at bounding box center [846, 107] width 10 height 9
click at [345, 315] on icon at bounding box center [349, 314] width 19 height 19
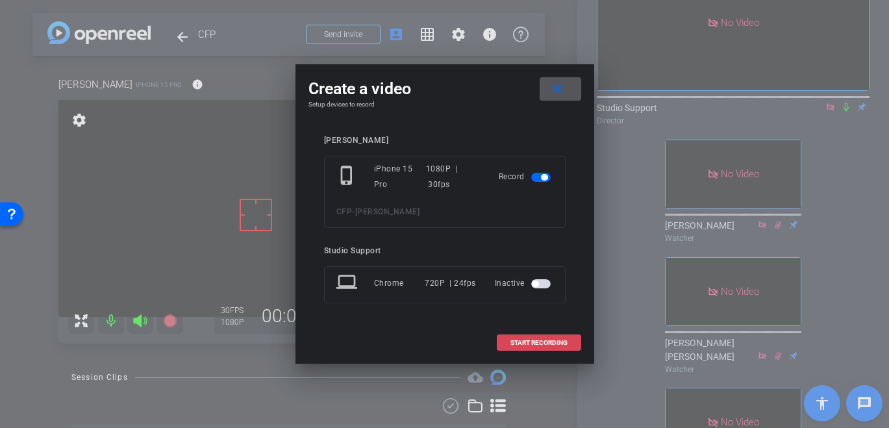
click at [537, 341] on span "START RECORDING" at bounding box center [538, 343] width 57 height 6
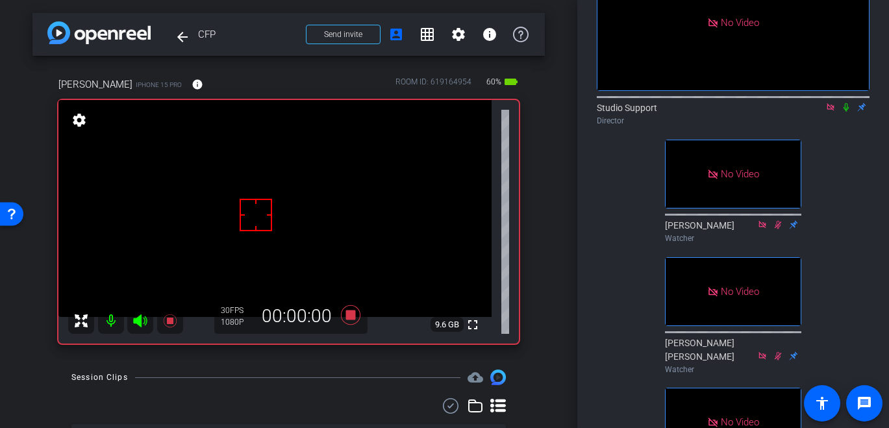
click at [846, 112] on icon at bounding box center [845, 107] width 5 height 8
click at [845, 127] on div "Studio Support Director" at bounding box center [733, 113] width 273 height 25
click at [844, 112] on icon at bounding box center [846, 107] width 7 height 8
click at [844, 112] on icon at bounding box center [845, 107] width 5 height 8
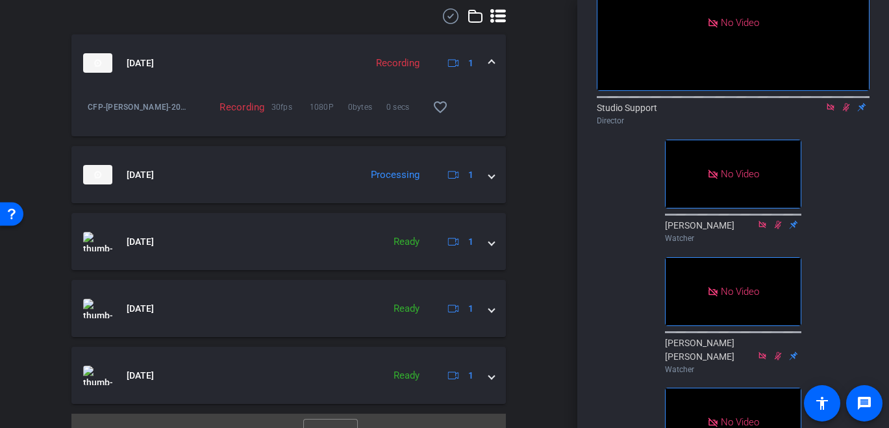
scroll to position [412, 0]
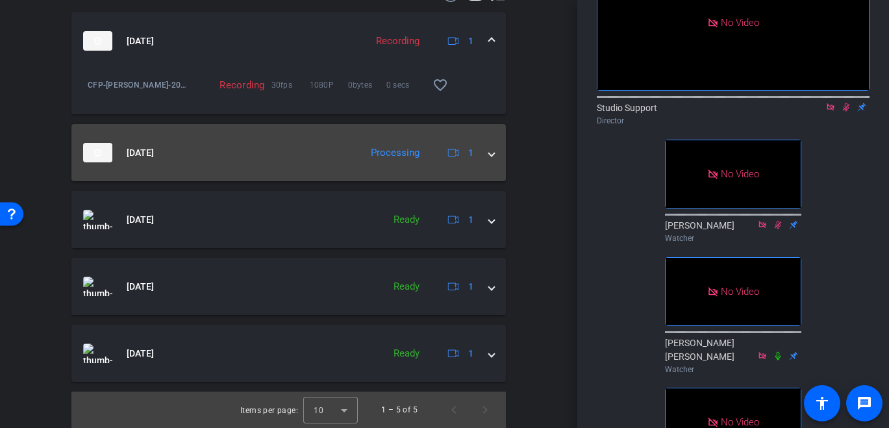
click at [278, 160] on mat-panel-title "Aug 20, 2025" at bounding box center [218, 152] width 271 height 19
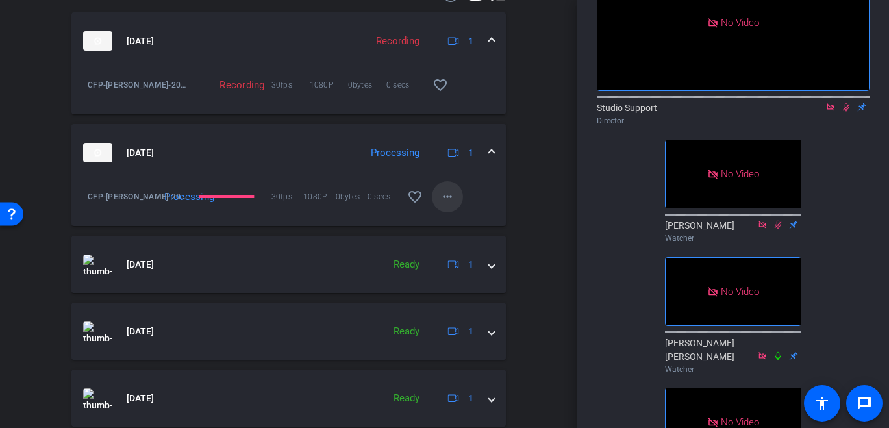
click at [441, 197] on mat-icon "more_horiz" at bounding box center [448, 197] width 16 height 16
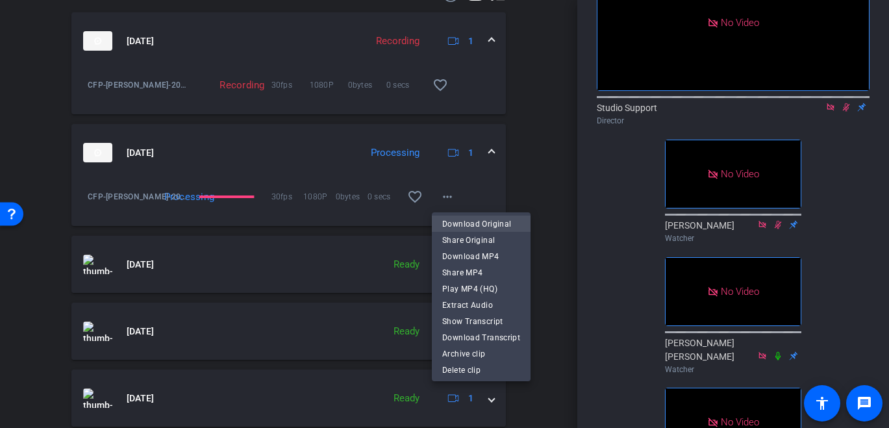
click at [483, 217] on span "Download Original" at bounding box center [481, 224] width 78 height 16
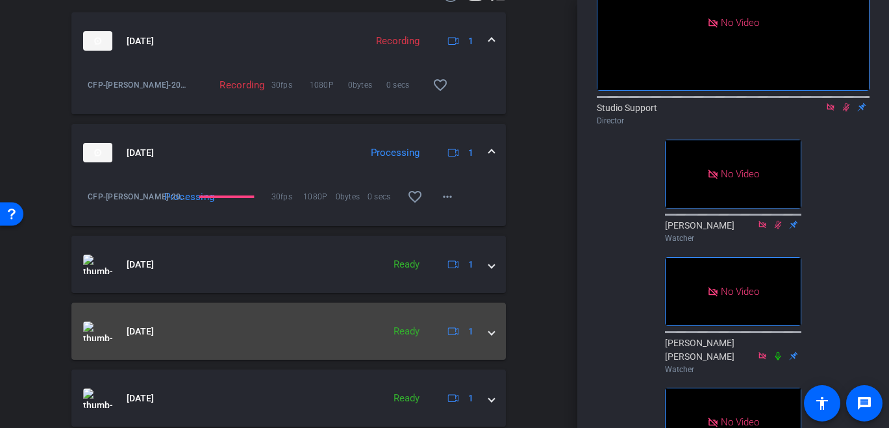
scroll to position [0, 0]
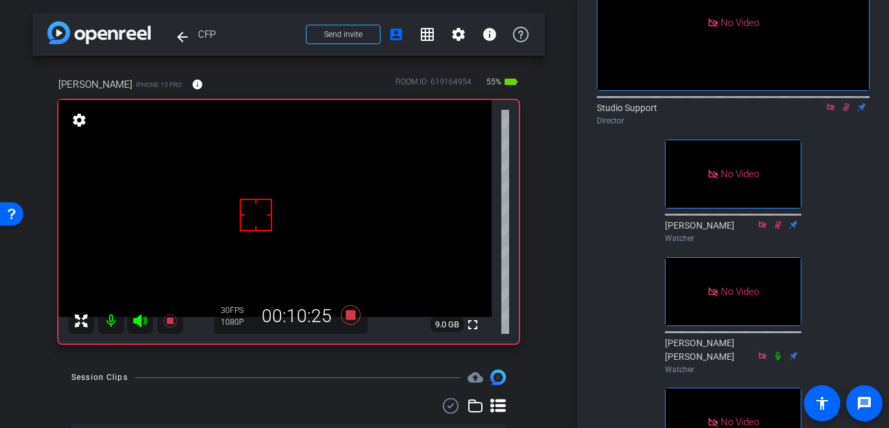
click at [852, 113] on mat-icon at bounding box center [846, 107] width 16 height 12
click at [341, 312] on icon at bounding box center [350, 314] width 31 height 23
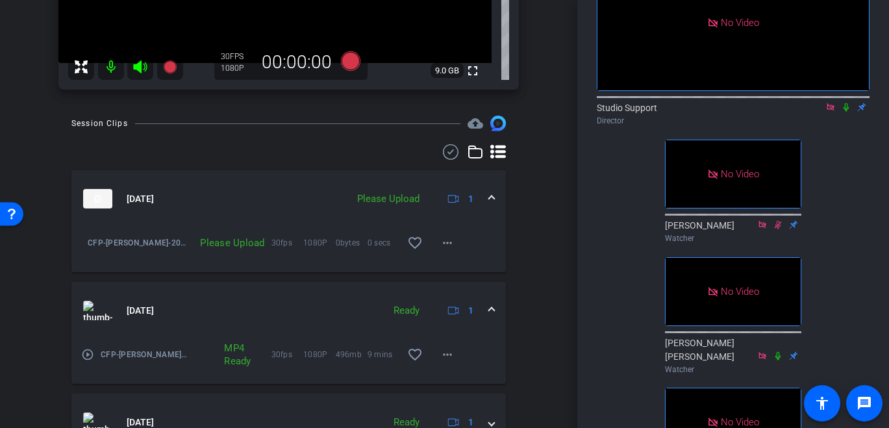
scroll to position [264, 0]
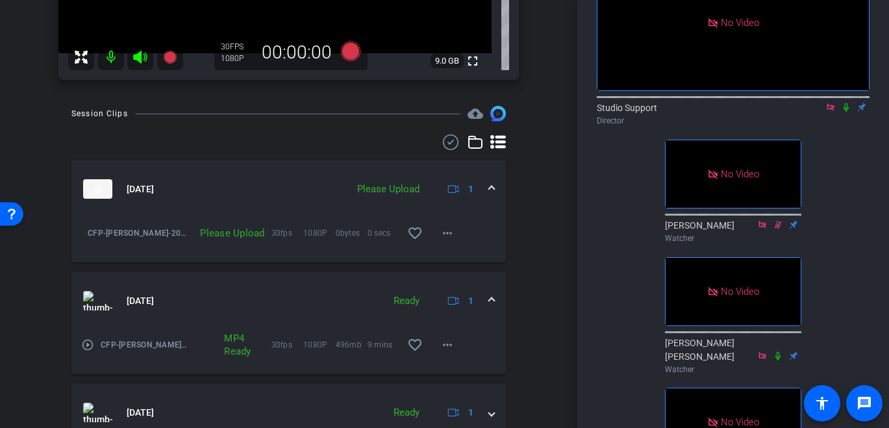
click at [848, 112] on icon at bounding box center [846, 107] width 10 height 9
click at [351, 56] on icon at bounding box center [349, 51] width 19 height 19
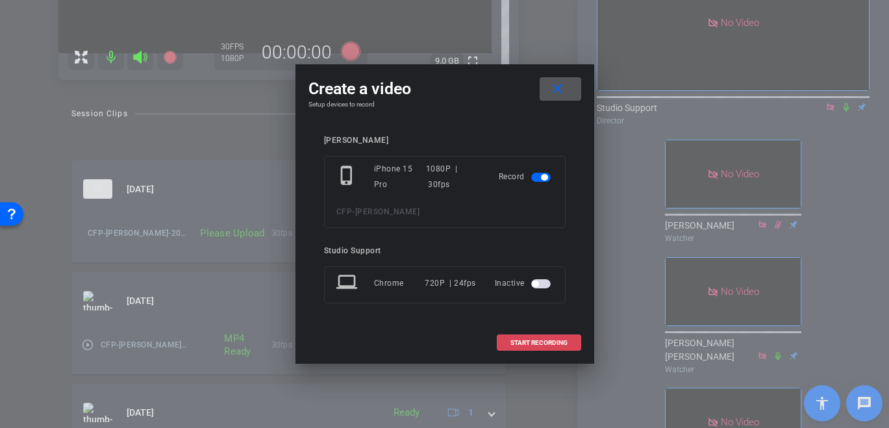
click at [541, 343] on span "START RECORDING" at bounding box center [538, 343] width 57 height 6
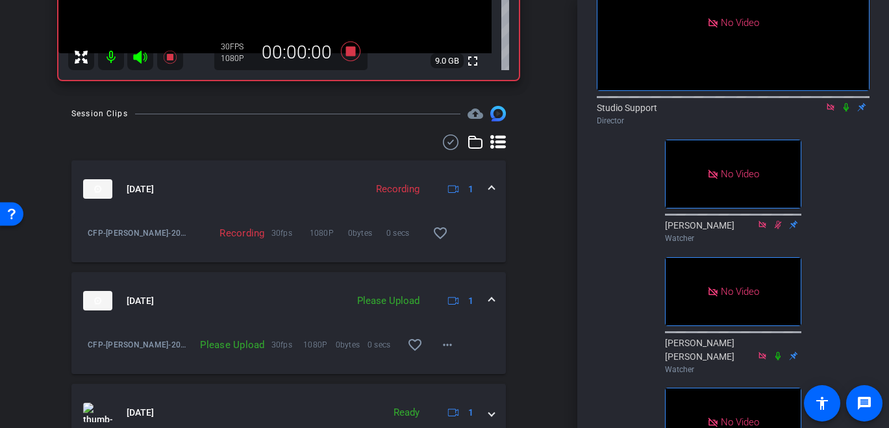
click at [848, 112] on icon at bounding box center [845, 107] width 5 height 8
click at [452, 342] on mat-icon "more_horiz" at bounding box center [448, 345] width 16 height 16
click at [470, 371] on span "Upload" at bounding box center [468, 372] width 52 height 16
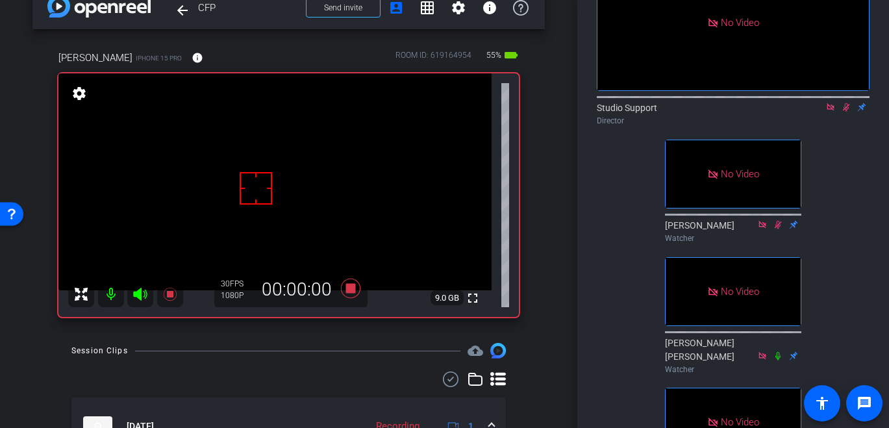
scroll to position [0, 0]
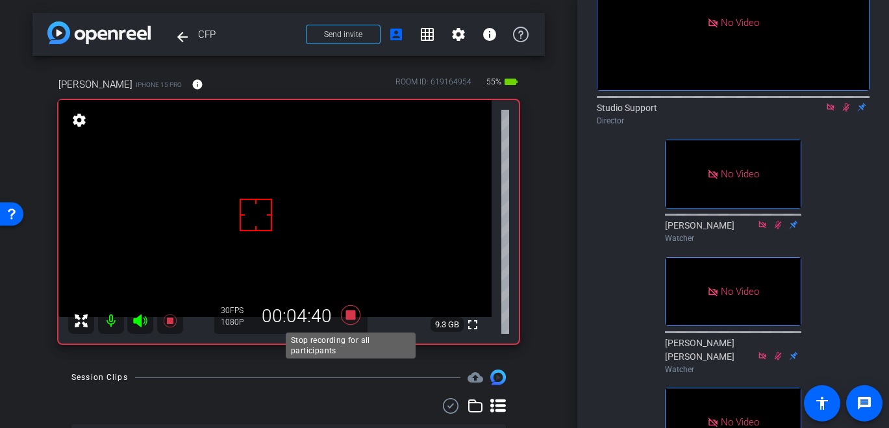
click at [352, 316] on icon at bounding box center [349, 314] width 19 height 19
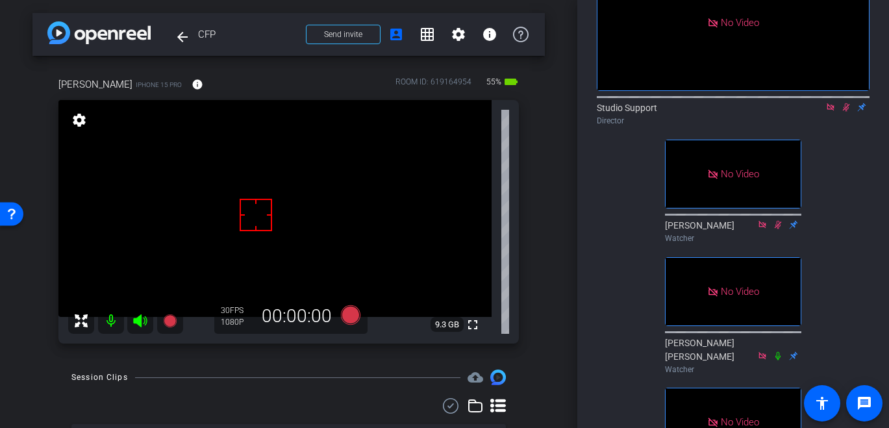
scroll to position [276, 0]
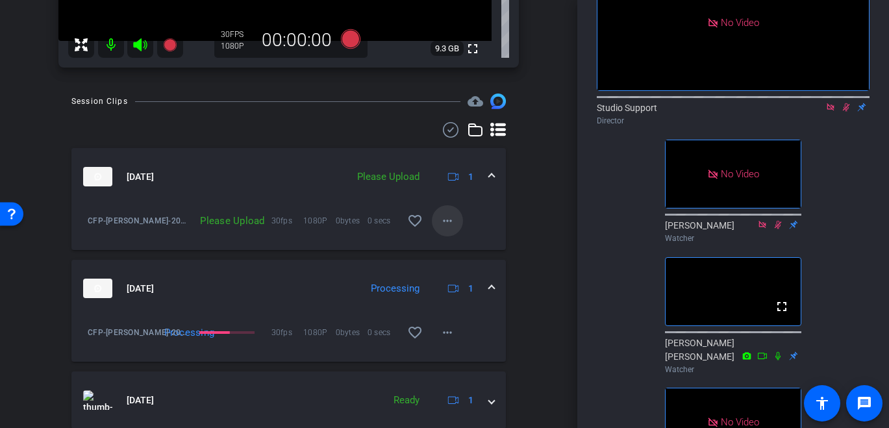
click at [447, 223] on mat-icon "more_horiz" at bounding box center [448, 221] width 16 height 16
click at [448, 240] on span "Upload" at bounding box center [468, 248] width 52 height 16
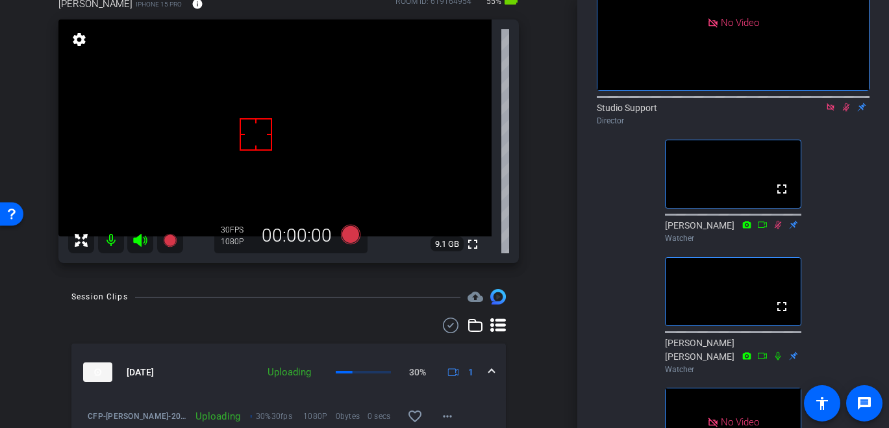
scroll to position [21, 0]
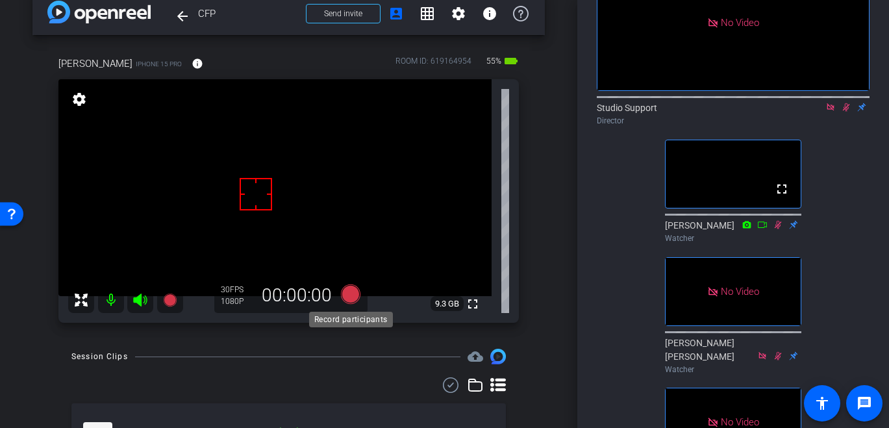
click at [349, 294] on icon at bounding box center [349, 293] width 19 height 19
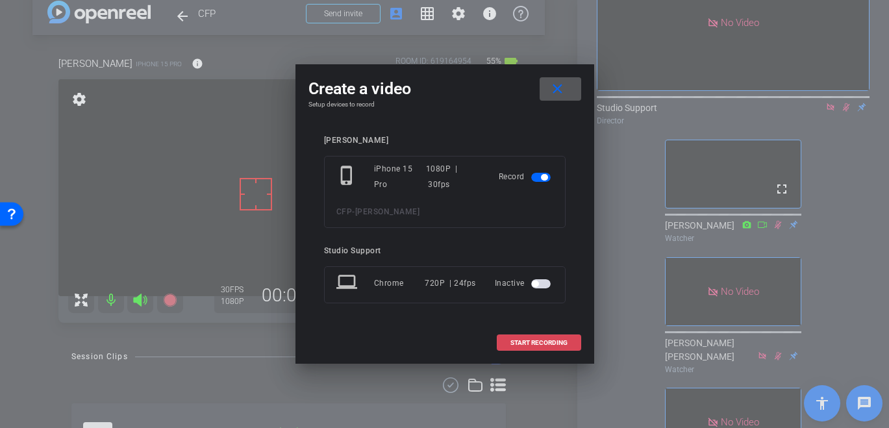
click at [542, 347] on span at bounding box center [538, 342] width 83 height 31
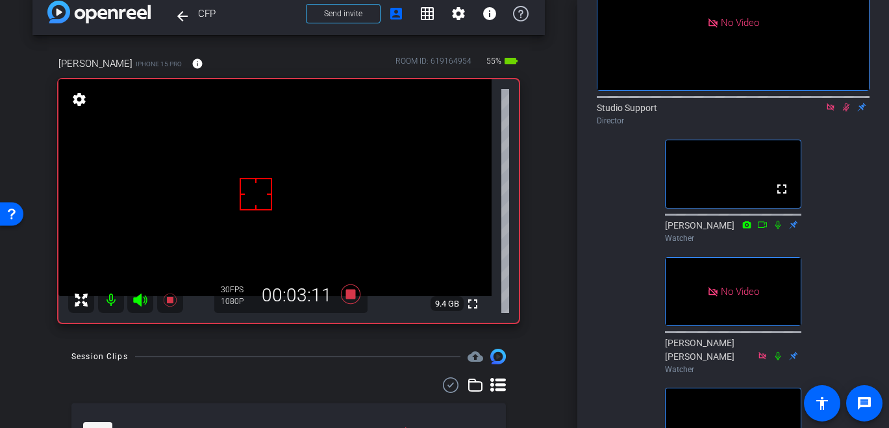
click at [567, 168] on div "arrow_back CFP Back to project Send invite account_box grid_on settings info Da…" at bounding box center [288, 193] width 577 height 428
click at [841, 112] on icon at bounding box center [846, 107] width 10 height 9
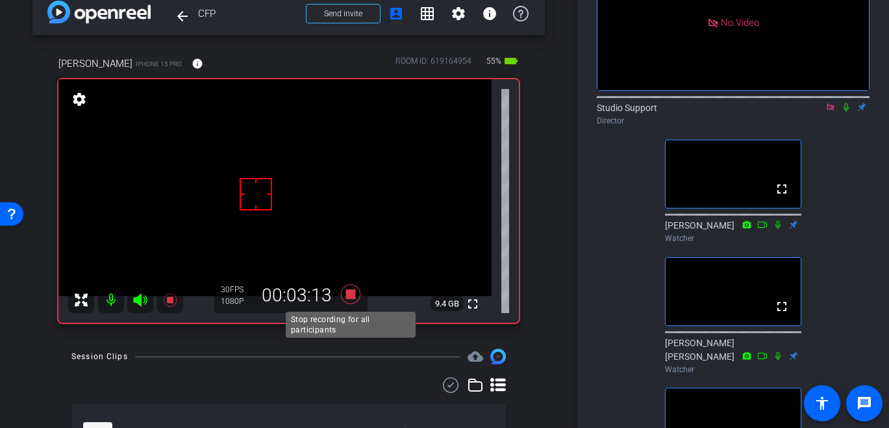
click at [359, 300] on icon at bounding box center [350, 293] width 31 height 23
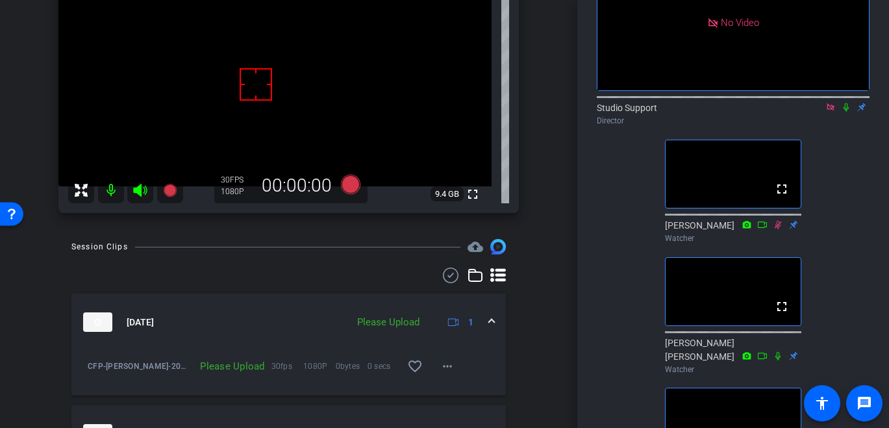
scroll to position [132, 0]
click at [453, 363] on mat-icon "more_horiz" at bounding box center [448, 365] width 16 height 16
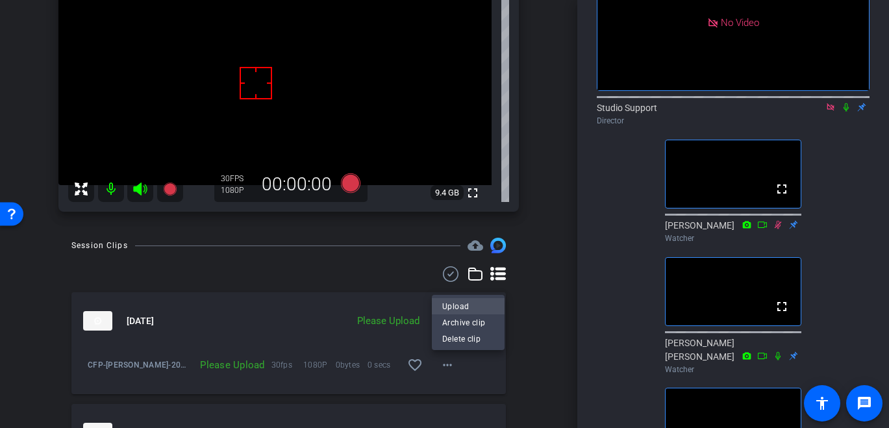
click at [462, 305] on span "Upload" at bounding box center [468, 306] width 52 height 16
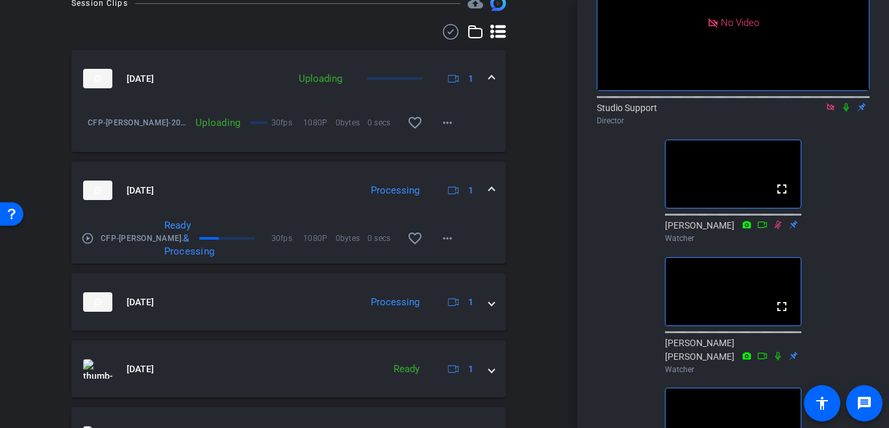
scroll to position [138, 0]
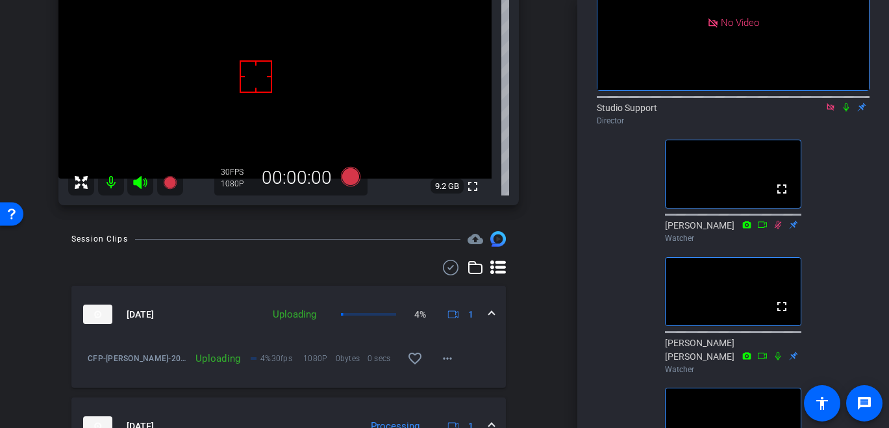
click at [844, 112] on icon at bounding box center [846, 107] width 10 height 9
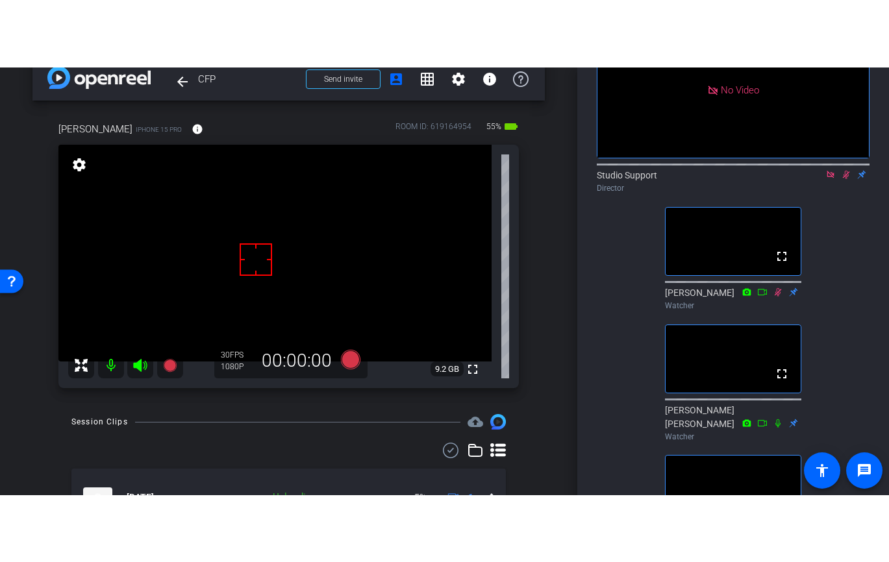
scroll to position [0, 0]
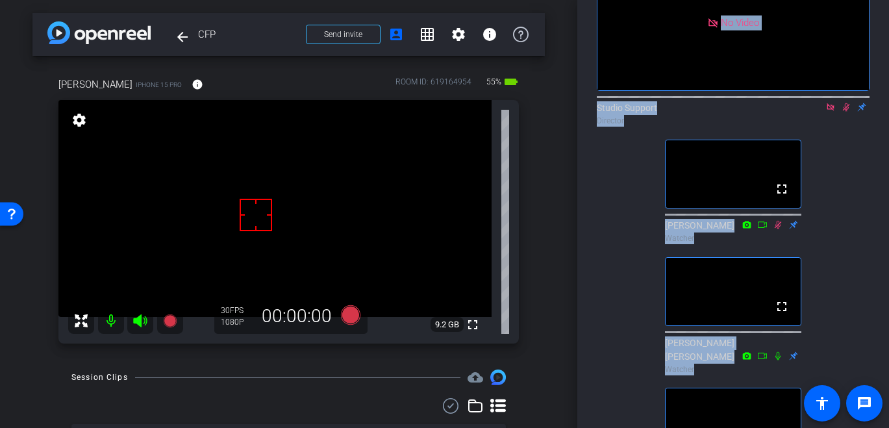
drag, startPoint x: 467, startPoint y: 424, endPoint x: 466, endPoint y: 435, distance: 11.2
click at [466, 428] on html "Accessibility Screen-Reader Guide, Feedback, and Issue Reporting | New window m…" at bounding box center [444, 214] width 889 height 428
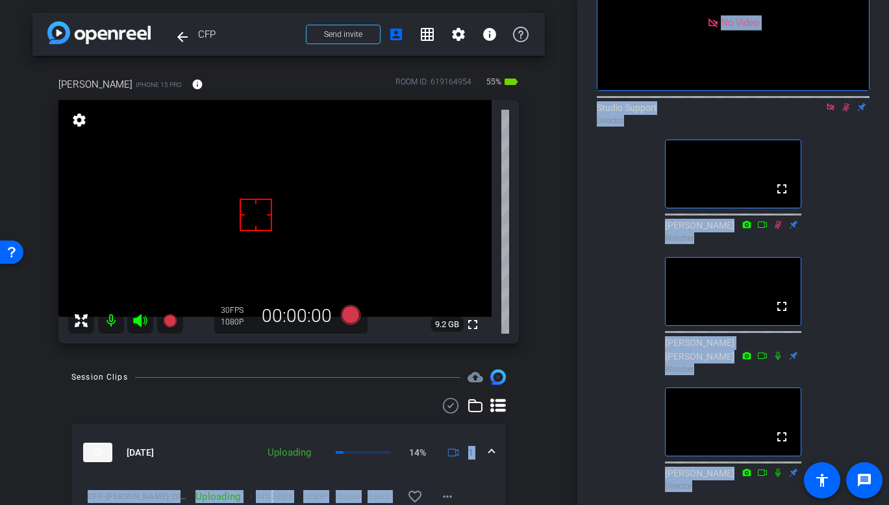
click at [616, 314] on div "No Video Studio Support Director fullscreen Ann Watcher fullscreen Mary Ellen W…" at bounding box center [733, 217] width 273 height 558
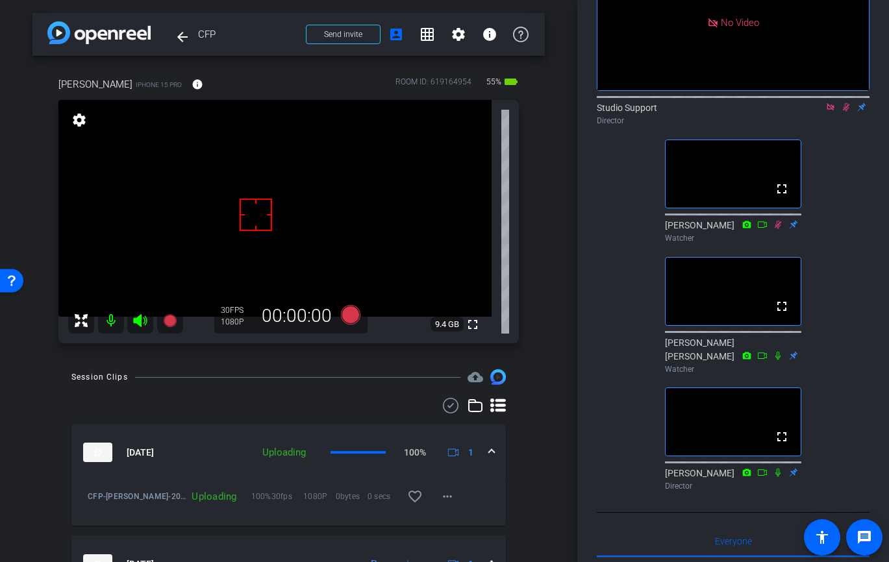
click at [844, 112] on icon at bounding box center [846, 107] width 7 height 8
